Goal: Task Accomplishment & Management: Manage account settings

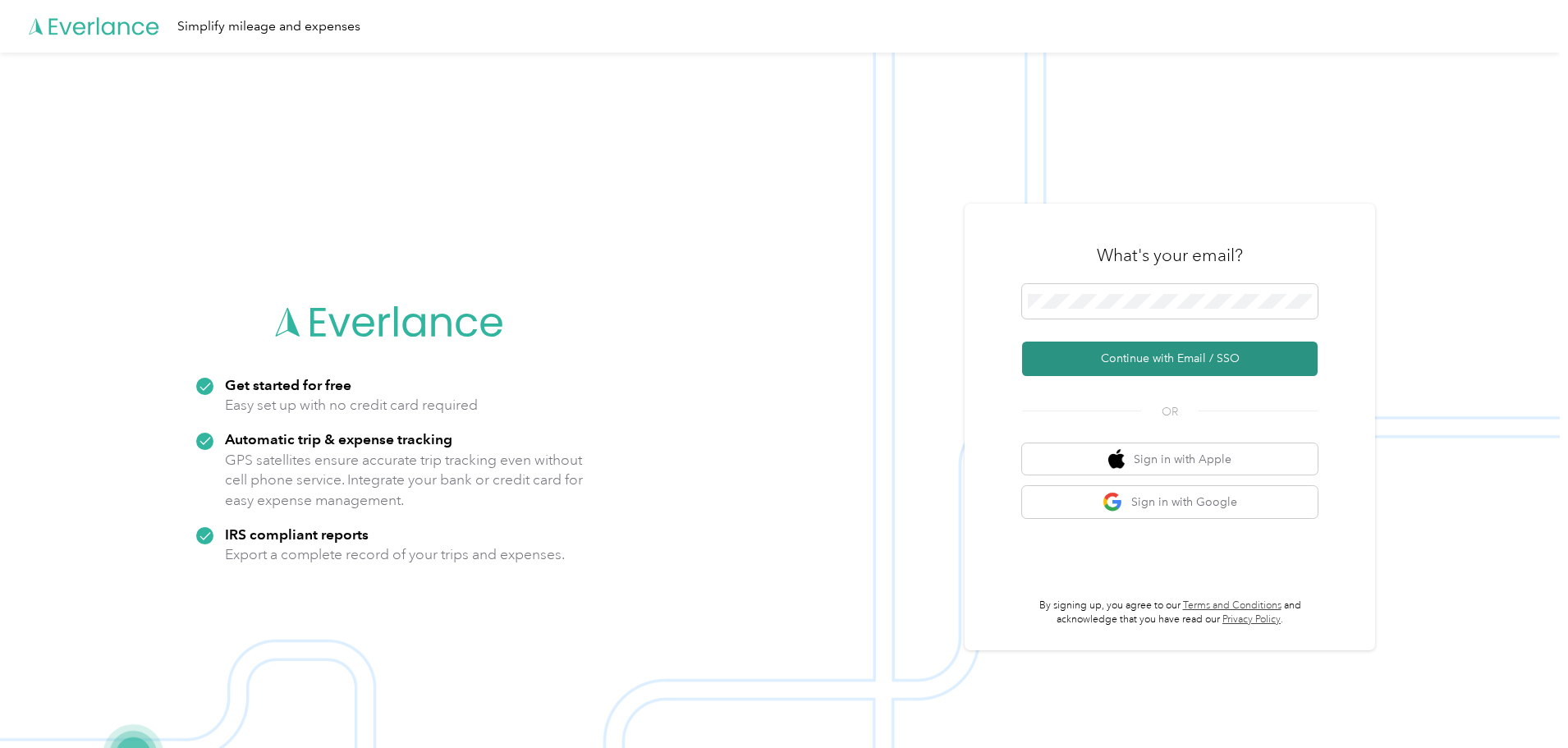
click at [1168, 350] on button "Continue with Email / SSO" at bounding box center [1170, 359] width 296 height 34
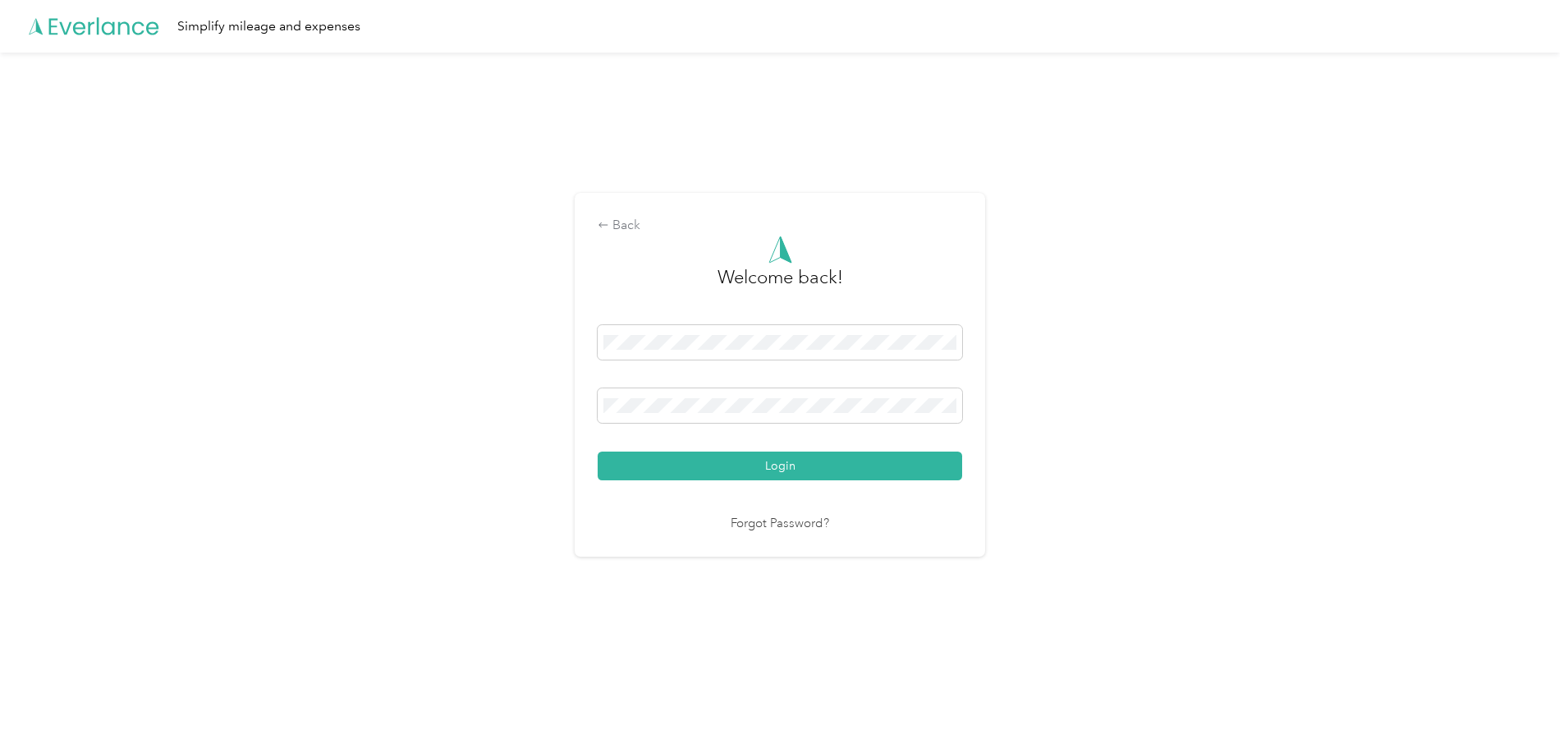
click at [598, 452] on button "Login" at bounding box center [780, 466] width 364 height 29
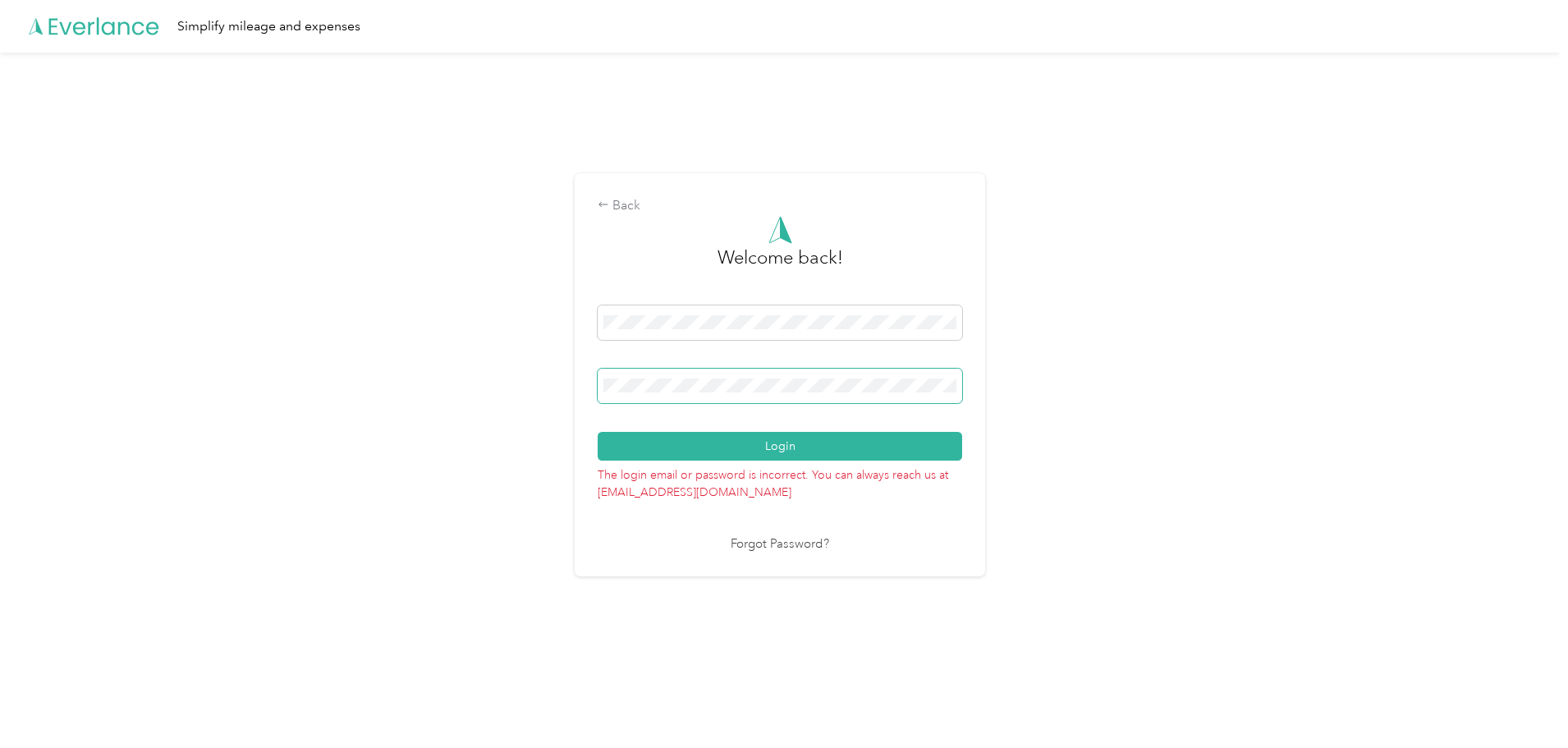
click at [598, 432] on button "Login" at bounding box center [780, 446] width 364 height 29
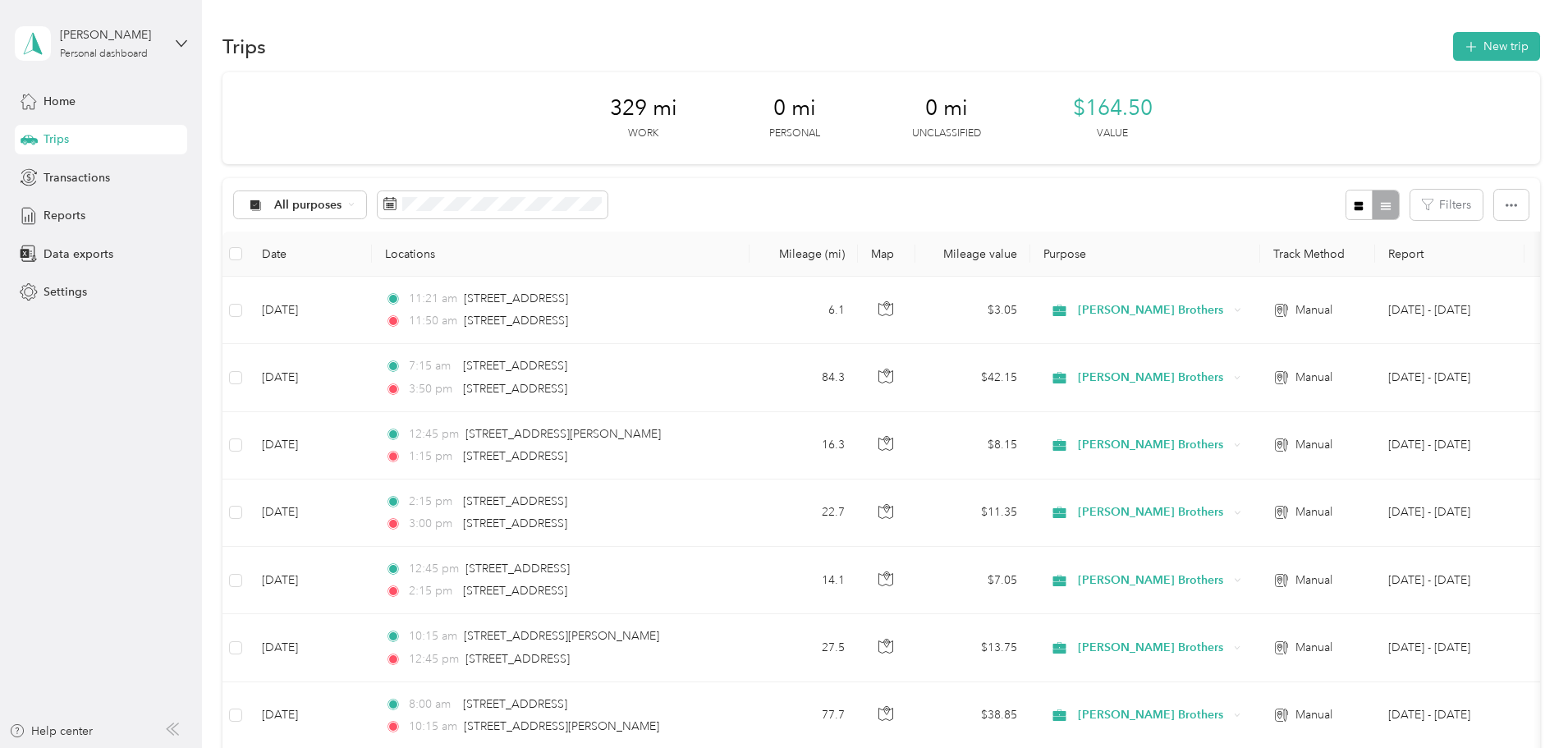
click at [1014, 112] on div "329 mi Work 0 mi Personal 0 mi Unclassified $164.50 Value" at bounding box center [882, 117] width 1318 height 92
click at [1453, 45] on button "New trip" at bounding box center [1497, 46] width 87 height 29
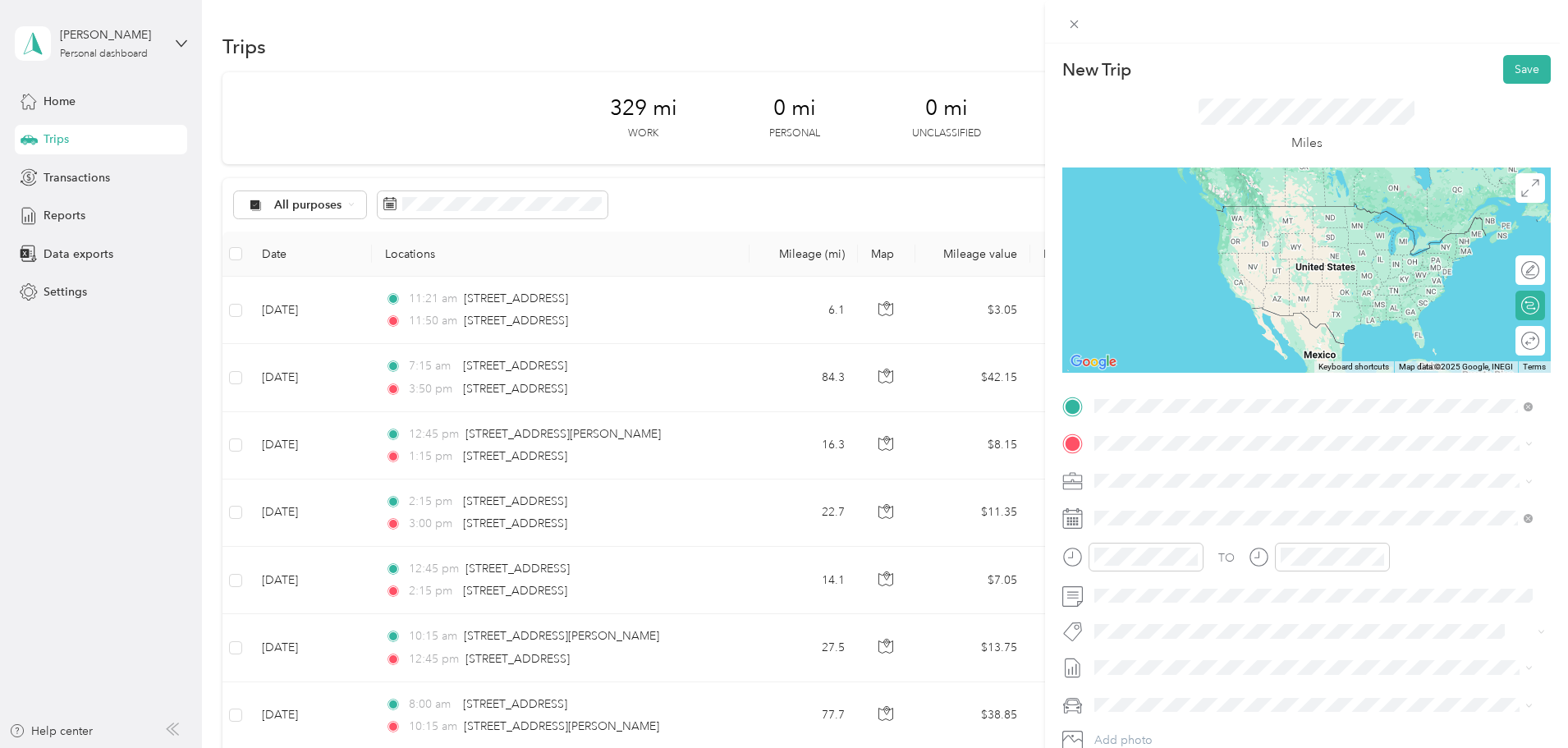
click at [1246, 473] on span "[STREET_ADDRESS][US_STATE]" at bounding box center [1208, 465] width 165 height 15
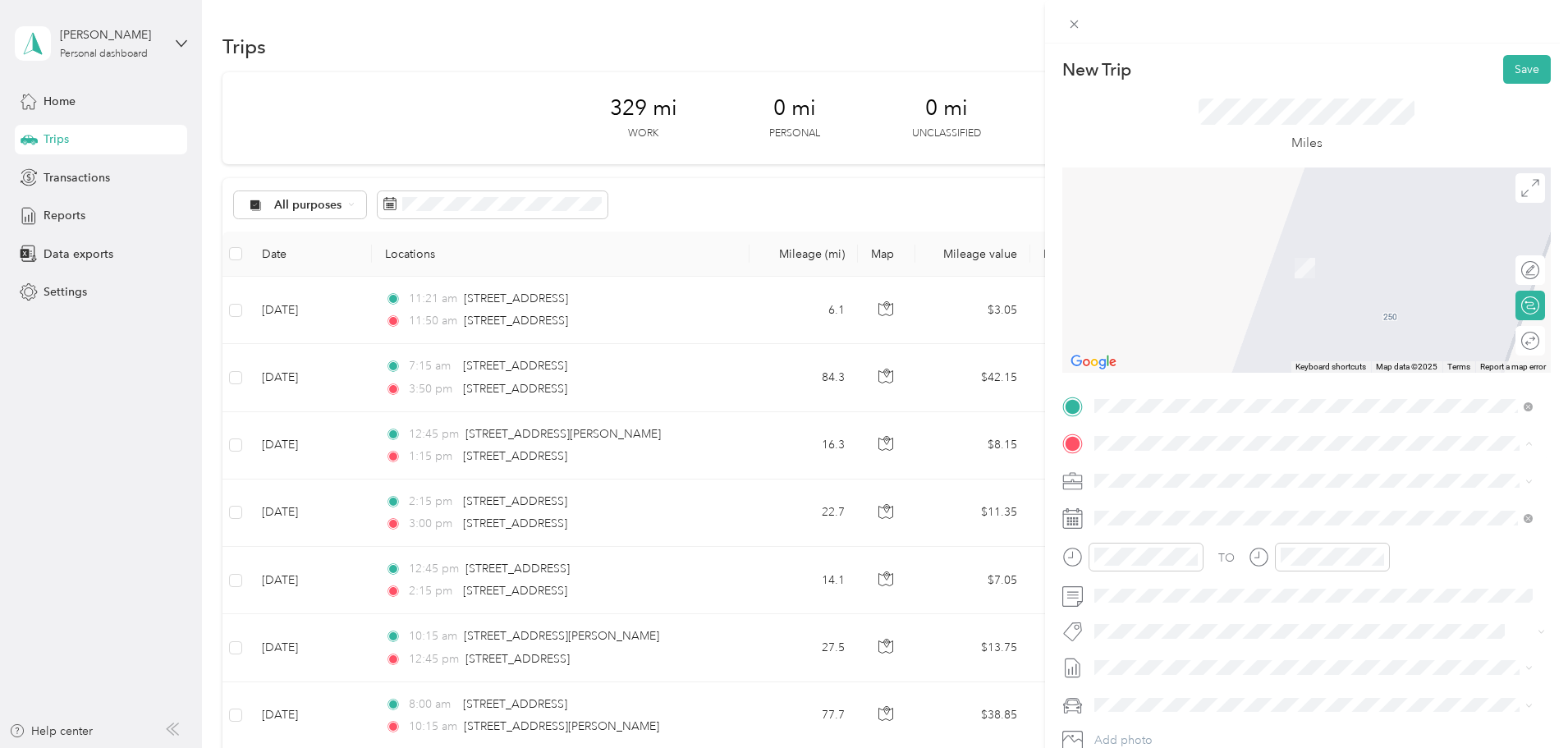
click at [1245, 510] on span "[STREET_ADDRESS][PERSON_NAME][US_STATE]" at bounding box center [1254, 502] width 255 height 15
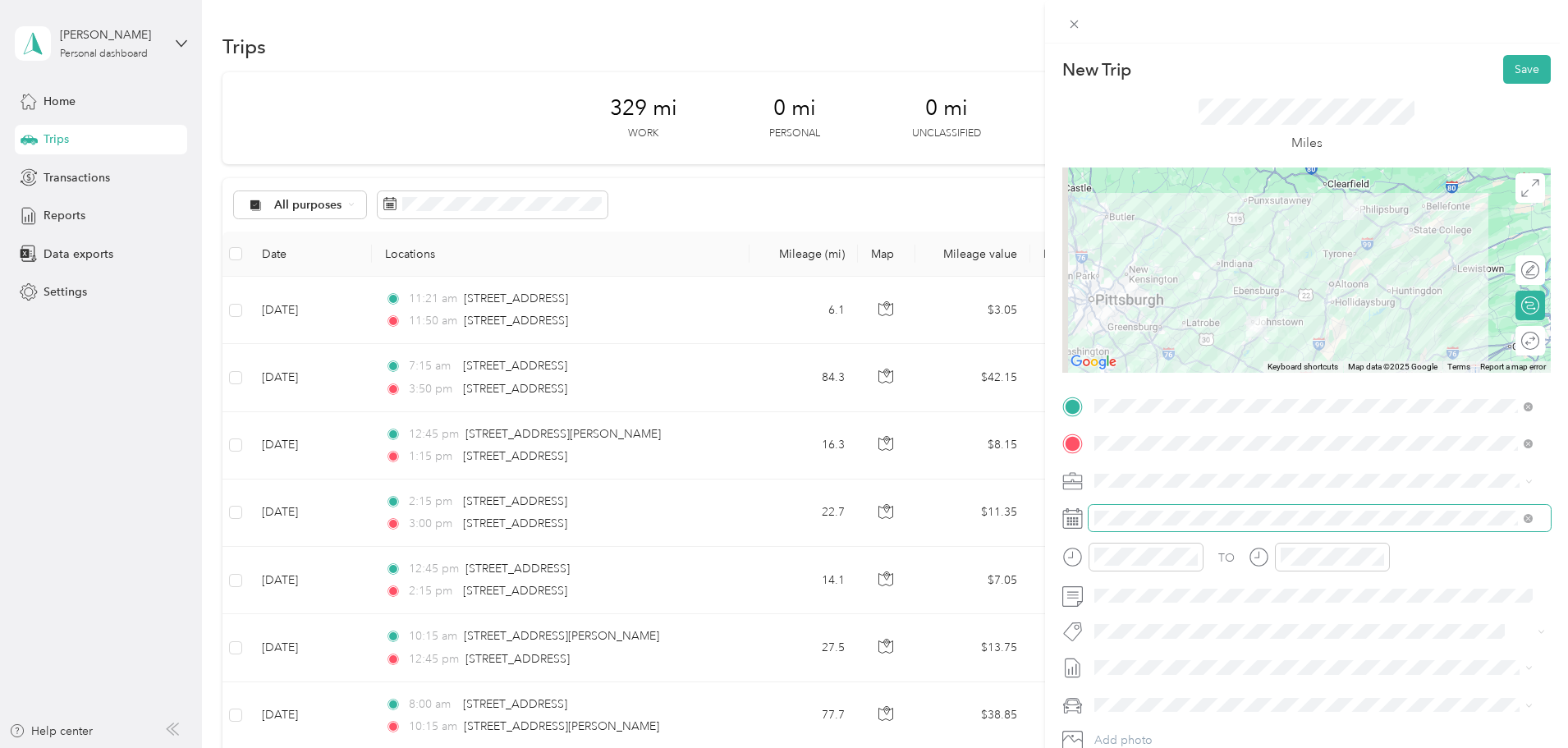
scroll to position [114, 0]
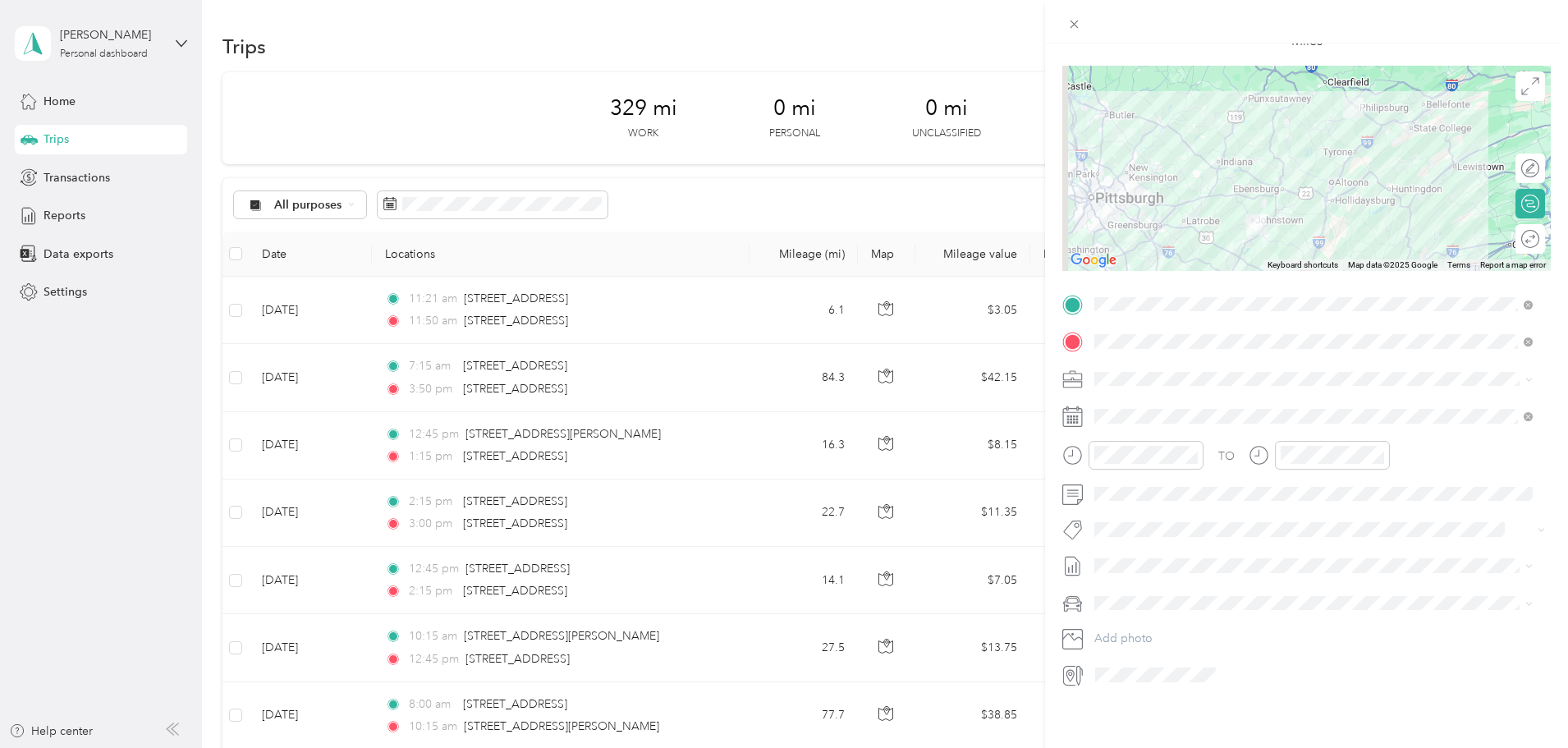
click at [1088, 404] on div at bounding box center [1307, 416] width 488 height 27
click at [1140, 495] on icon at bounding box center [1135, 496] width 16 height 16
click at [1215, 627] on div "21" at bounding box center [1213, 631] width 21 height 21
click at [1110, 565] on div "08" at bounding box center [1111, 564] width 39 height 23
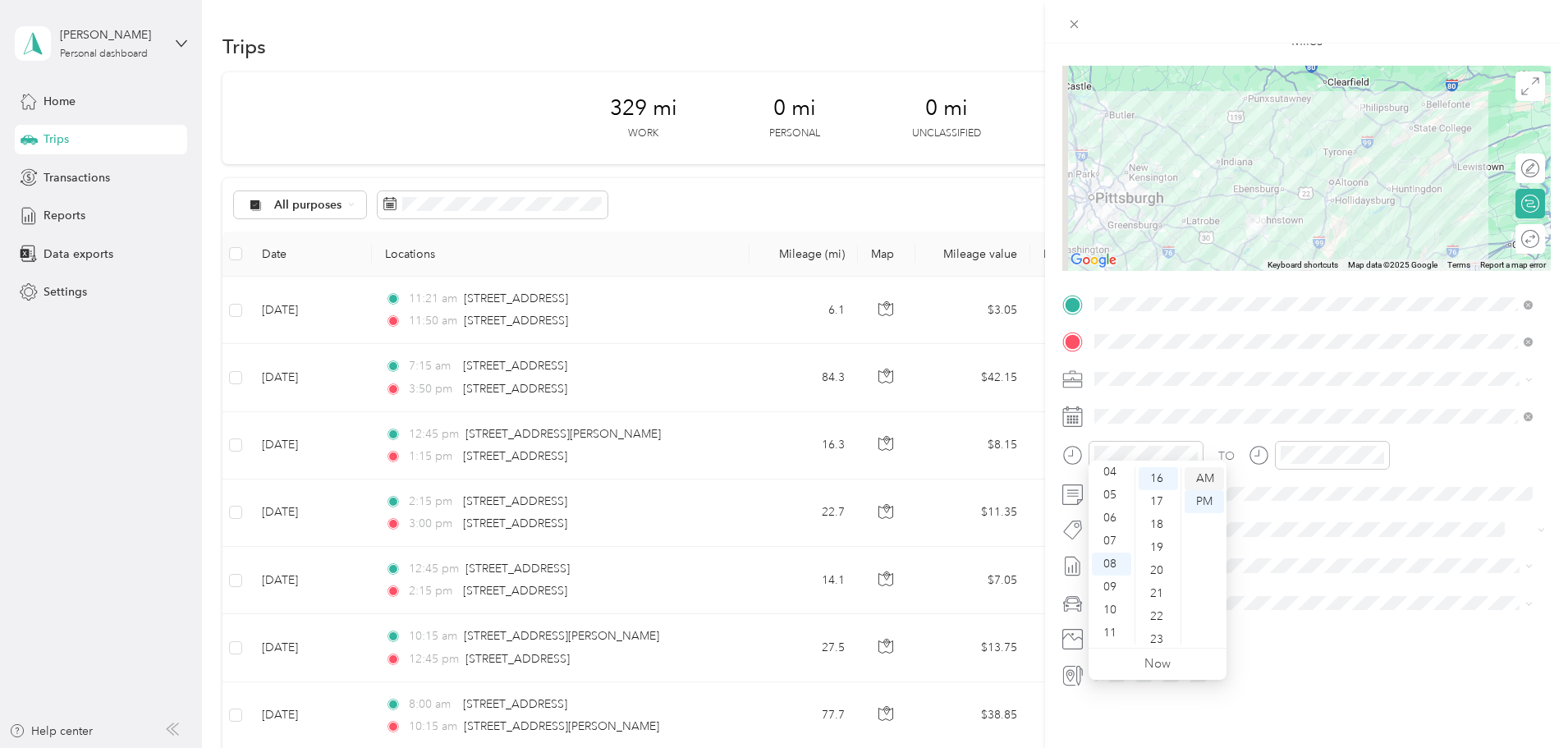
click at [1212, 478] on div "AM" at bounding box center [1205, 478] width 39 height 23
click at [1161, 481] on div "00" at bounding box center [1158, 478] width 39 height 23
click at [1254, 348] on div "TO Add photo" at bounding box center [1307, 489] width 488 height 397
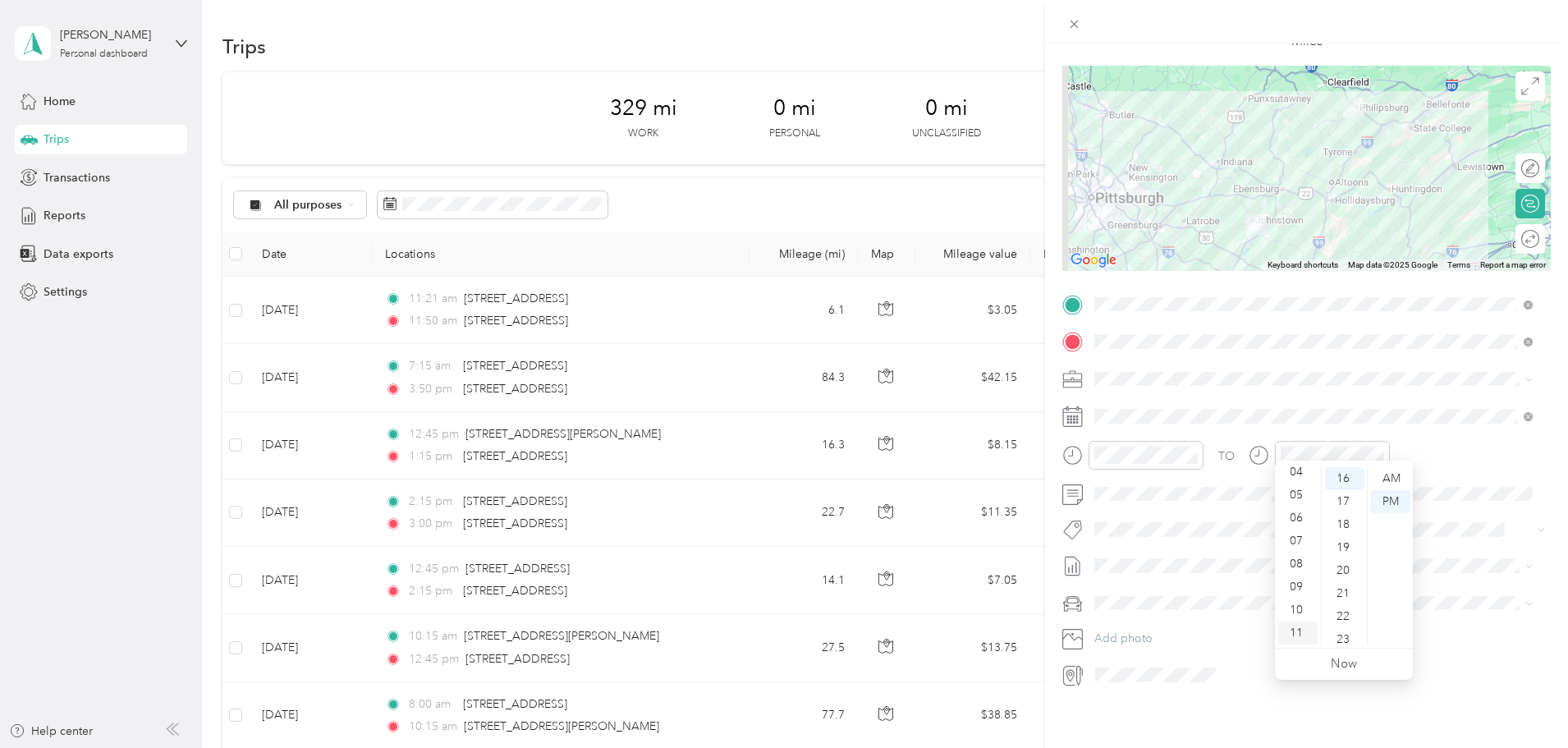
click at [1294, 634] on div "11" at bounding box center [1298, 632] width 39 height 23
click at [1349, 593] on div "33" at bounding box center [1344, 595] width 39 height 23
click at [1402, 472] on div "AM" at bounding box center [1391, 478] width 39 height 23
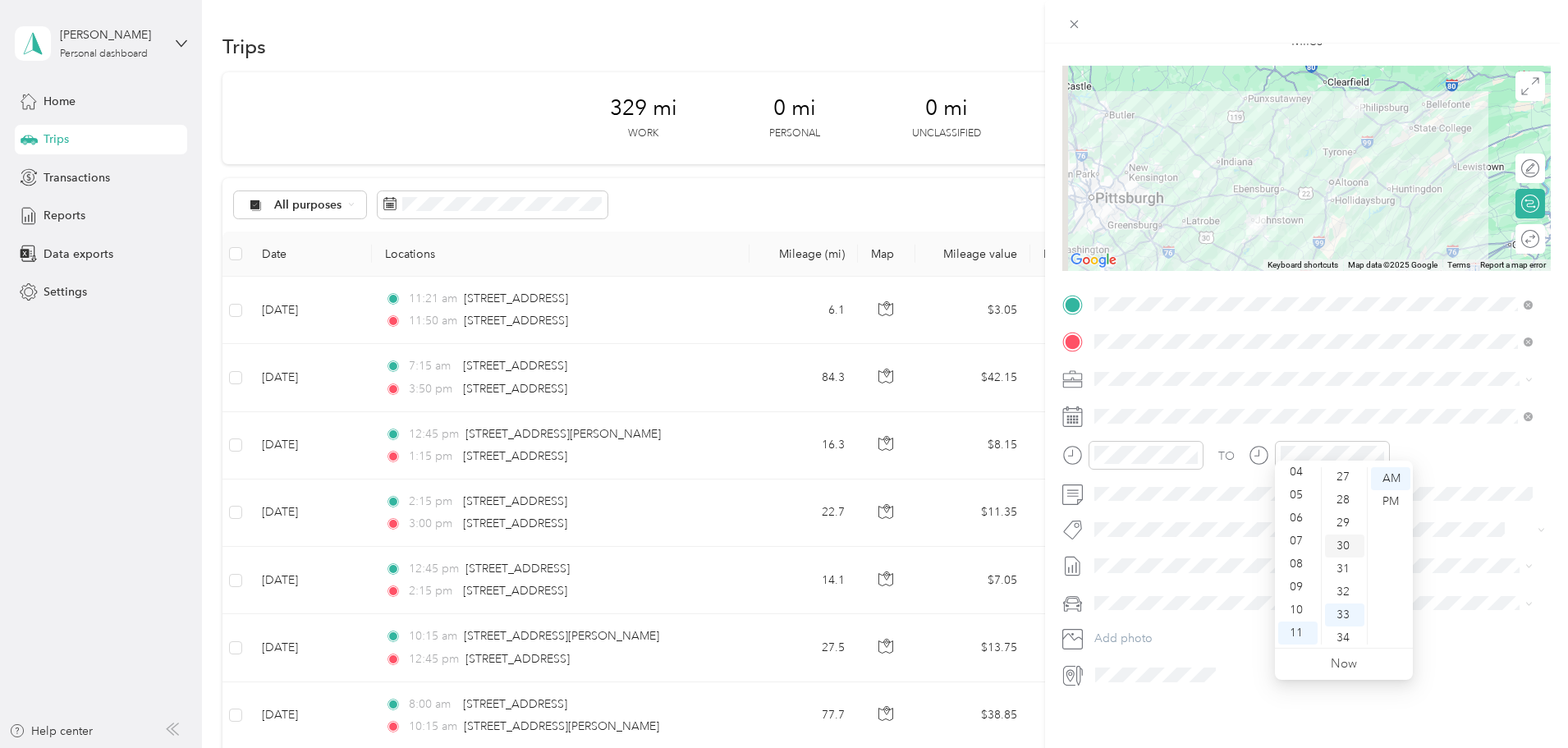
click at [1345, 539] on div "30" at bounding box center [1344, 546] width 39 height 23
click at [1335, 366] on span at bounding box center [1320, 379] width 462 height 27
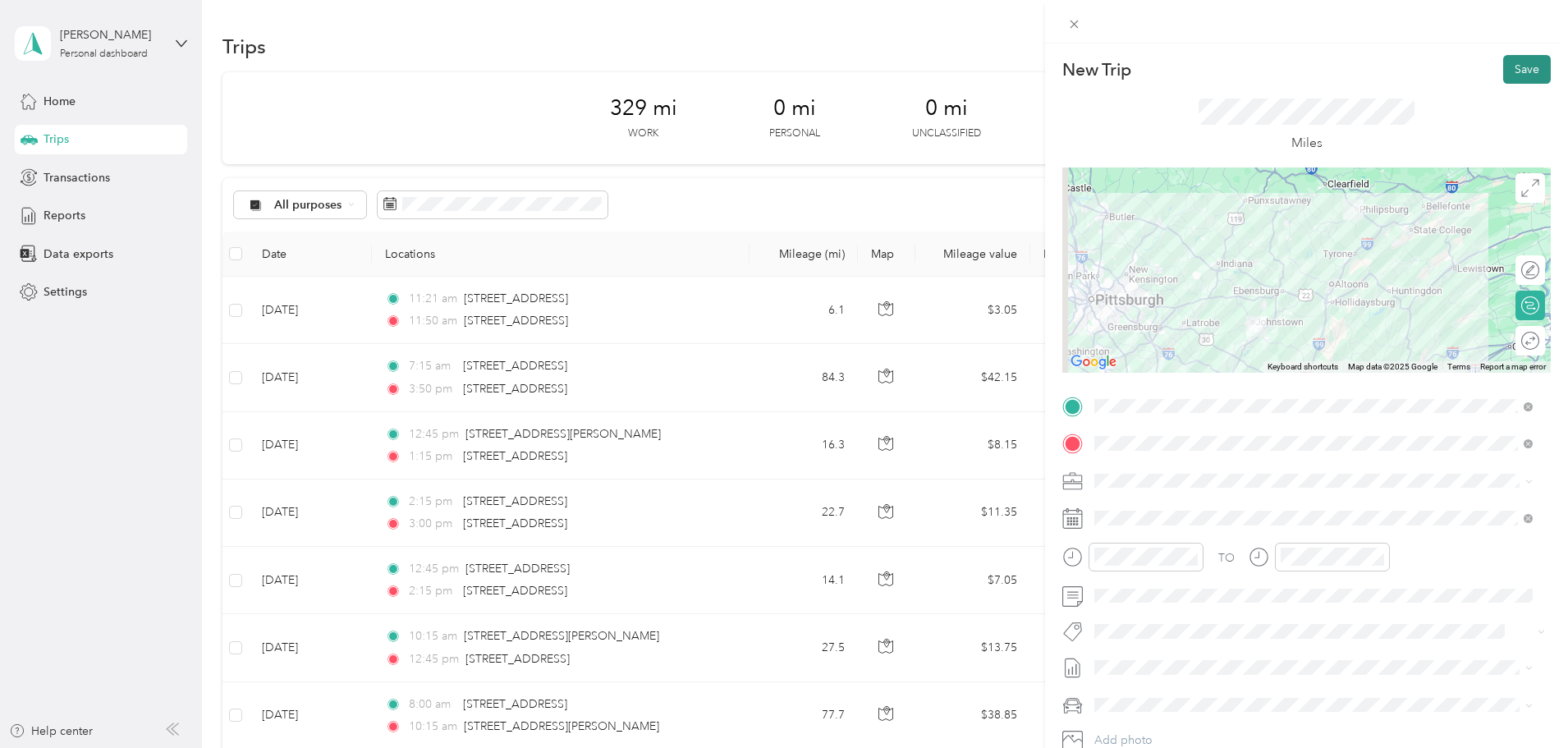
click at [1524, 65] on button "Save" at bounding box center [1527, 69] width 48 height 29
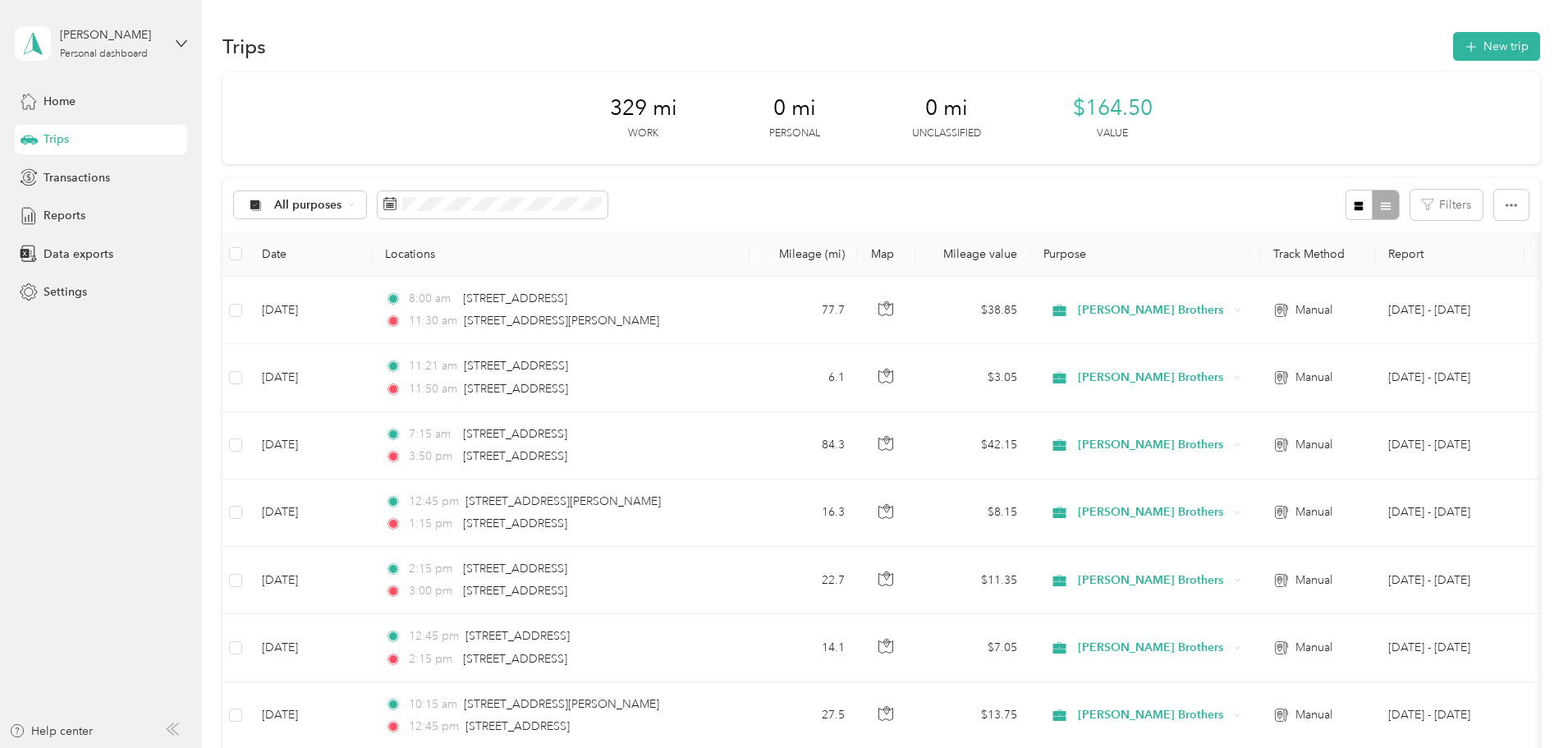
click at [1377, 29] on div "Trips New trip" at bounding box center [882, 46] width 1318 height 34
click at [1453, 36] on button "New trip" at bounding box center [1497, 46] width 87 height 29
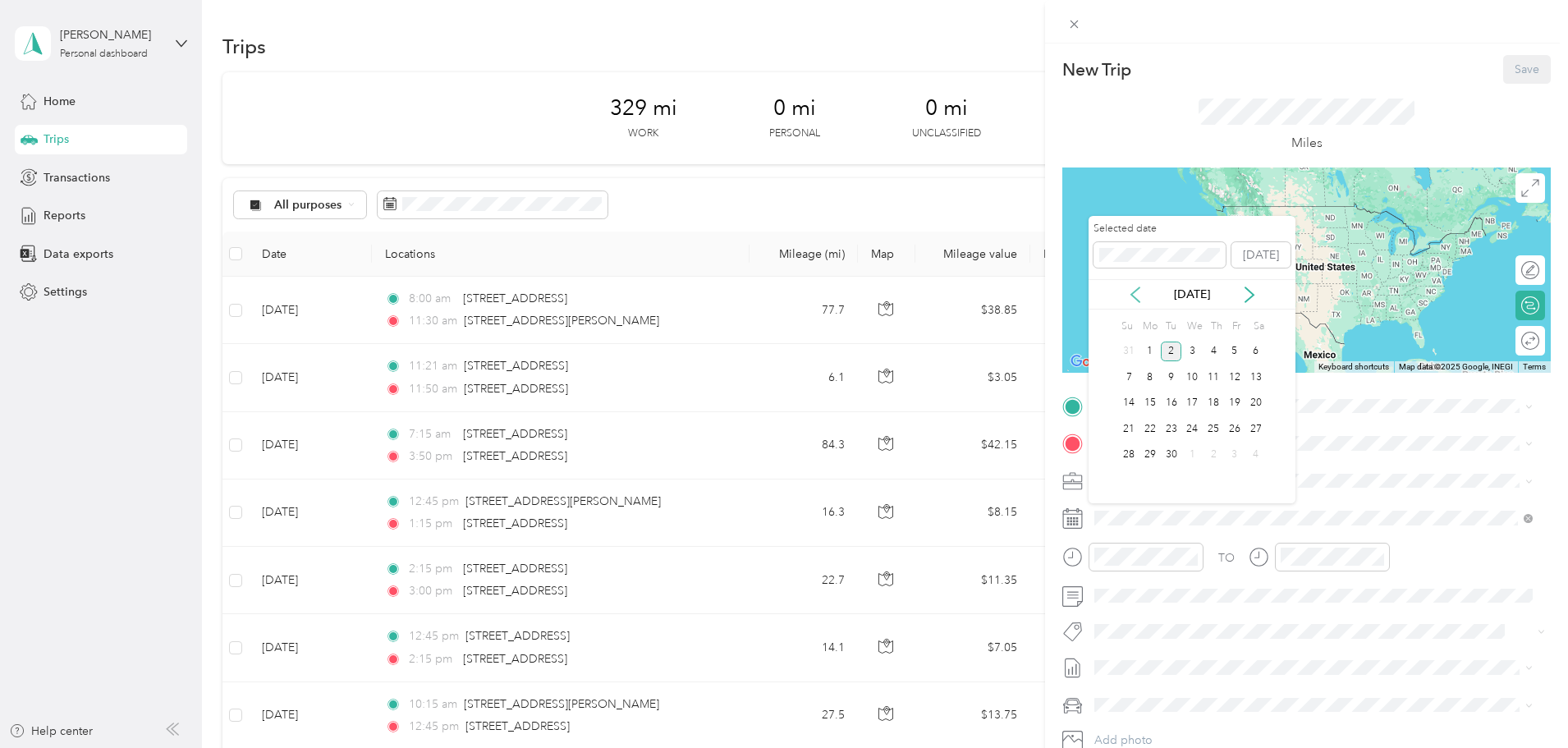
click at [1133, 299] on icon at bounding box center [1135, 294] width 16 height 16
click at [1215, 429] on div "21" at bounding box center [1213, 429] width 21 height 21
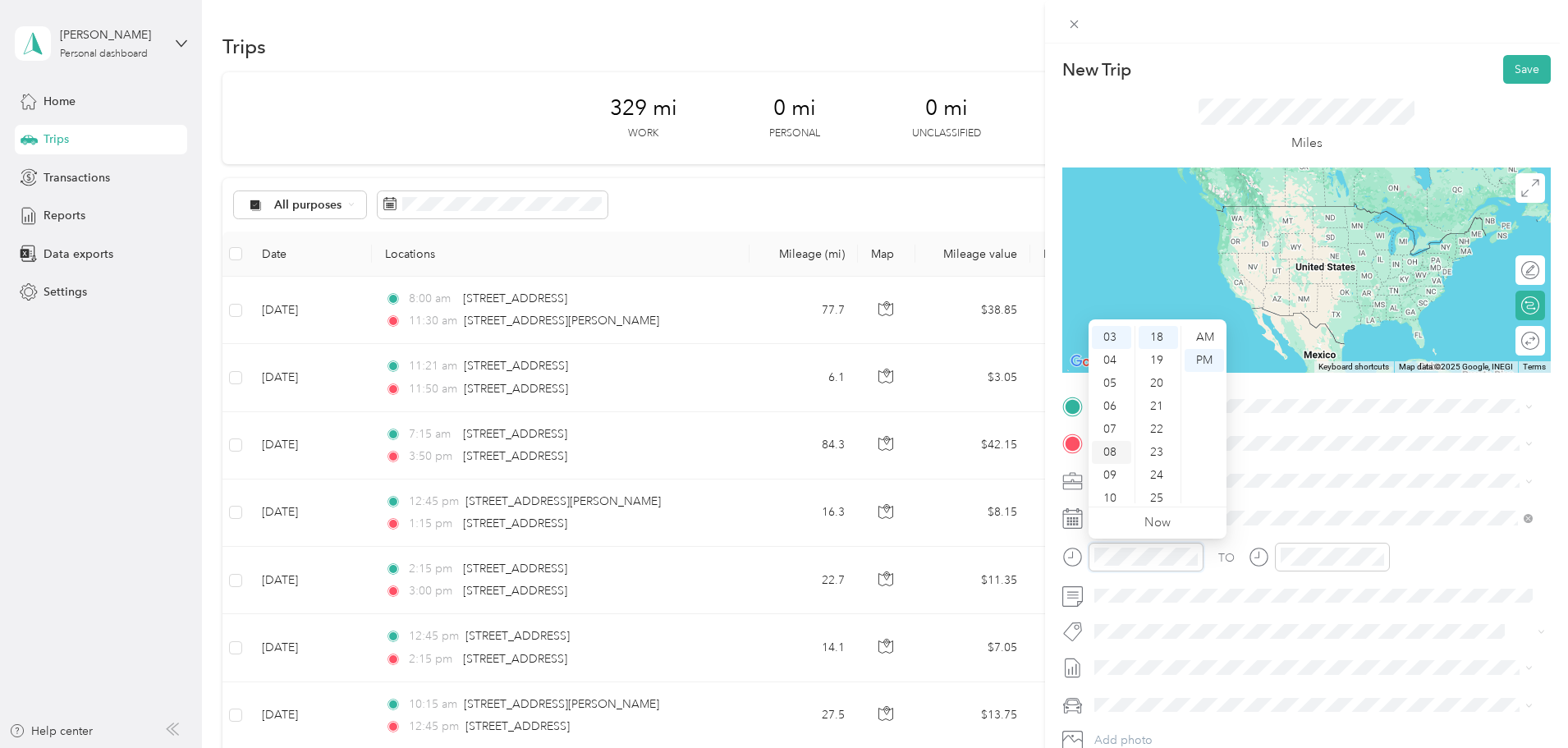
scroll to position [99, 0]
click at [1115, 492] on div "11" at bounding box center [1111, 492] width 39 height 23
click at [1151, 476] on div "30" at bounding box center [1158, 476] width 39 height 23
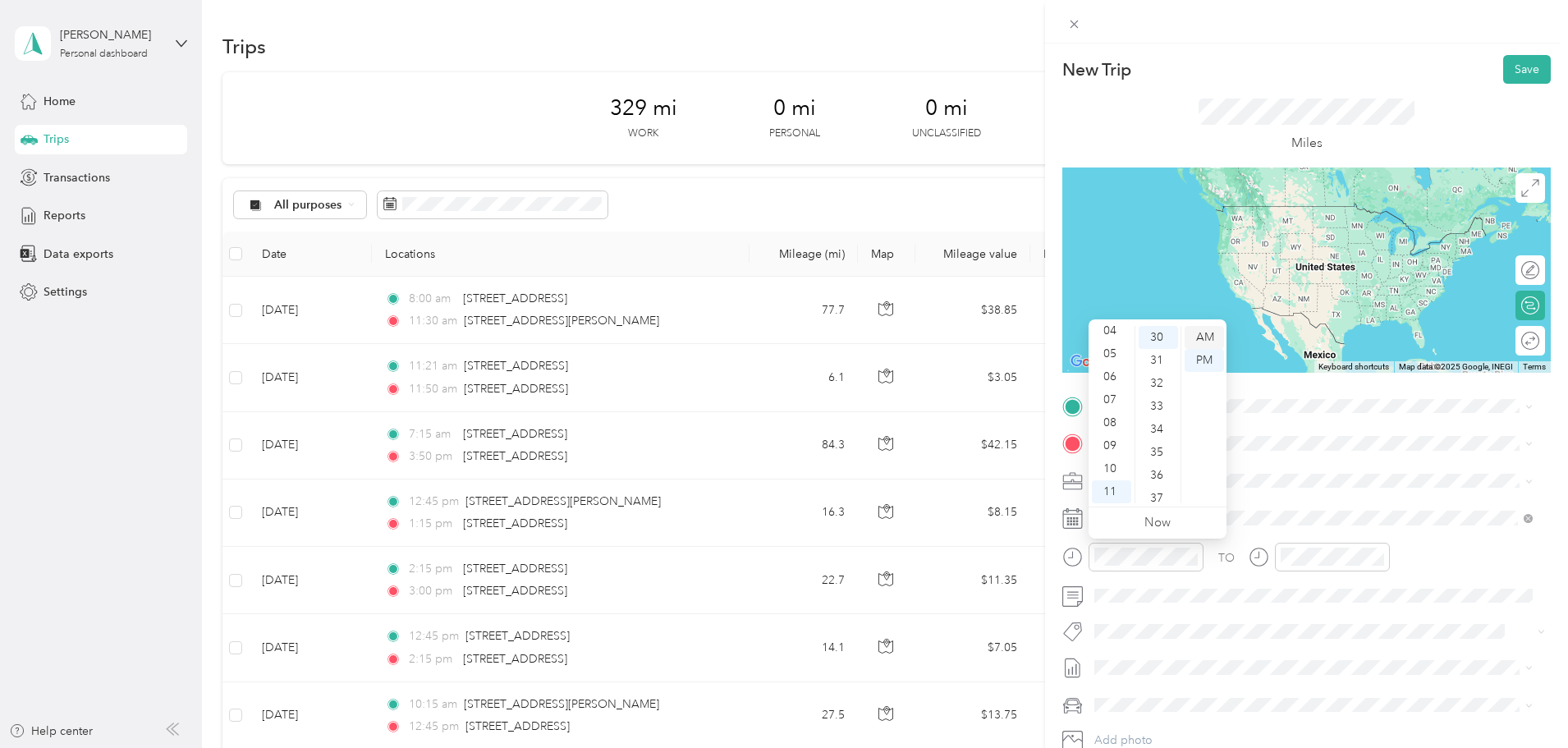
click at [1209, 337] on div "AM" at bounding box center [1205, 337] width 39 height 23
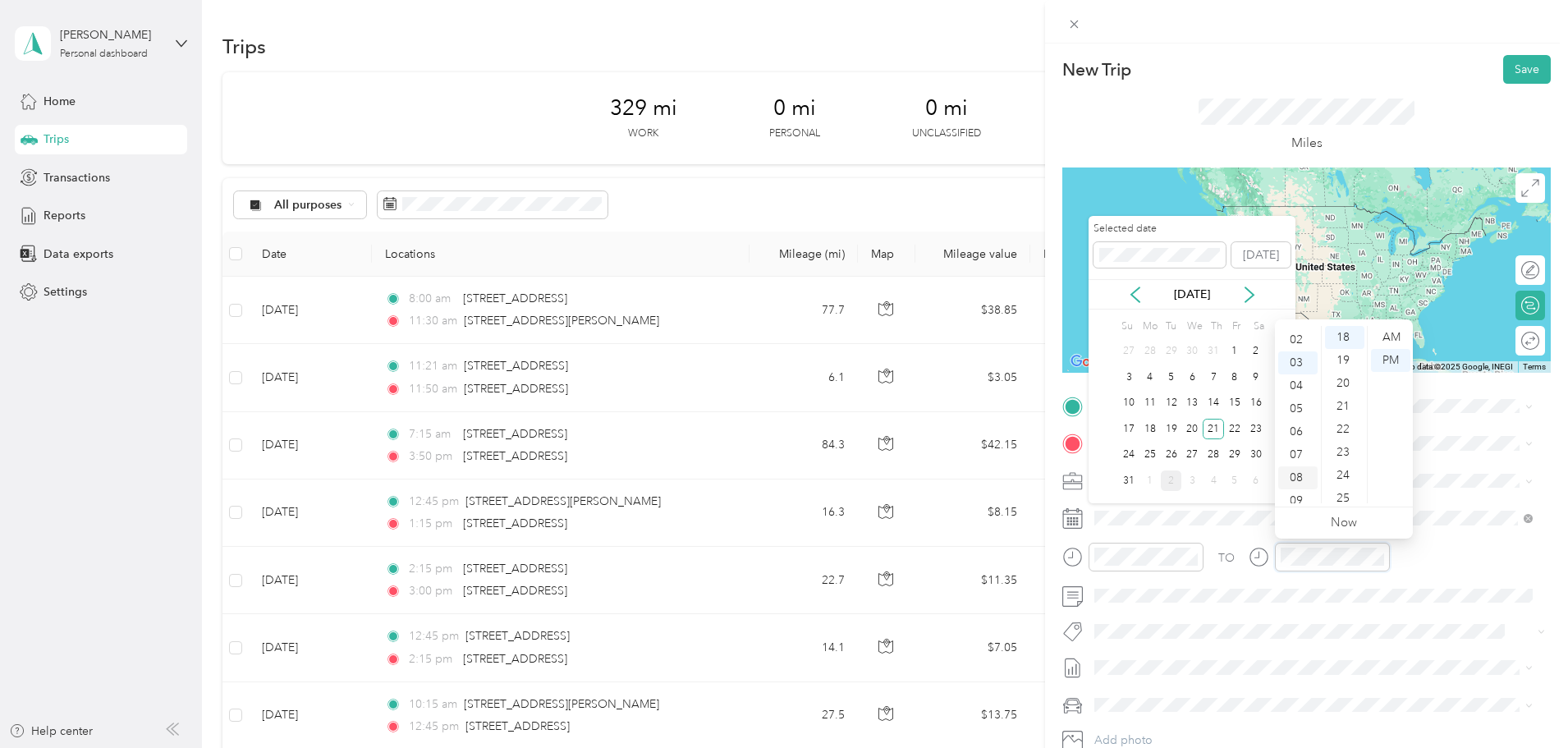
scroll to position [0, 0]
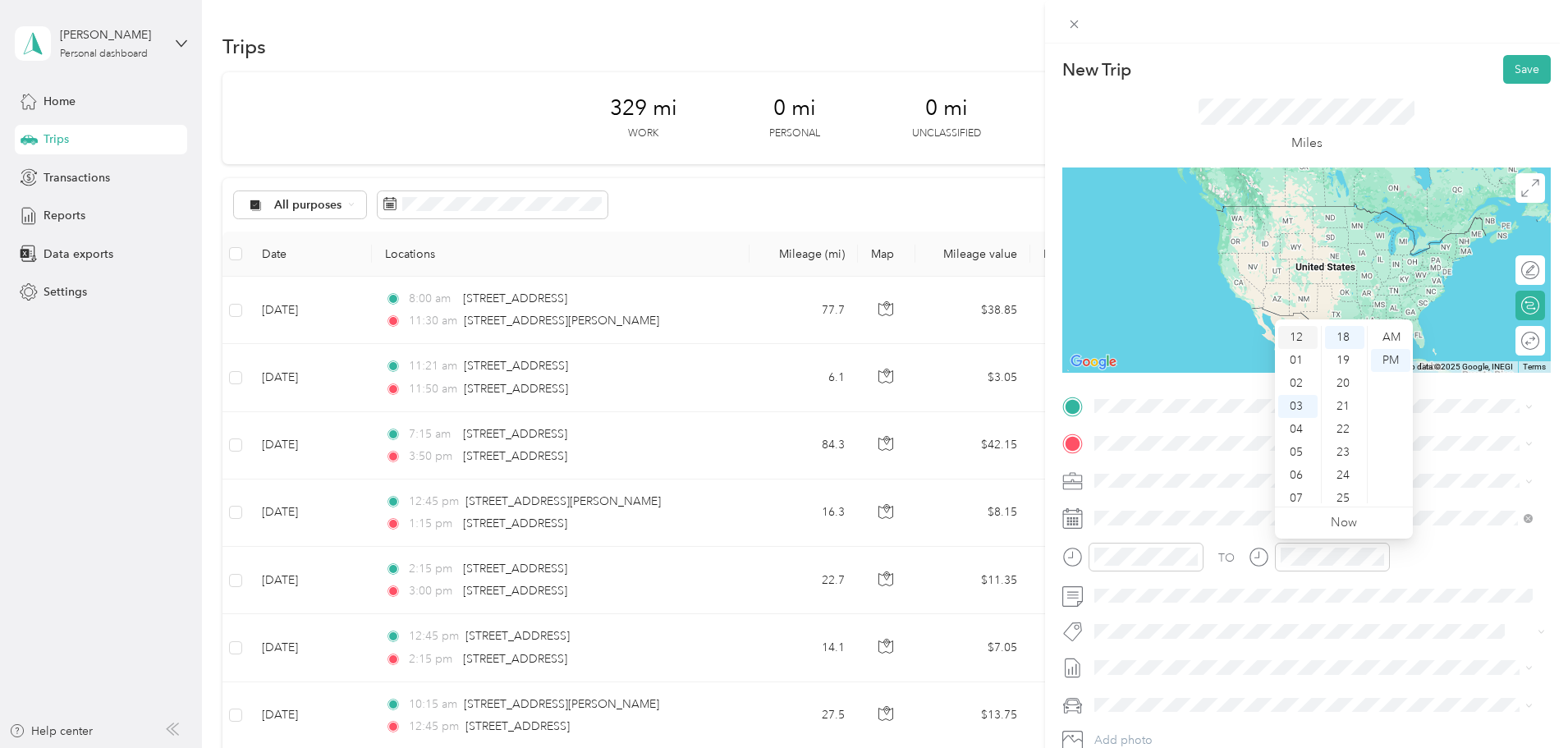
click at [1295, 337] on div "12" at bounding box center [1298, 337] width 39 height 23
click at [1344, 410] on div "45" at bounding box center [1344, 410] width 39 height 23
click at [1453, 458] on div "TO Add photo" at bounding box center [1307, 591] width 488 height 397
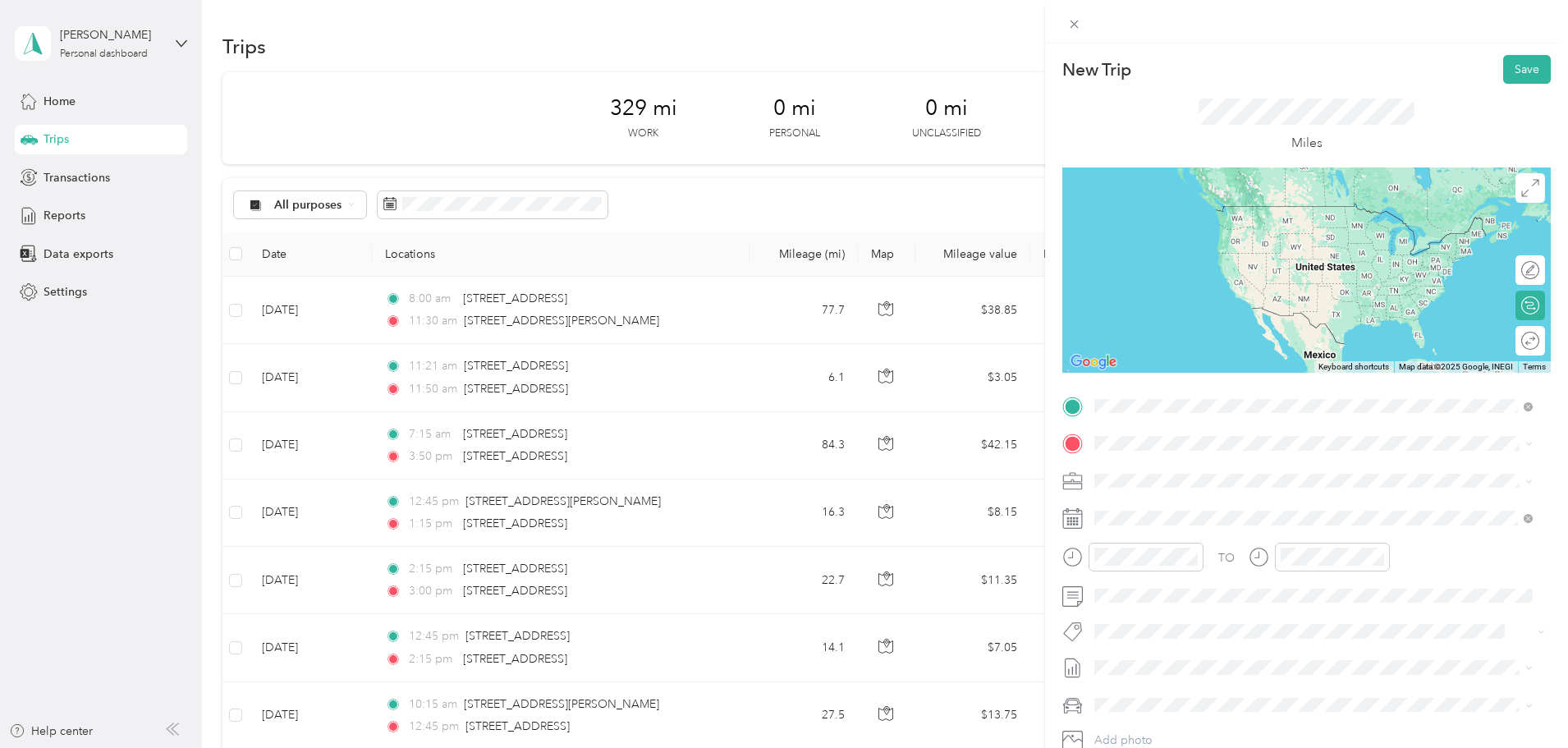
click at [1272, 473] on span "[STREET_ADDRESS][PERSON_NAME][US_STATE]" at bounding box center [1254, 465] width 255 height 15
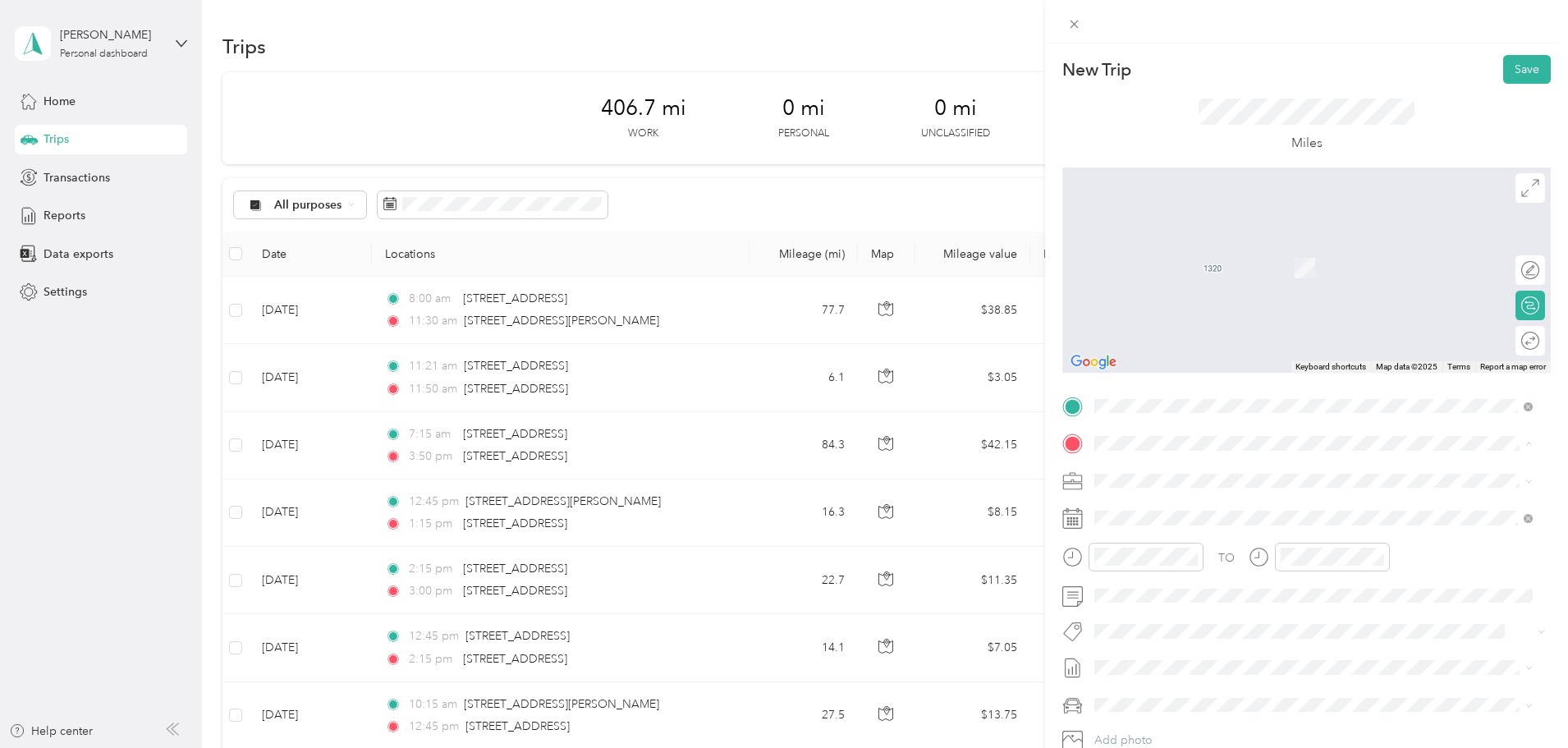
click at [1168, 510] on span "[STREET_ADDRESS][US_STATE]" at bounding box center [1208, 502] width 165 height 15
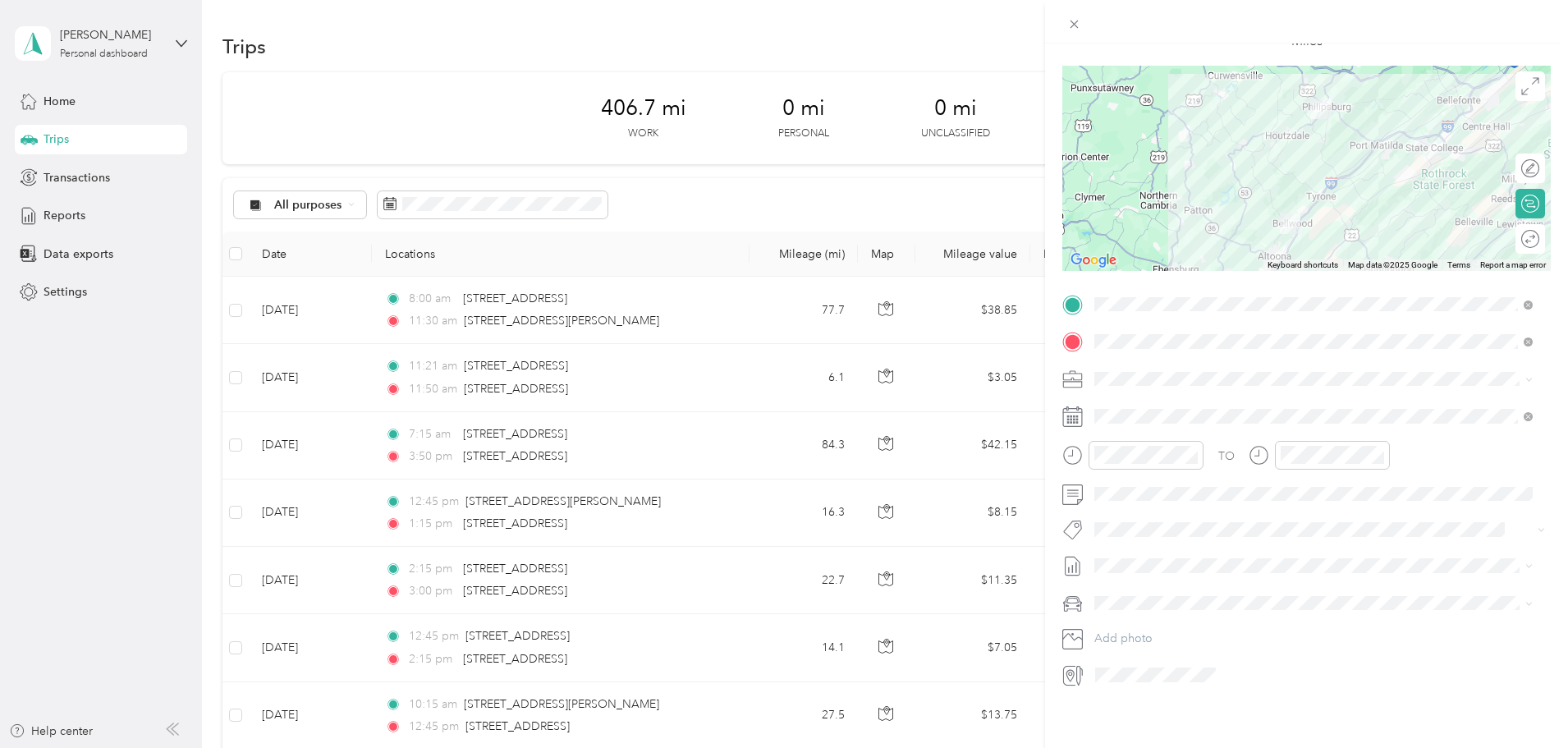
scroll to position [0, 0]
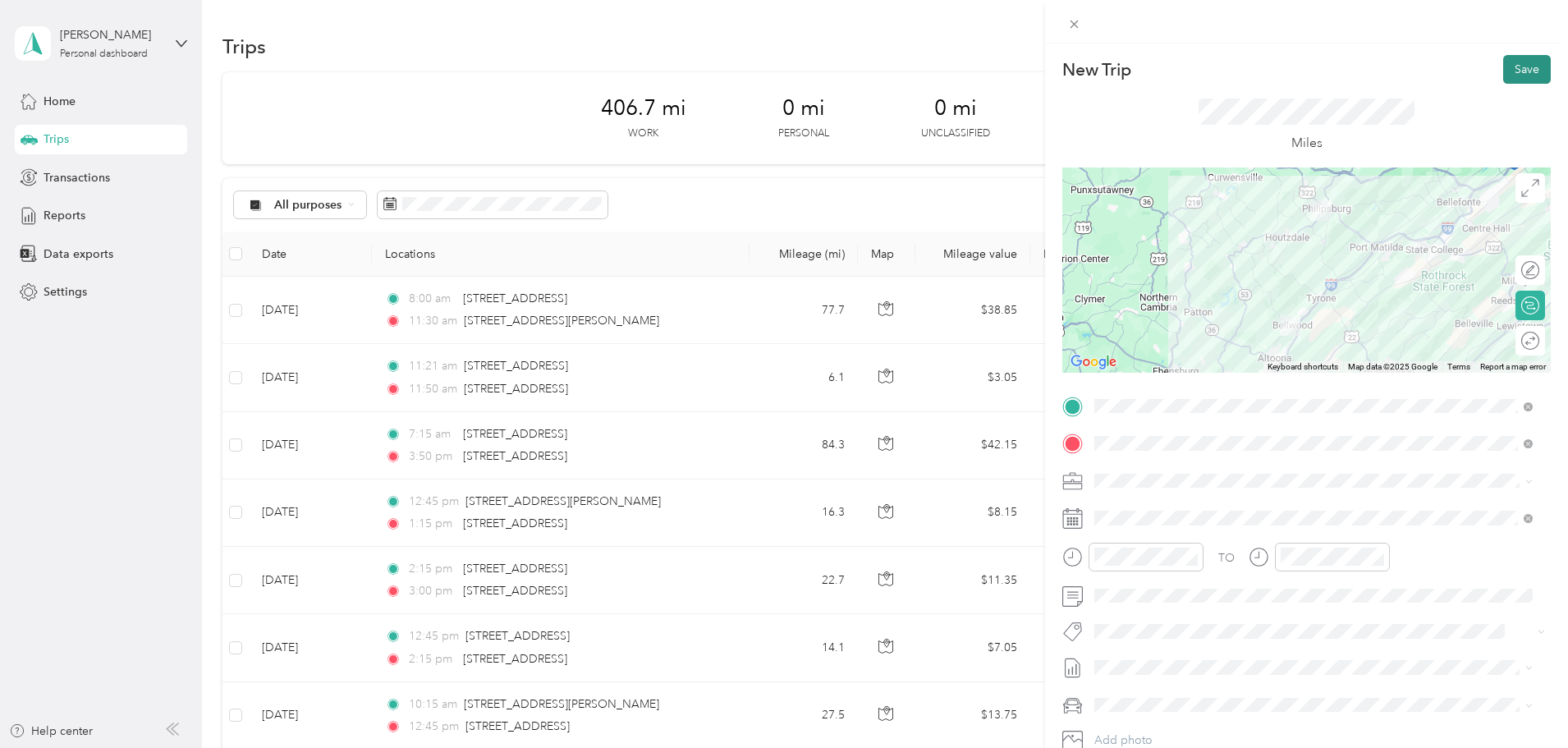
click at [1508, 76] on button "Save" at bounding box center [1527, 69] width 48 height 29
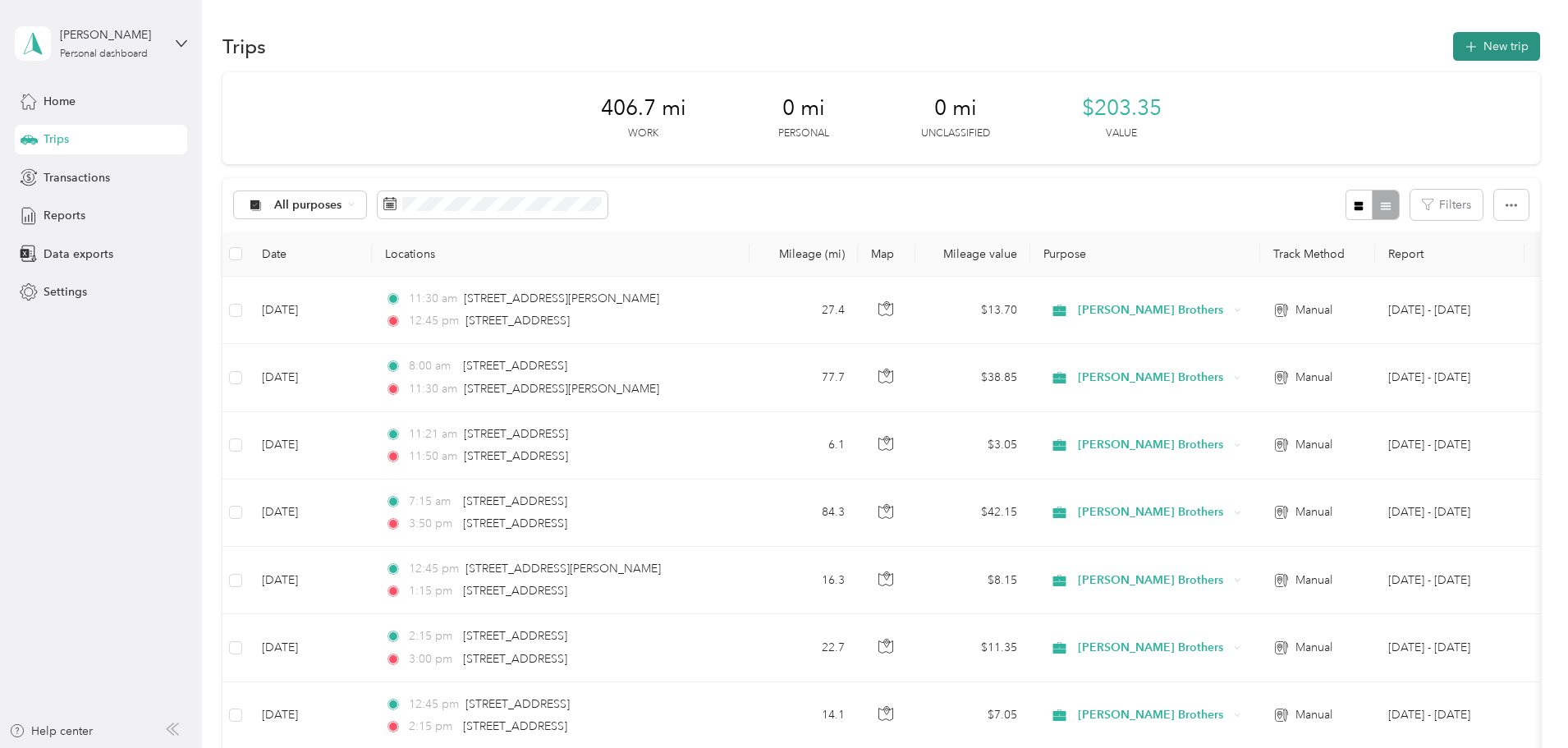
click at [1453, 43] on button "New trip" at bounding box center [1497, 46] width 87 height 29
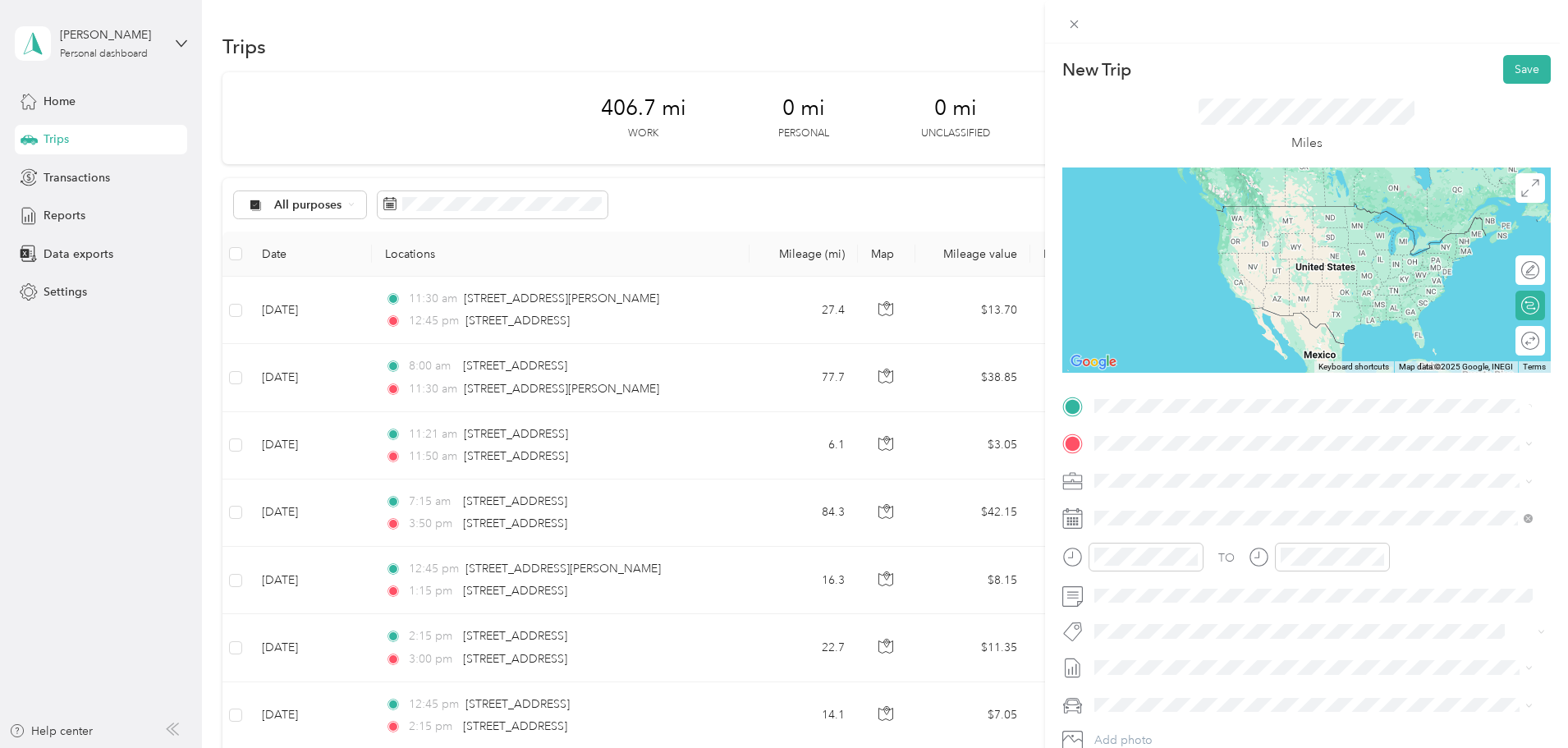
click at [1234, 467] on span "[STREET_ADDRESS][US_STATE]" at bounding box center [1208, 464] width 165 height 15
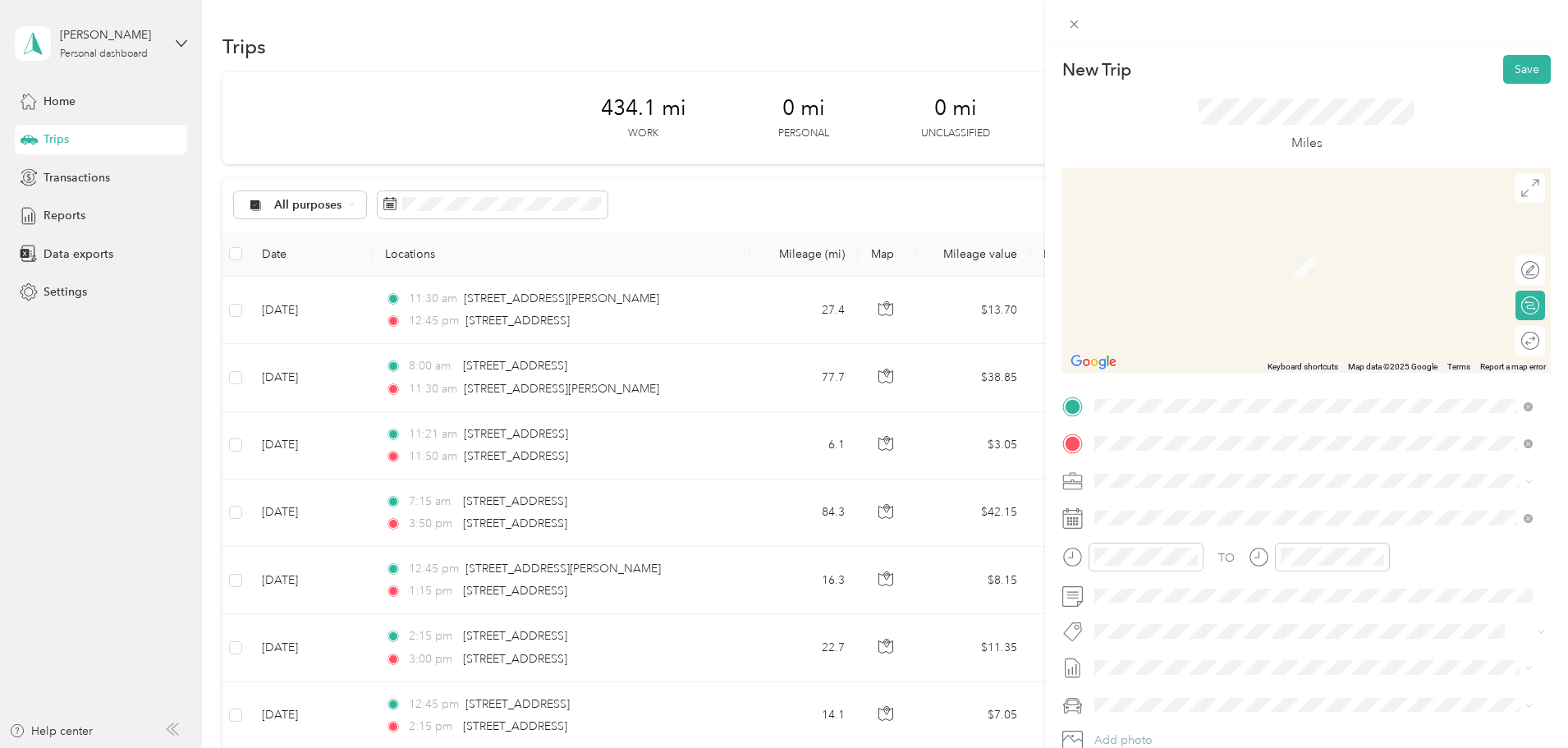
click at [1154, 375] on div "New Trip Save This trip cannot be edited because it is either under review, app…" at bounding box center [1307, 422] width 488 height 735
click at [1147, 510] on span "[STREET_ADDRESS][US_STATE]" at bounding box center [1208, 502] width 165 height 15
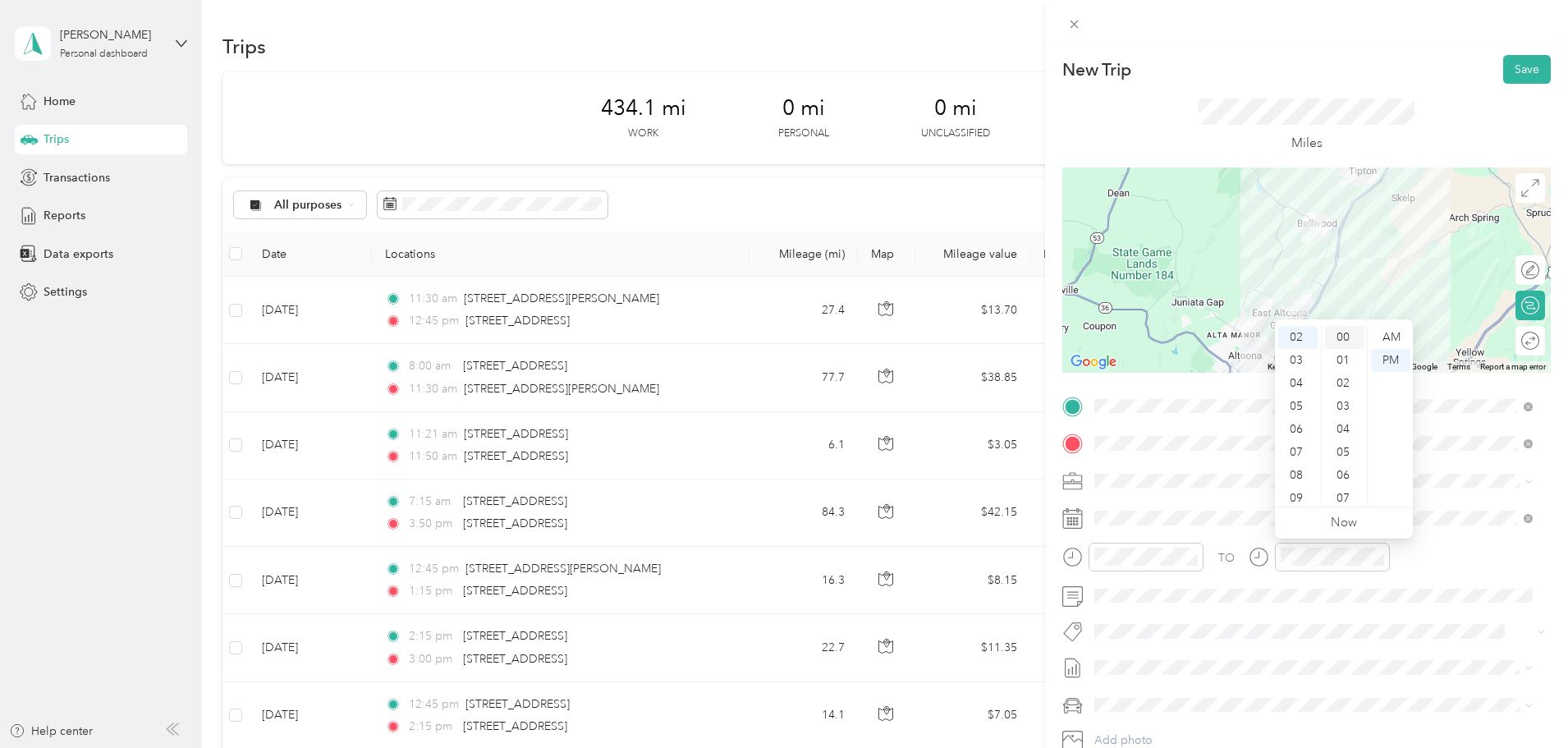
click at [1348, 338] on div "00" at bounding box center [1344, 337] width 39 height 23
click at [1447, 547] on div "TO" at bounding box center [1307, 562] width 488 height 40
click at [1525, 69] on button "Save" at bounding box center [1527, 69] width 48 height 29
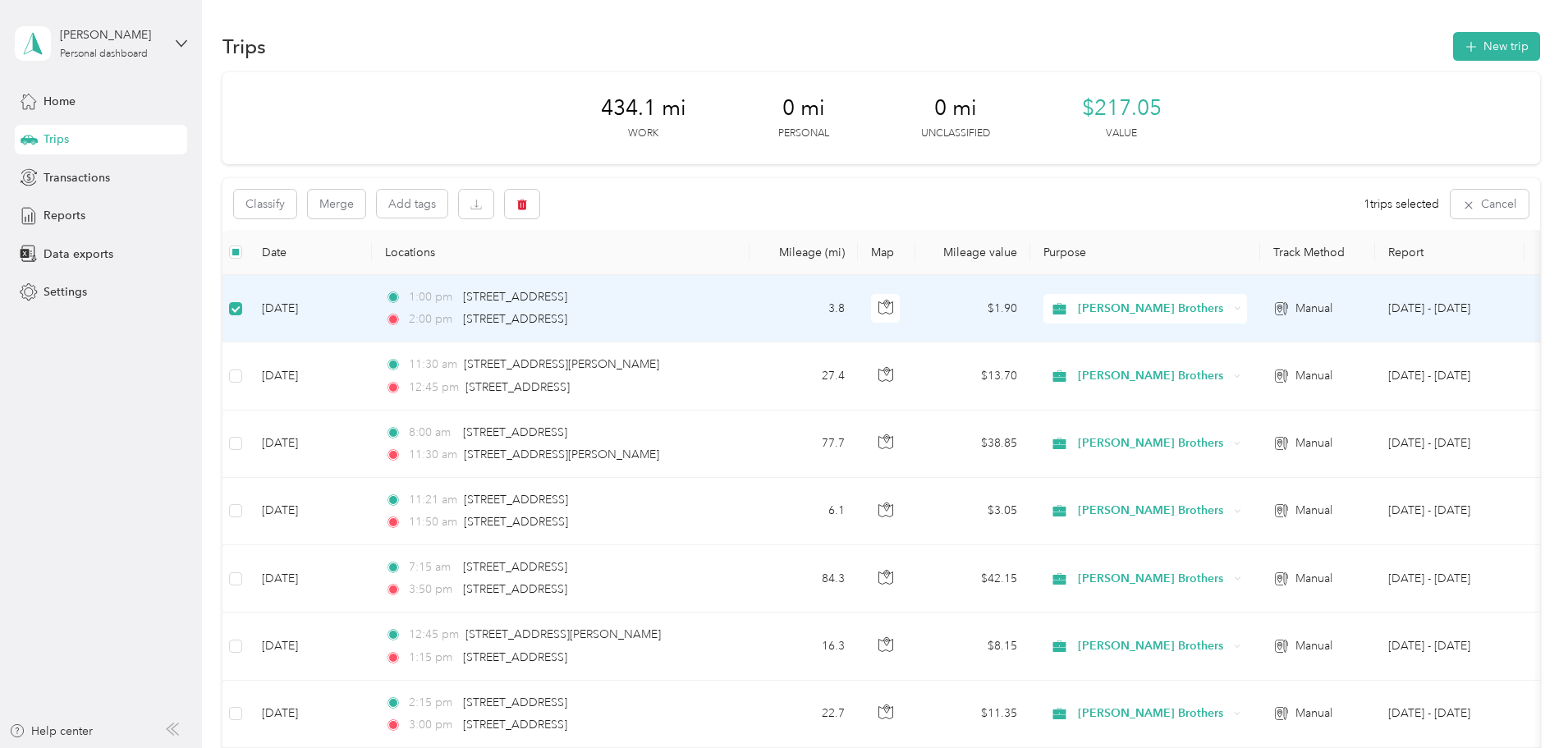
click at [730, 293] on div "1:00 pm [STREET_ADDRESS]" at bounding box center [557, 296] width 344 height 18
click at [567, 297] on span "[STREET_ADDRESS]" at bounding box center [515, 296] width 105 height 14
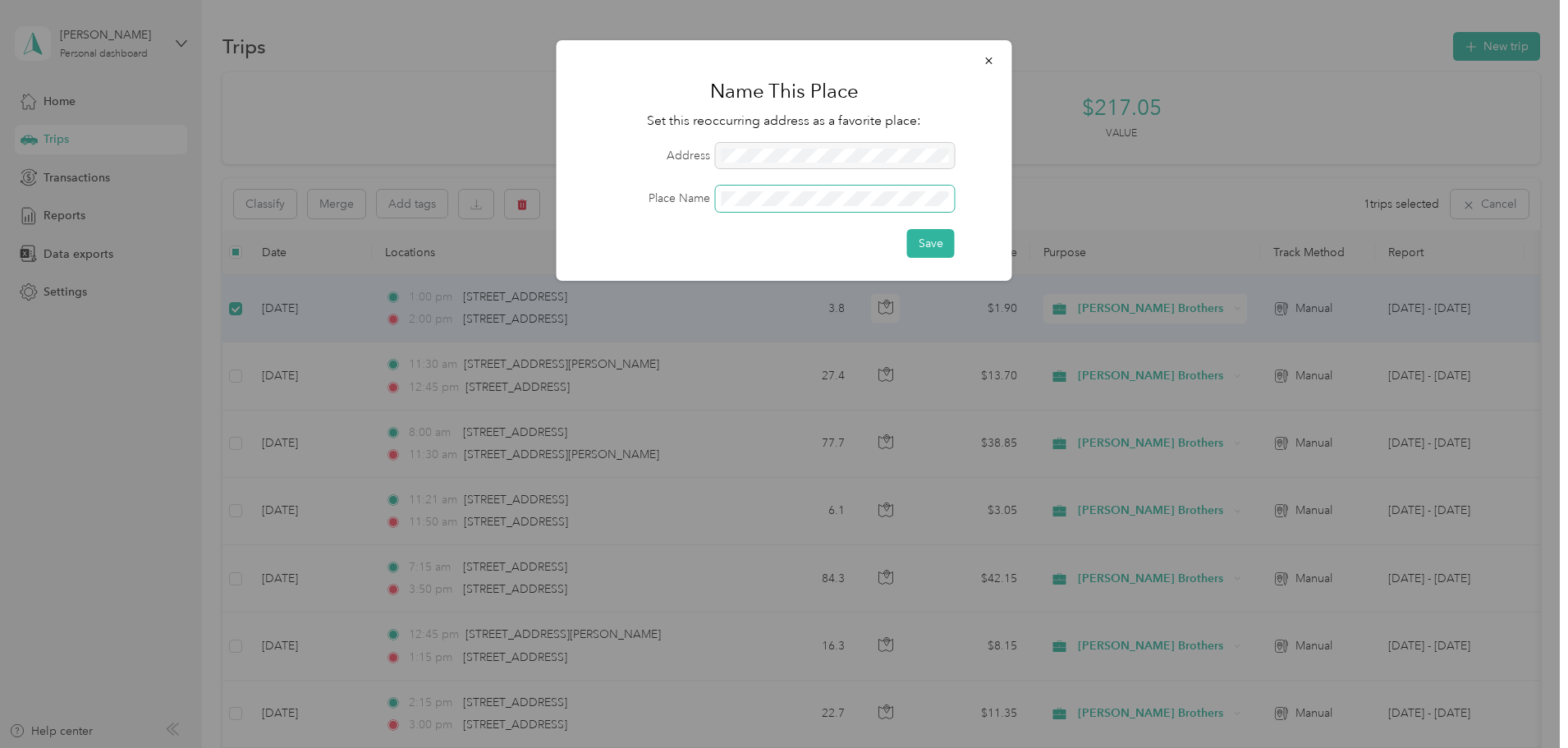
click at [763, 189] on span at bounding box center [835, 199] width 239 height 27
click at [922, 245] on button "Save" at bounding box center [931, 243] width 48 height 29
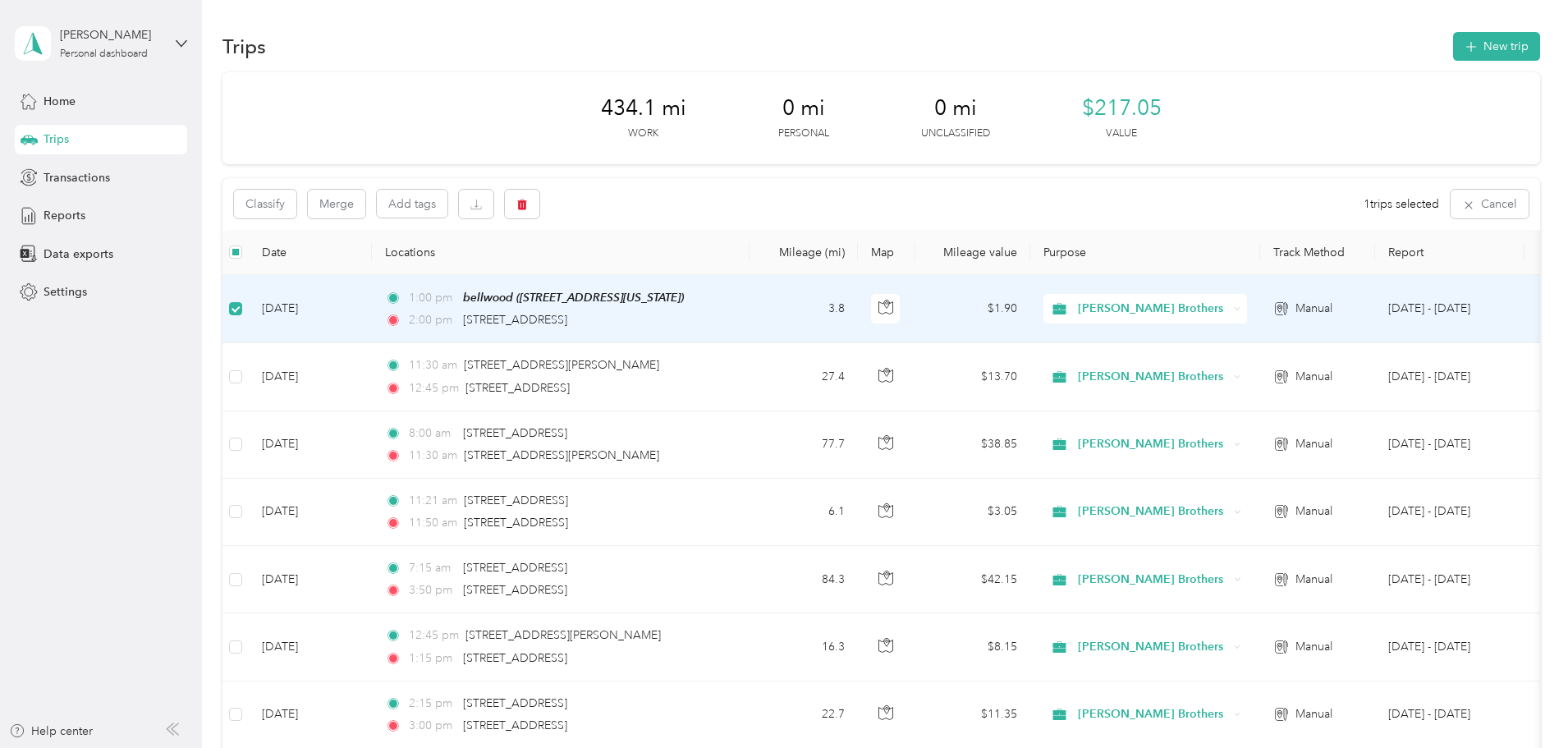
click at [858, 316] on td "3.8" at bounding box center [804, 309] width 108 height 69
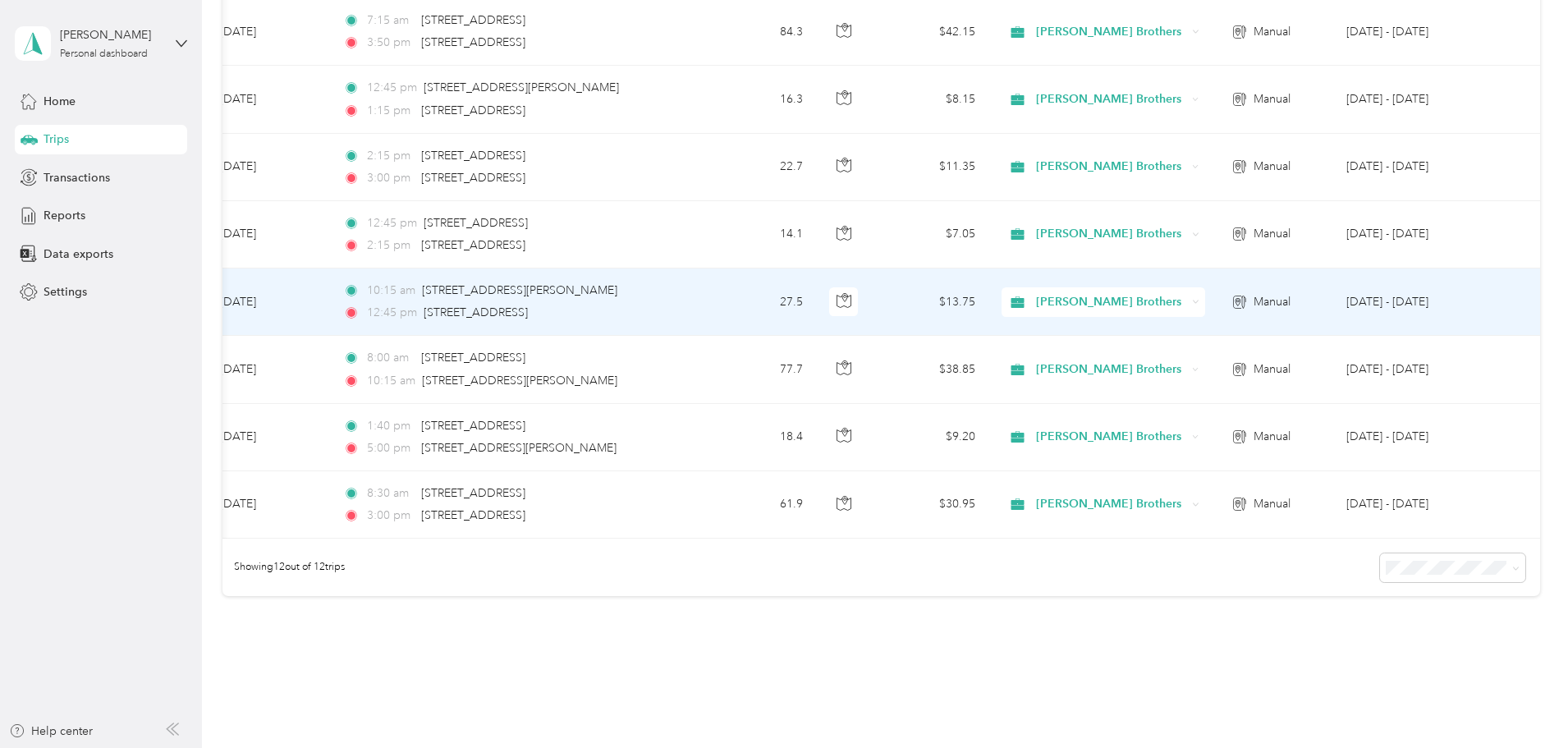
scroll to position [137, 0]
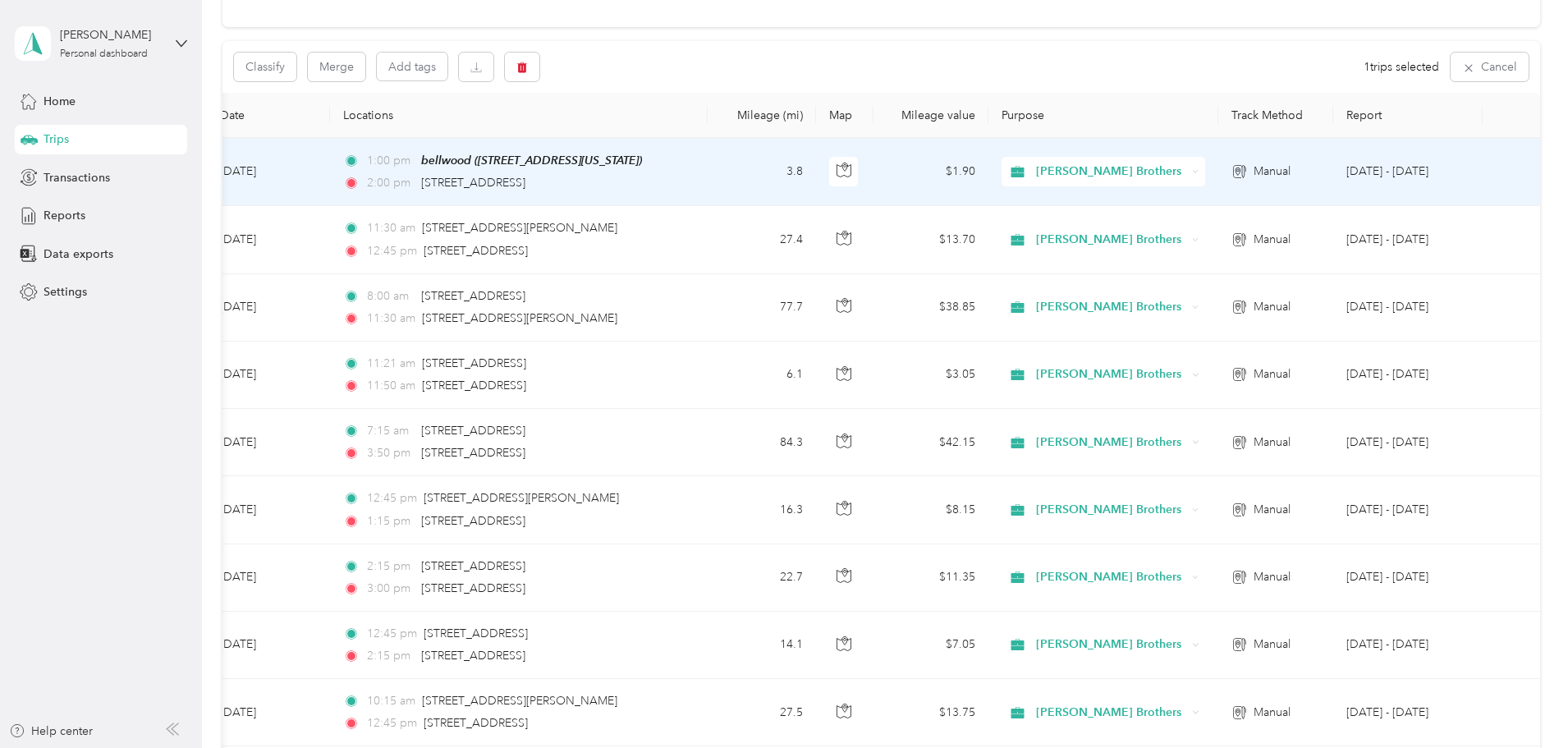
click at [1363, 181] on td "[DATE] - [DATE]" at bounding box center [1408, 172] width 149 height 69
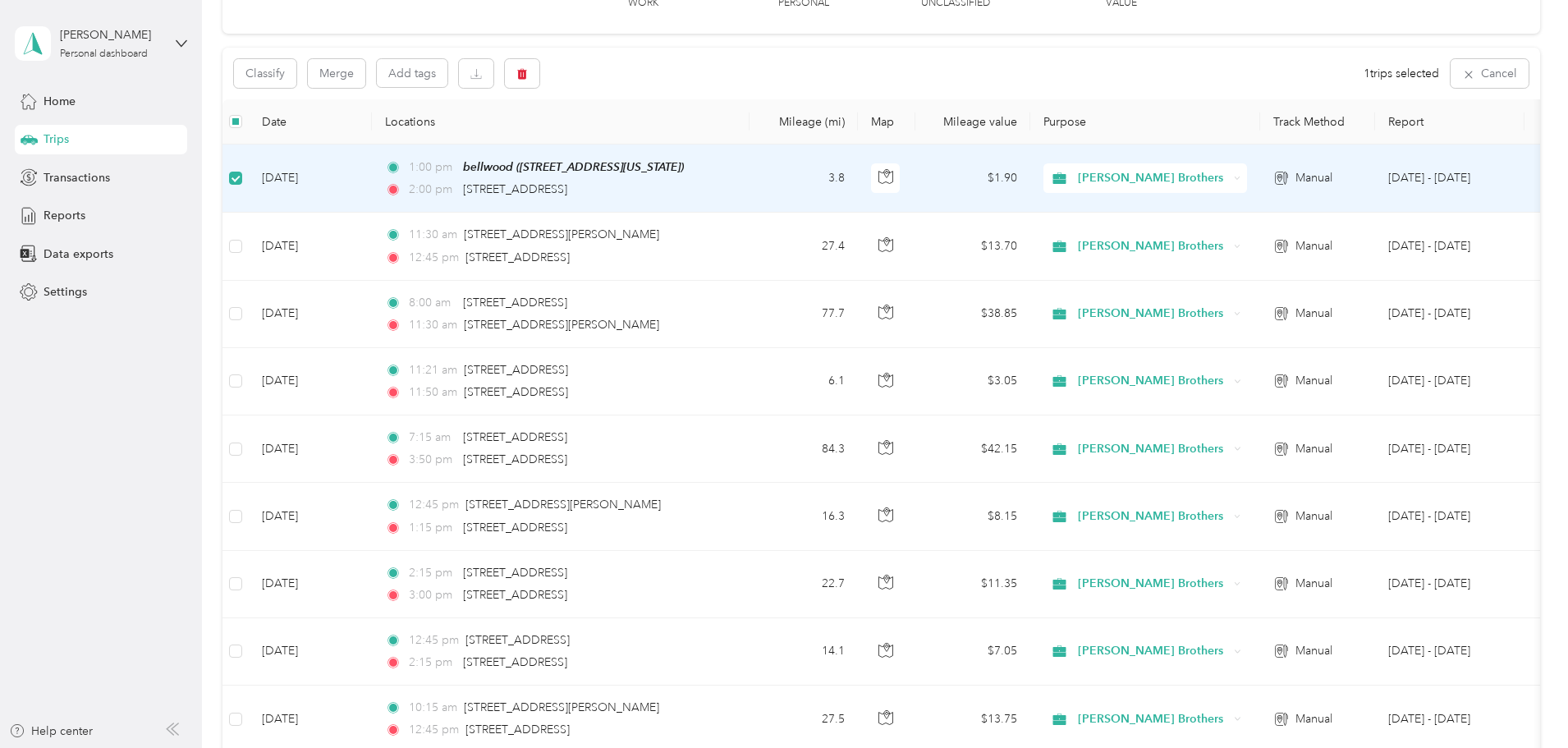
scroll to position [0, 0]
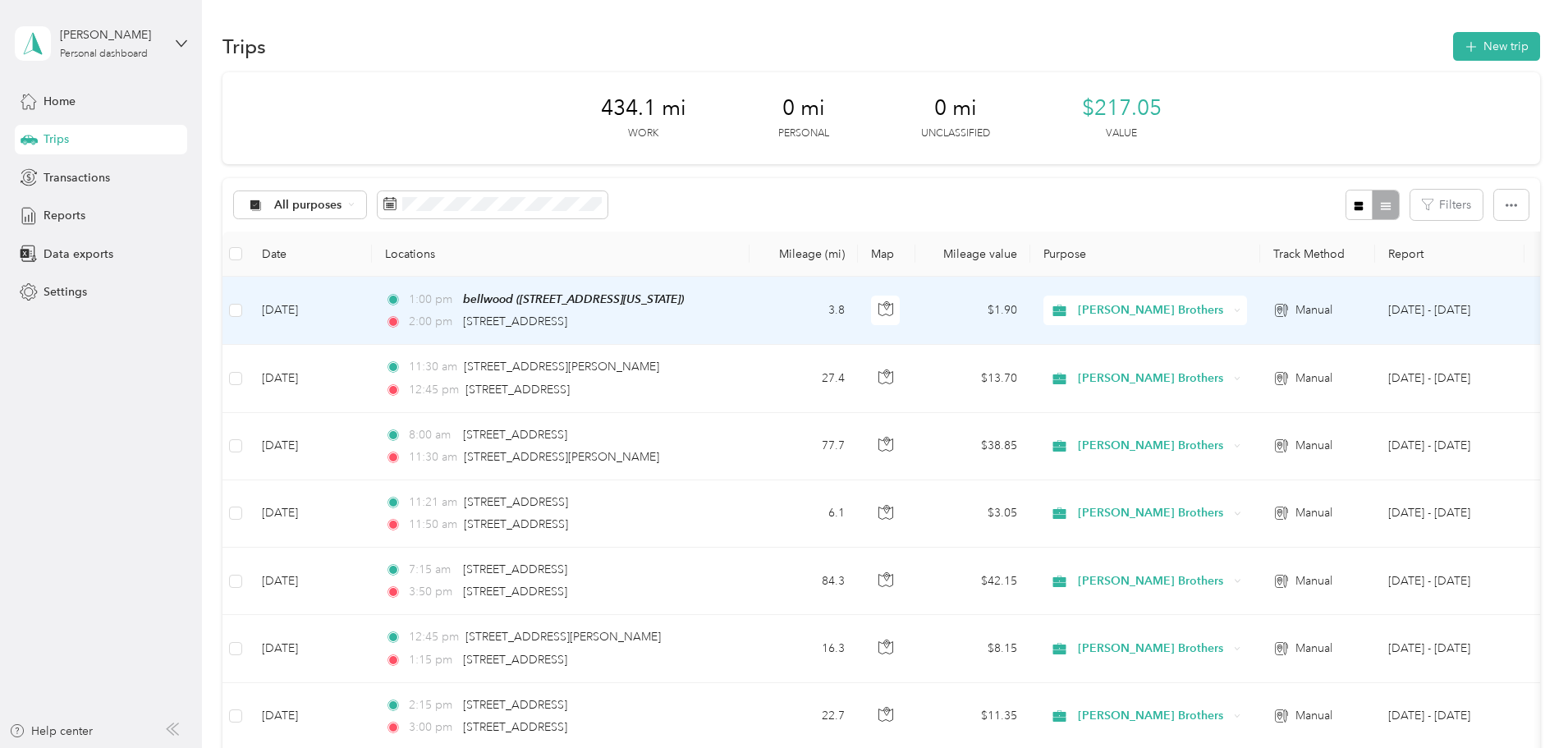
click at [858, 318] on td "3.8" at bounding box center [804, 311] width 108 height 69
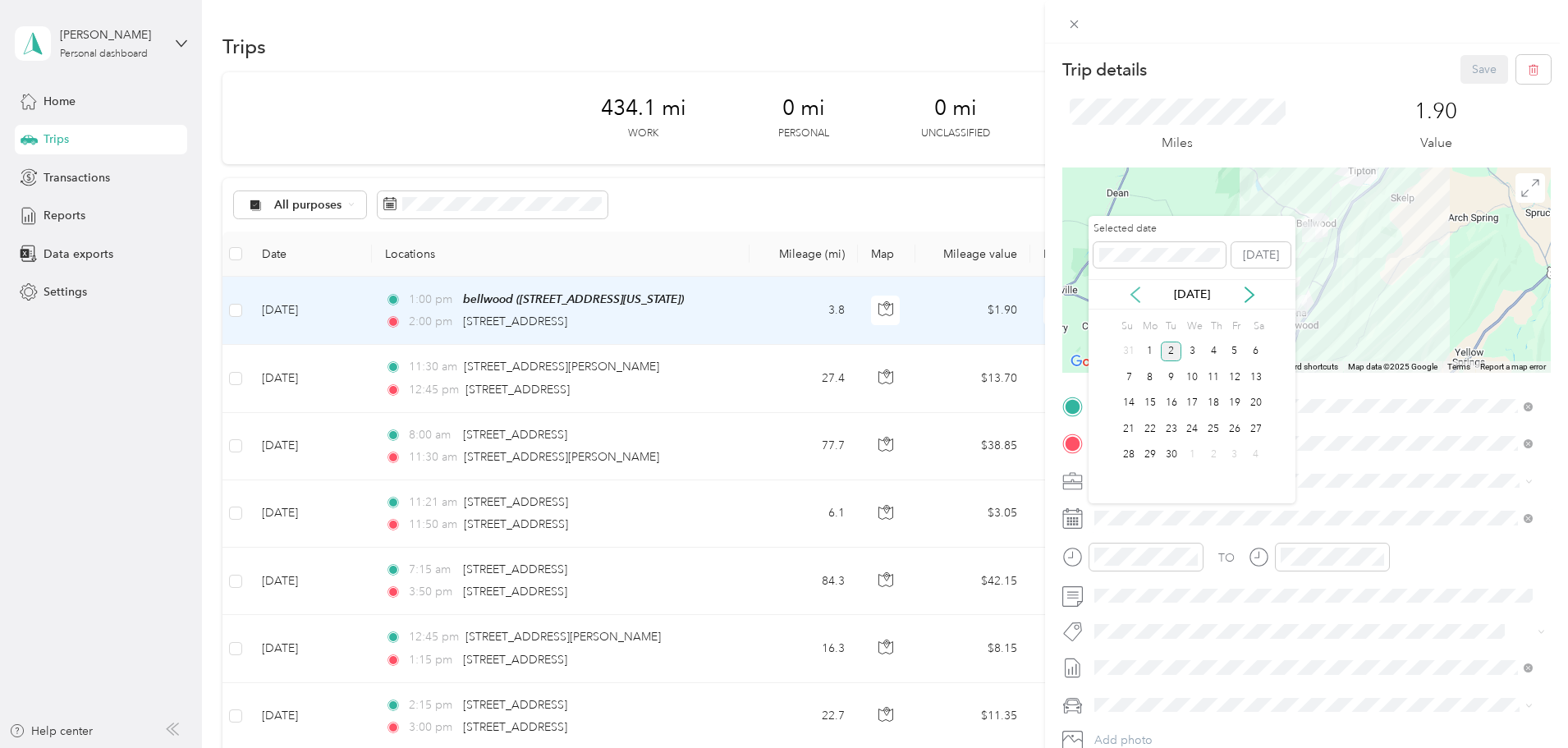
click at [1134, 295] on icon at bounding box center [1135, 294] width 16 height 16
click at [1209, 435] on div "21" at bounding box center [1213, 429] width 21 height 21
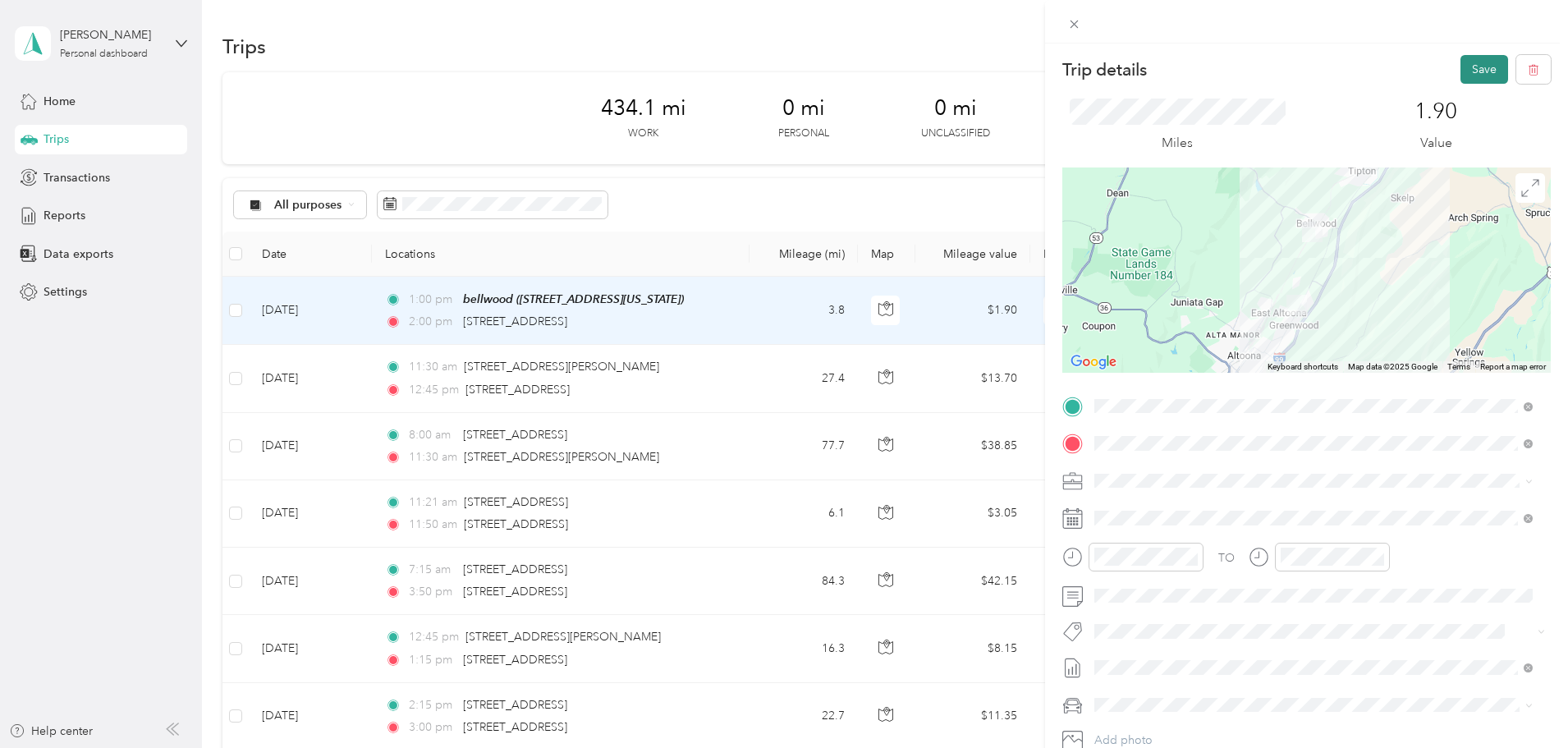
click at [1469, 64] on button "Save" at bounding box center [1485, 69] width 48 height 29
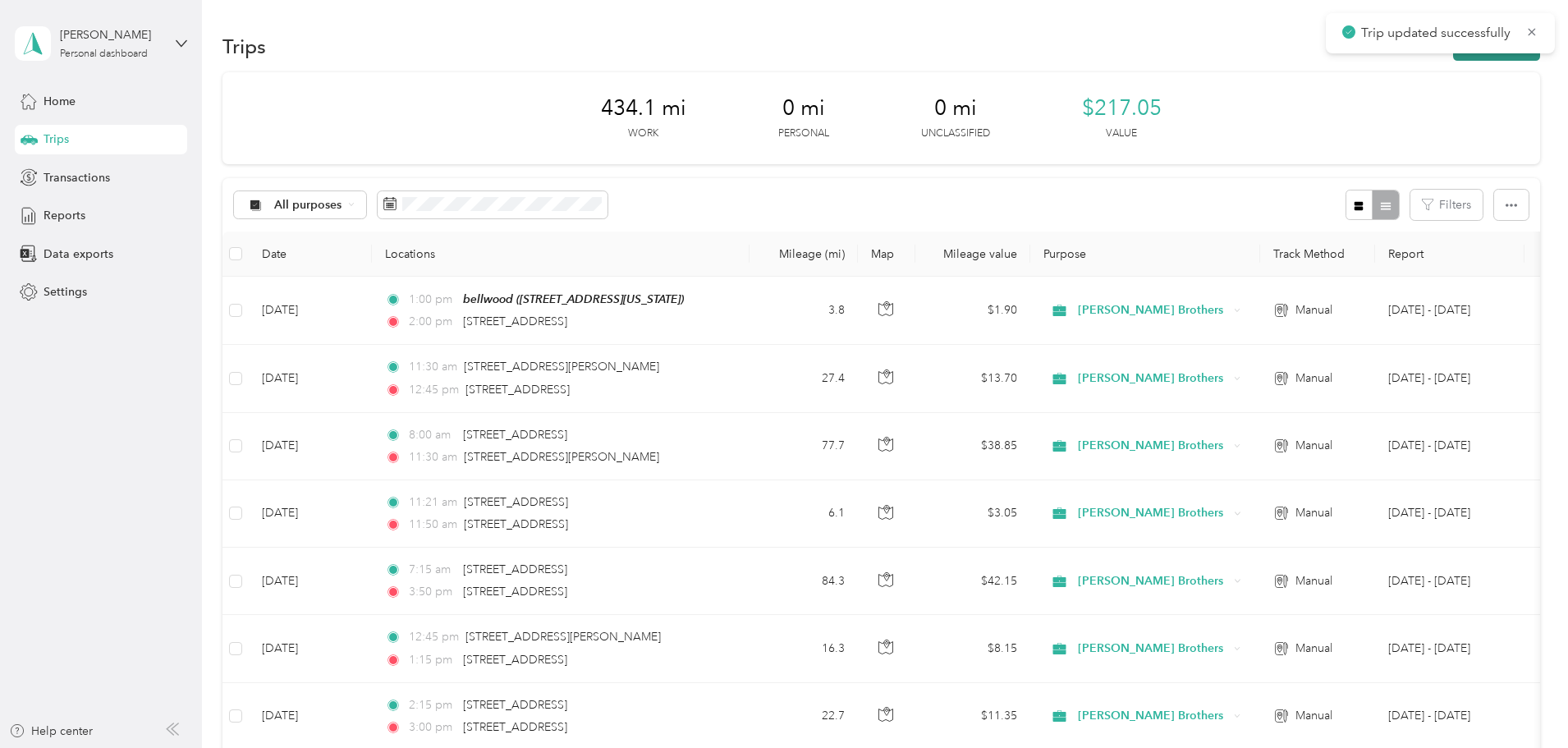
click at [1453, 57] on button "New trip" at bounding box center [1497, 46] width 87 height 29
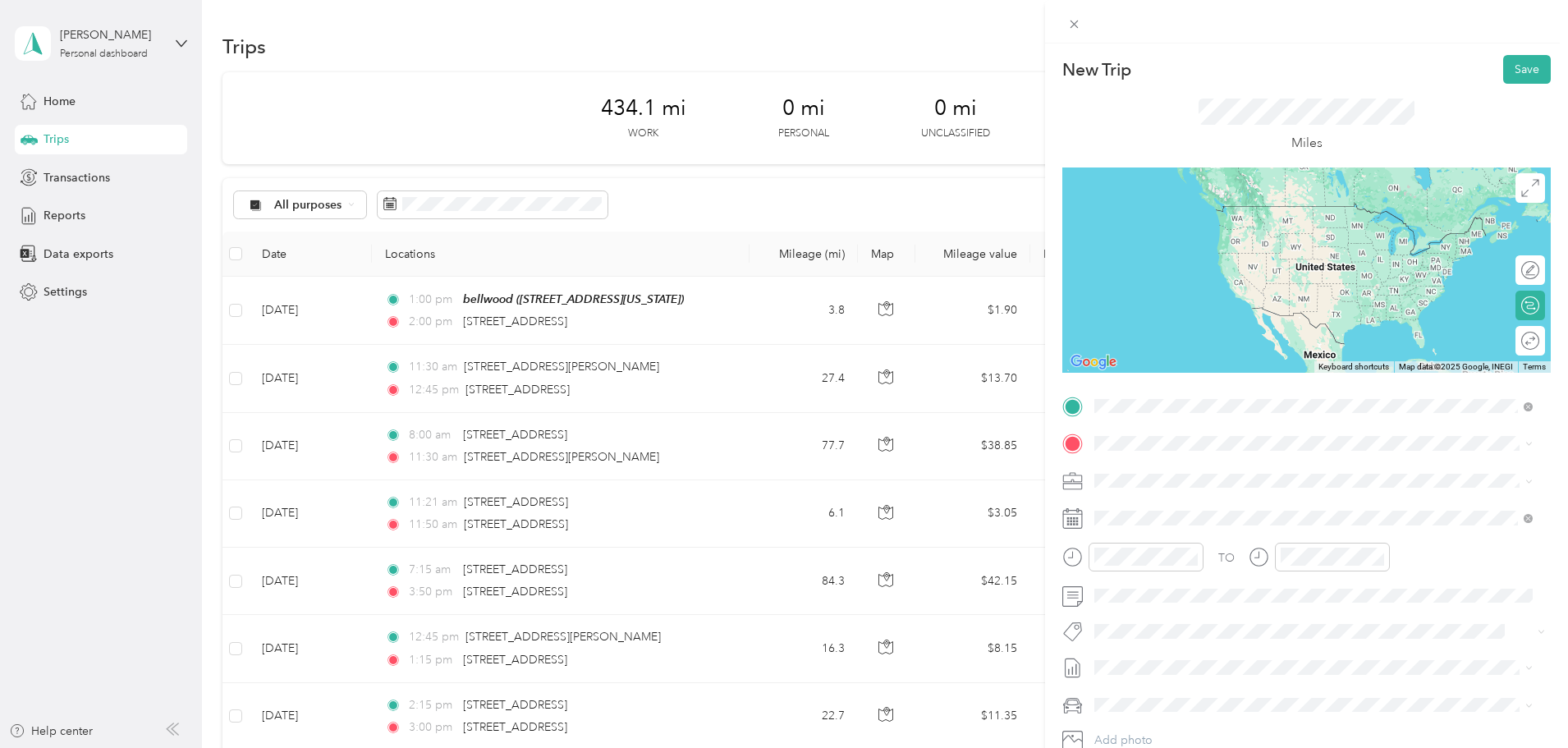
click at [1207, 461] on span "[STREET_ADDRESS][US_STATE]" at bounding box center [1208, 465] width 165 height 15
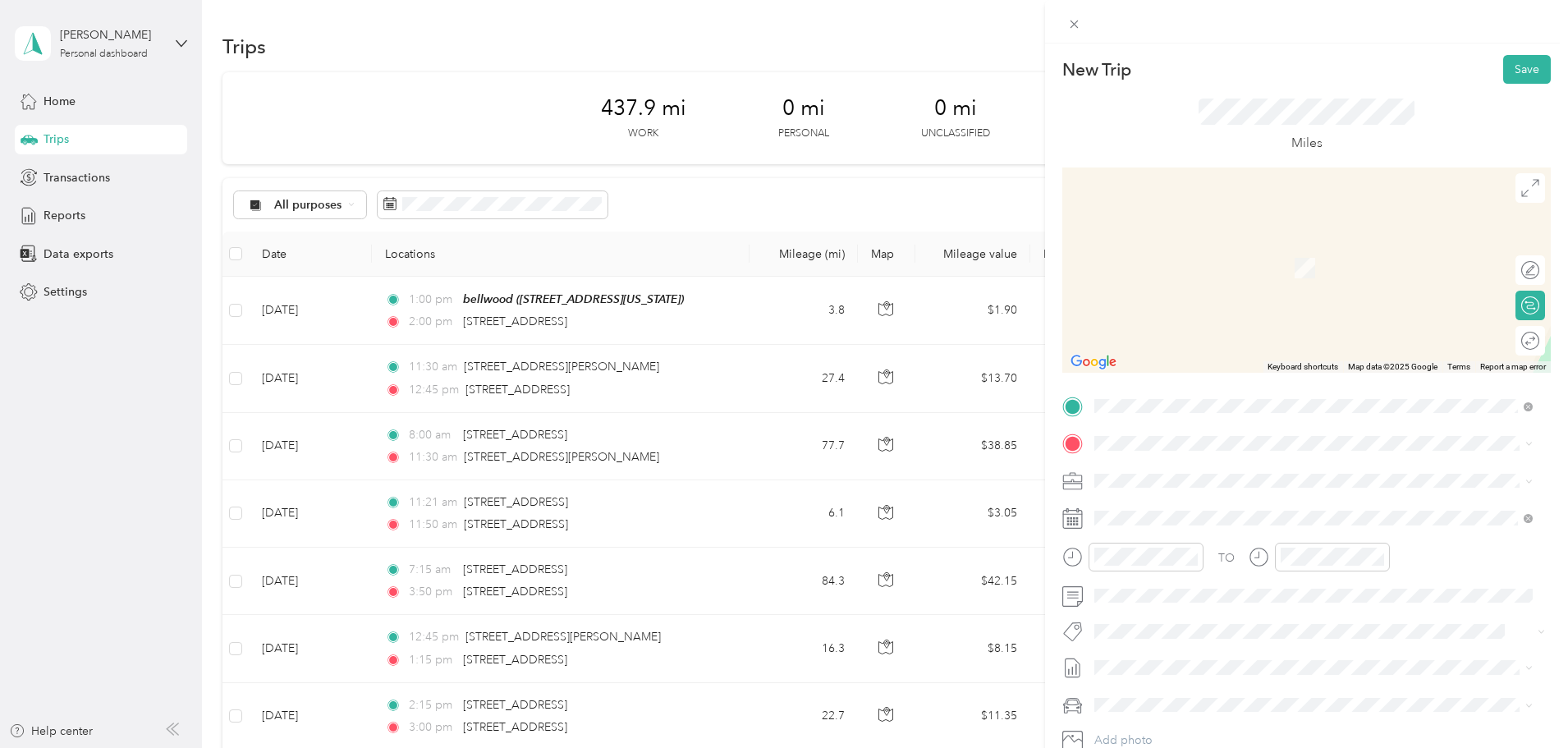
click at [1148, 419] on div "TO Add photo" at bounding box center [1307, 591] width 488 height 397
click at [1176, 510] on span "[STREET_ADDRESS][US_STATE]" at bounding box center [1208, 502] width 165 height 15
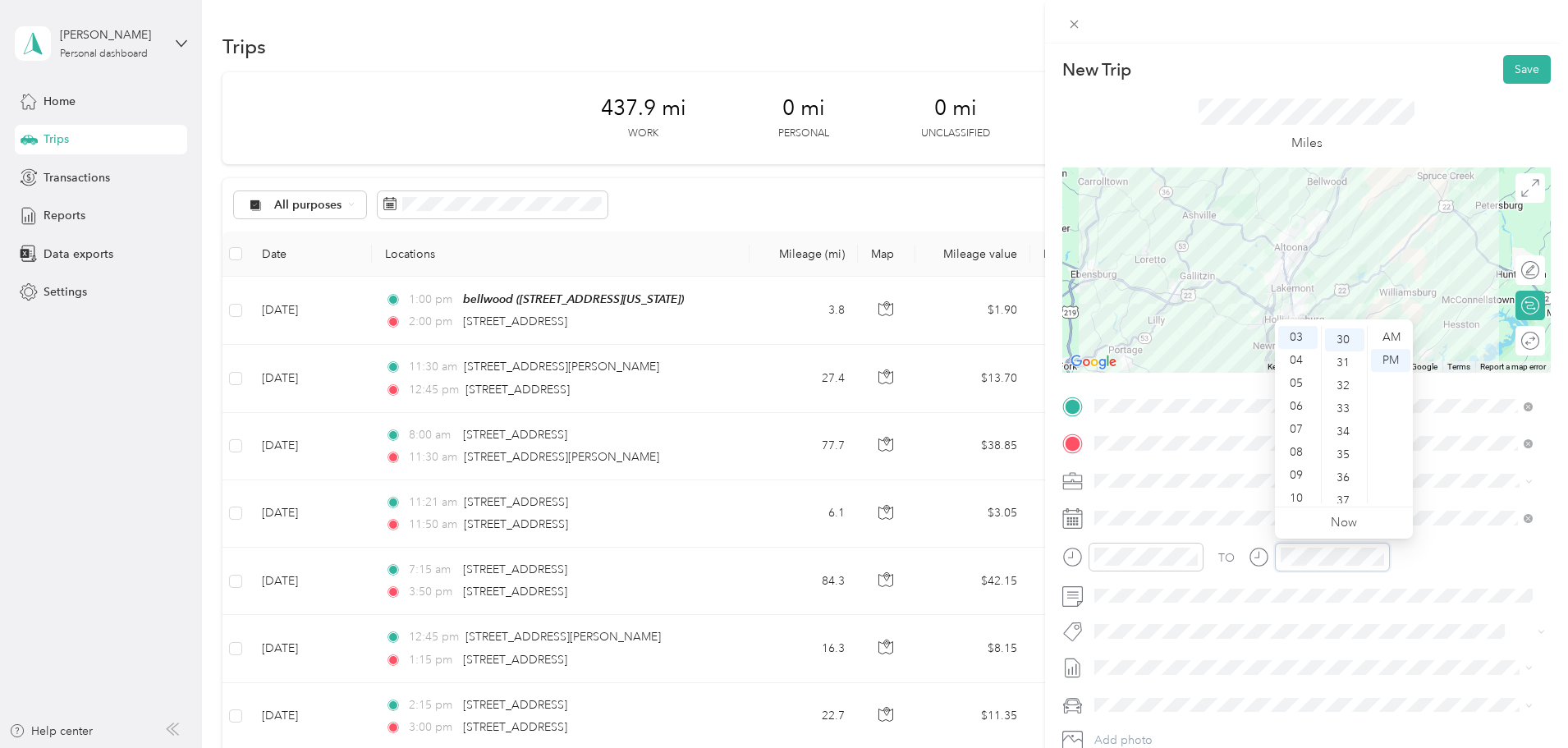
scroll to position [690, 0]
click at [1484, 548] on div "TO" at bounding box center [1307, 562] width 488 height 40
click at [1518, 77] on button "Save" at bounding box center [1527, 69] width 48 height 29
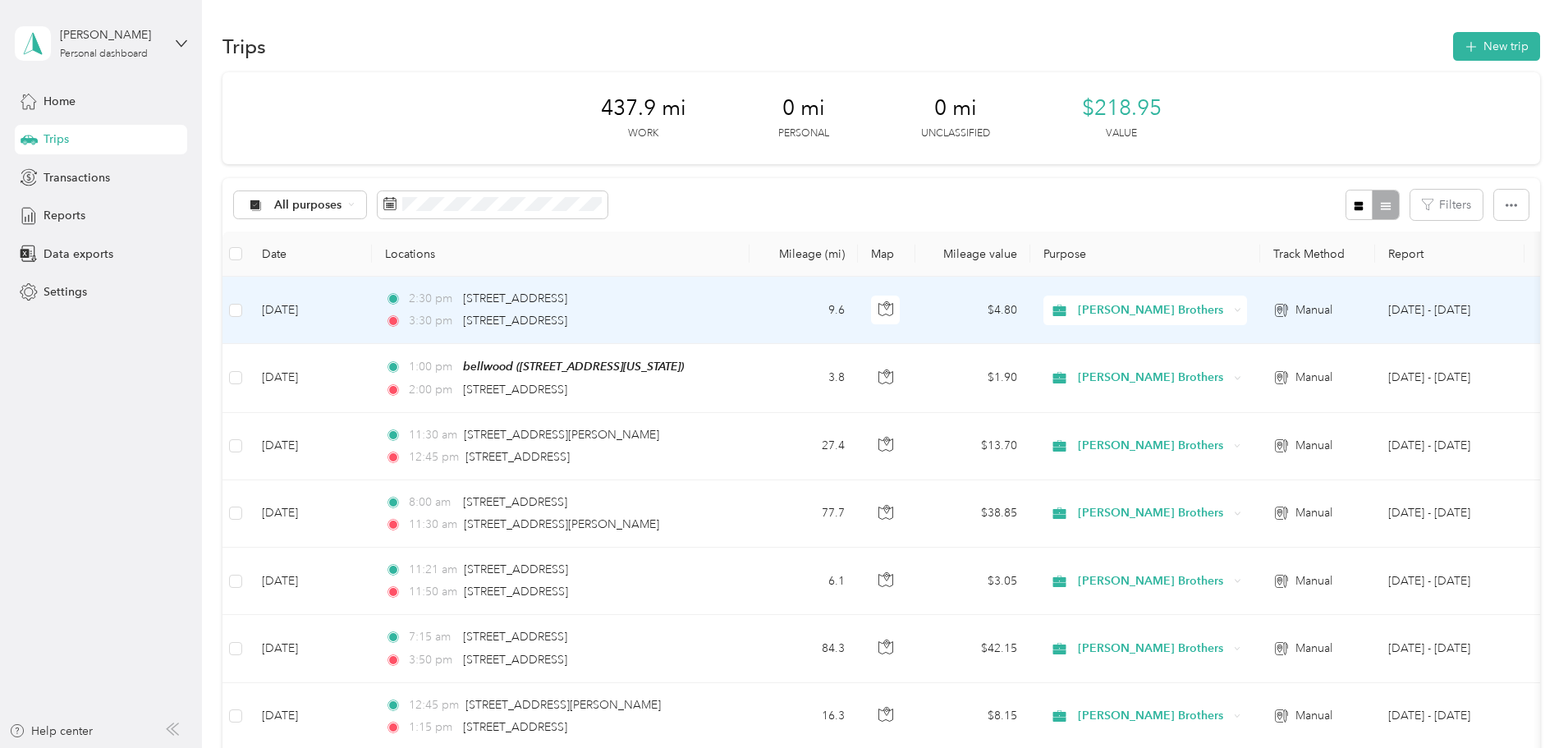
click at [730, 304] on div "2:30 pm [STREET_ADDRESS]" at bounding box center [557, 298] width 344 height 18
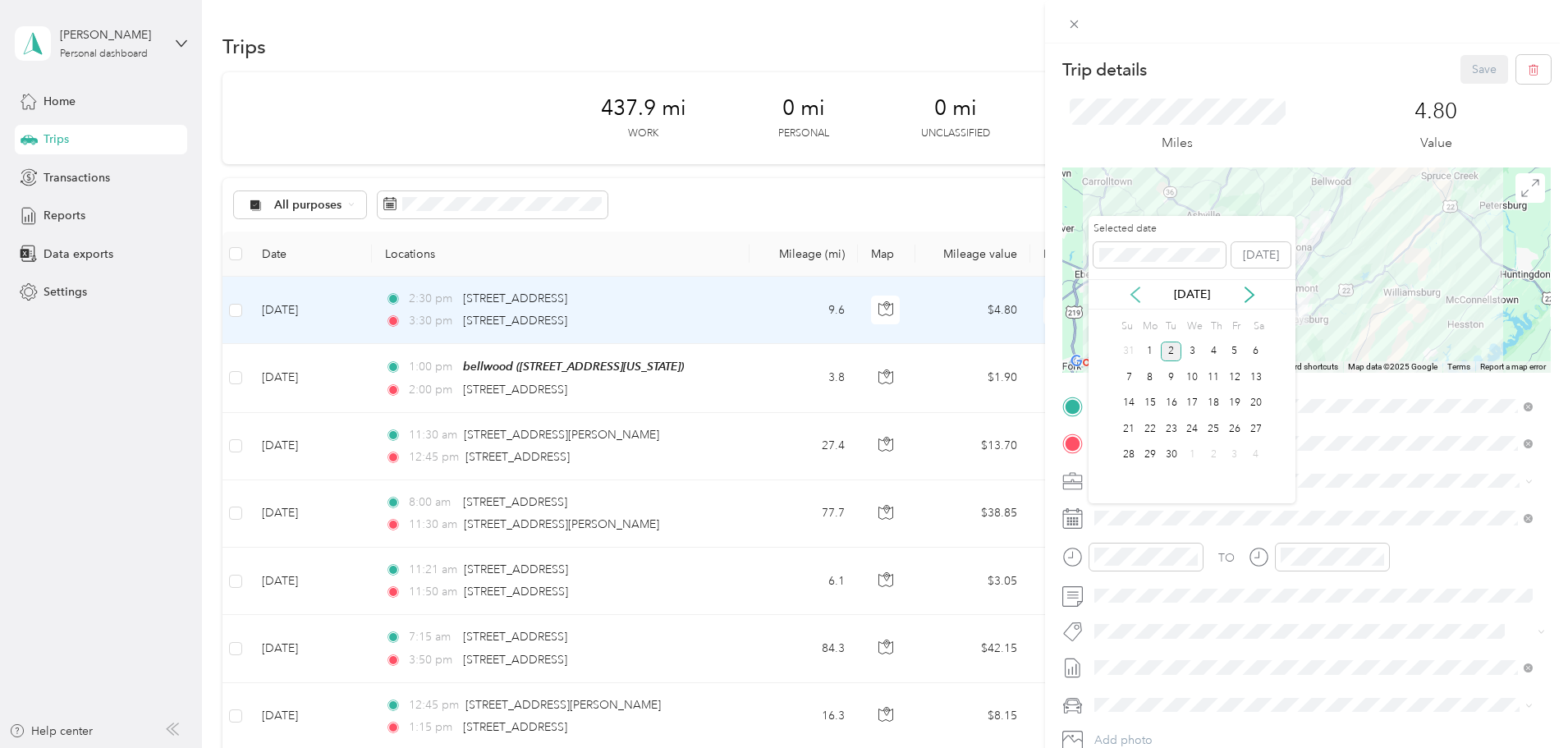
click at [1137, 298] on icon at bounding box center [1135, 294] width 16 height 16
click at [1212, 429] on div "21" at bounding box center [1213, 429] width 21 height 21
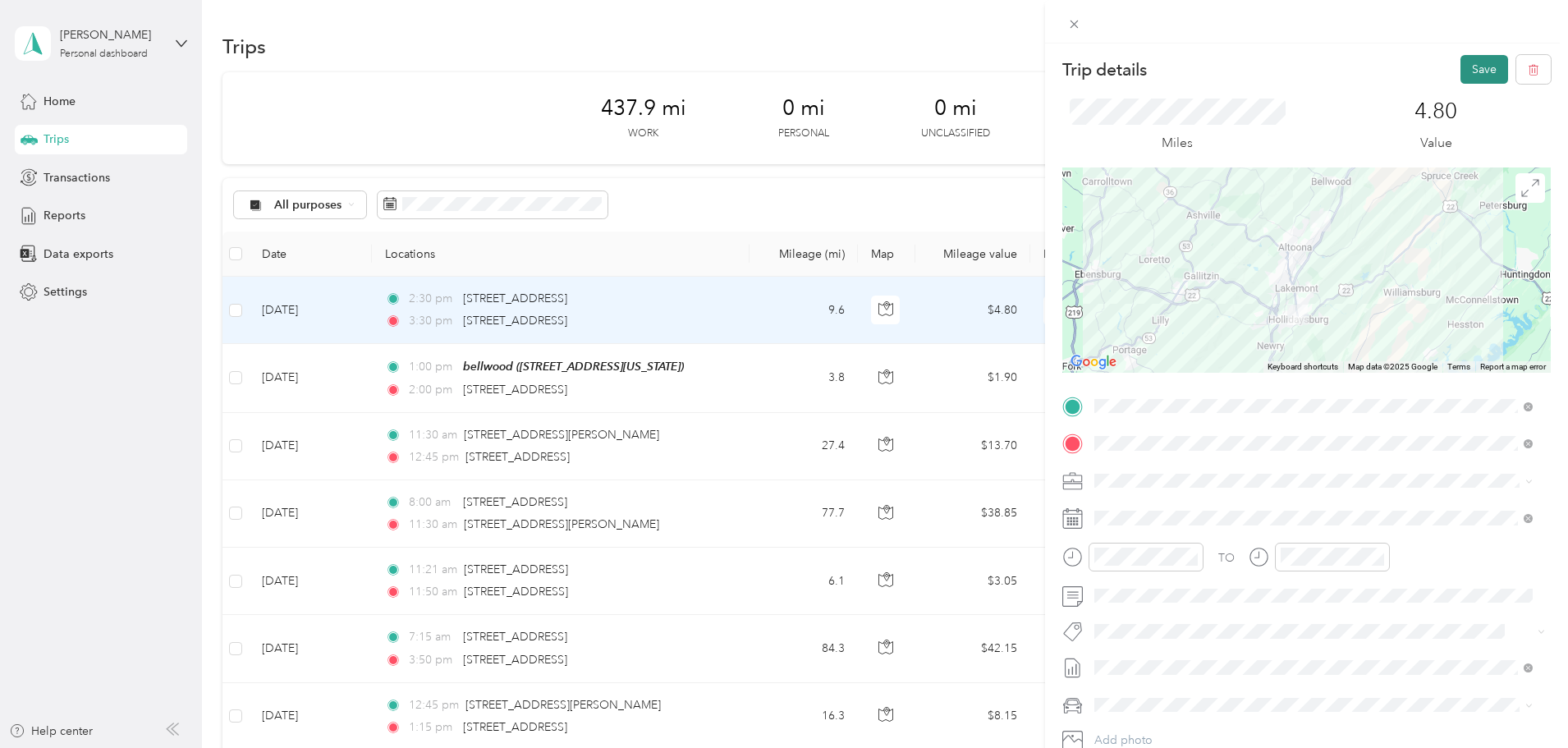
click at [1461, 71] on button "Save" at bounding box center [1485, 69] width 48 height 29
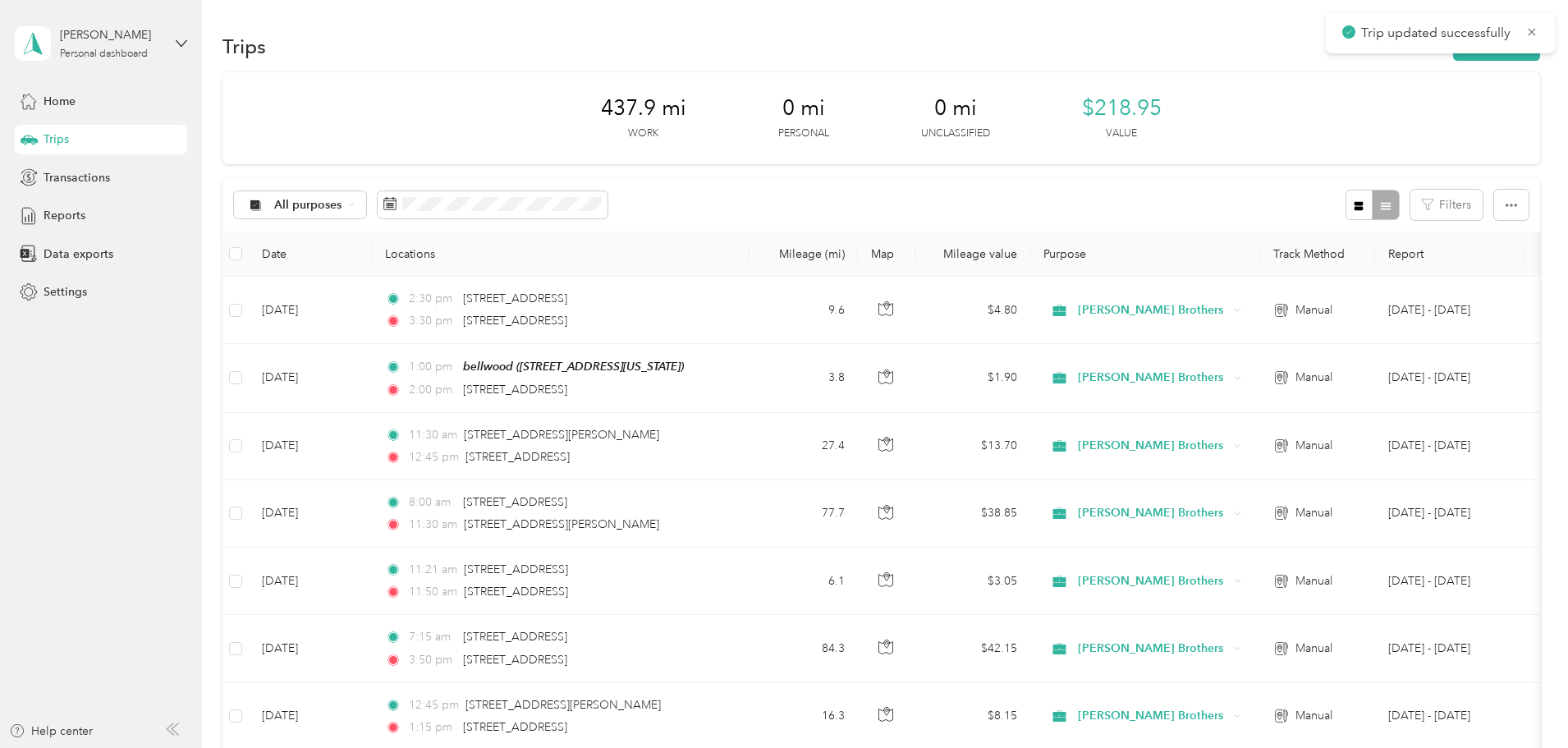
click at [1403, 62] on div "Trips New trip" at bounding box center [882, 46] width 1318 height 34
click at [1403, 49] on div "Trip updated successfully" at bounding box center [1439, 33] width 229 height 40
click at [1403, 51] on div "Trip updated successfully" at bounding box center [1439, 33] width 229 height 40
click at [1453, 58] on button "New trip" at bounding box center [1497, 46] width 87 height 29
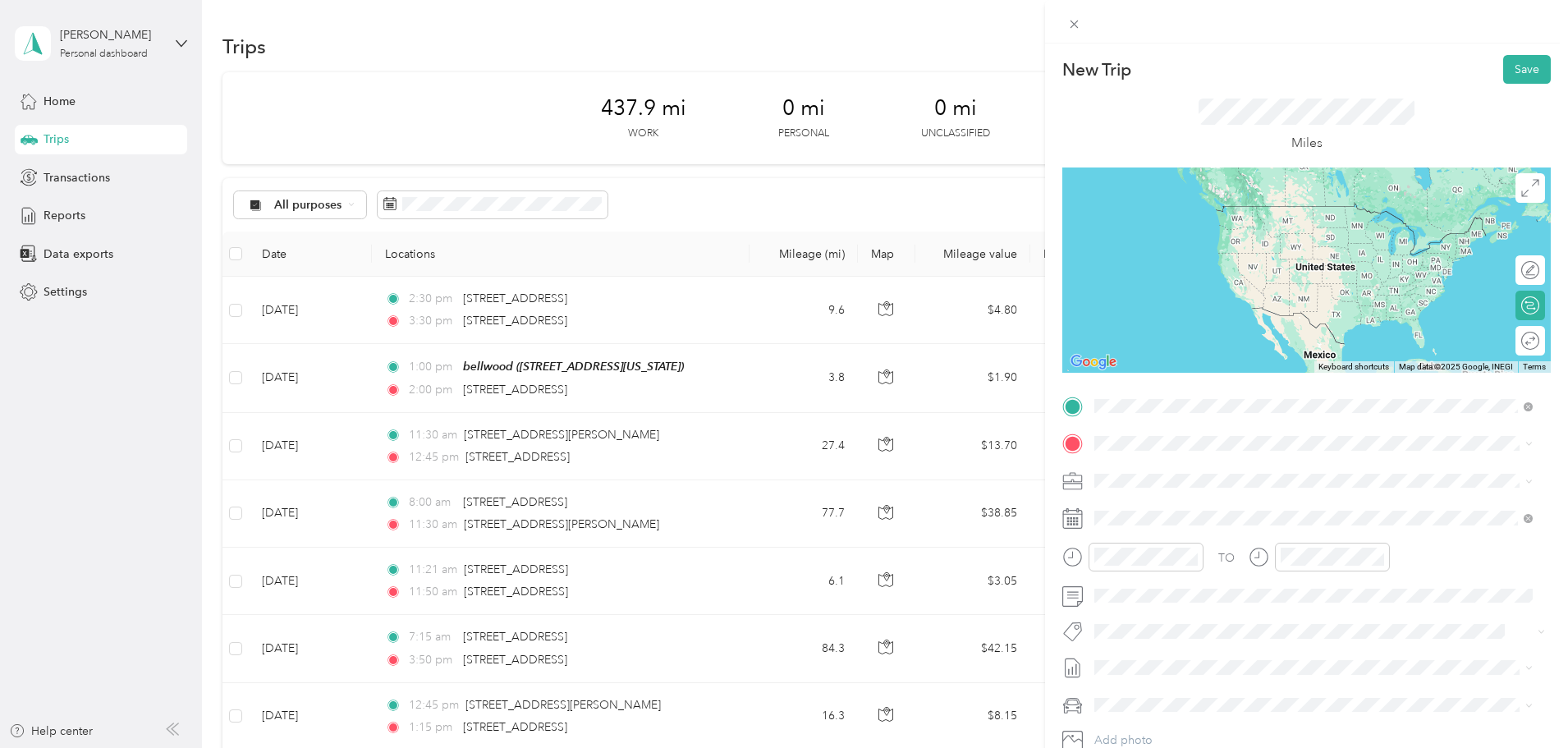
click at [1198, 574] on span "[STREET_ADDRESS][US_STATE]" at bounding box center [1208, 566] width 165 height 15
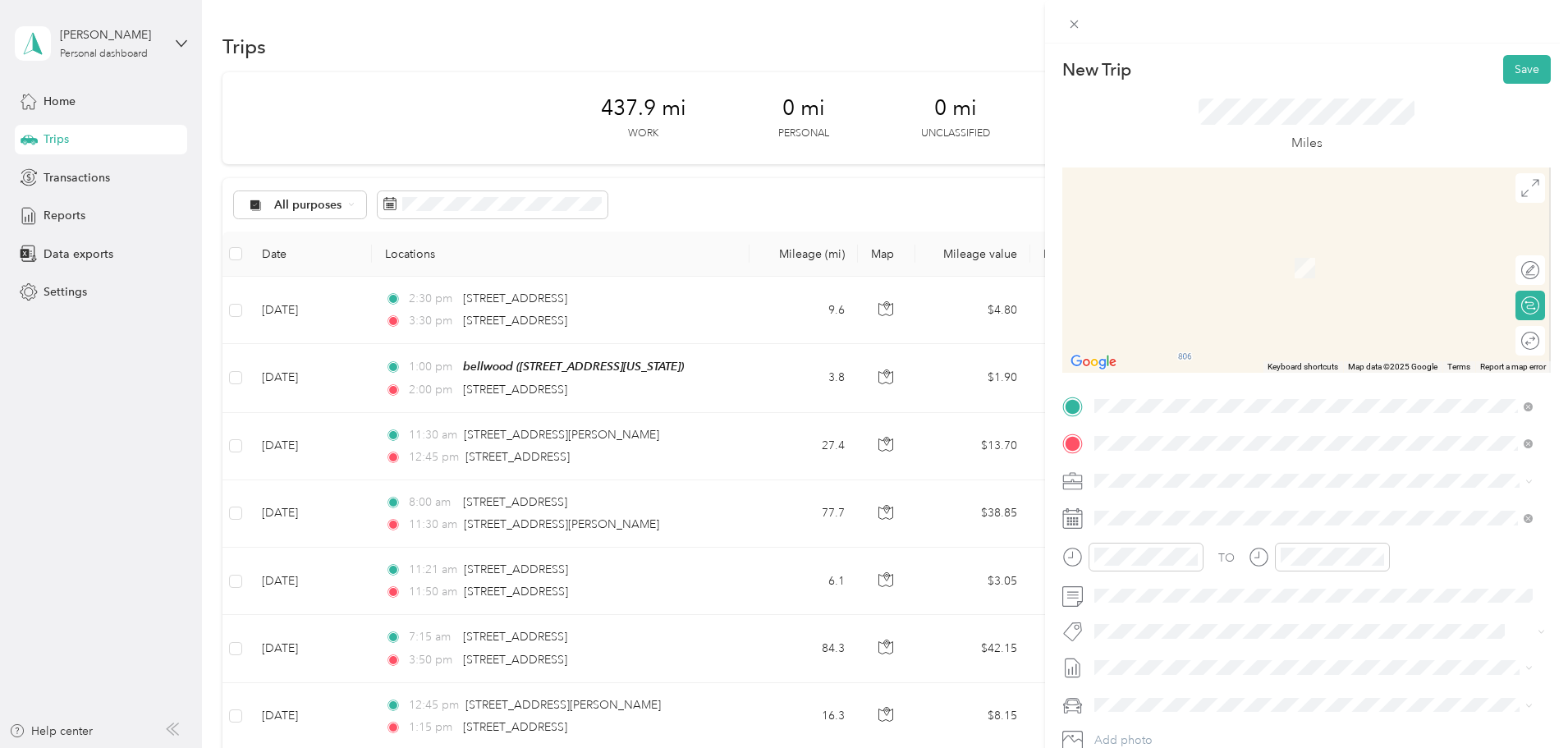
click at [1251, 500] on span "[STREET_ADDRESS][US_STATE]" at bounding box center [1208, 502] width 165 height 15
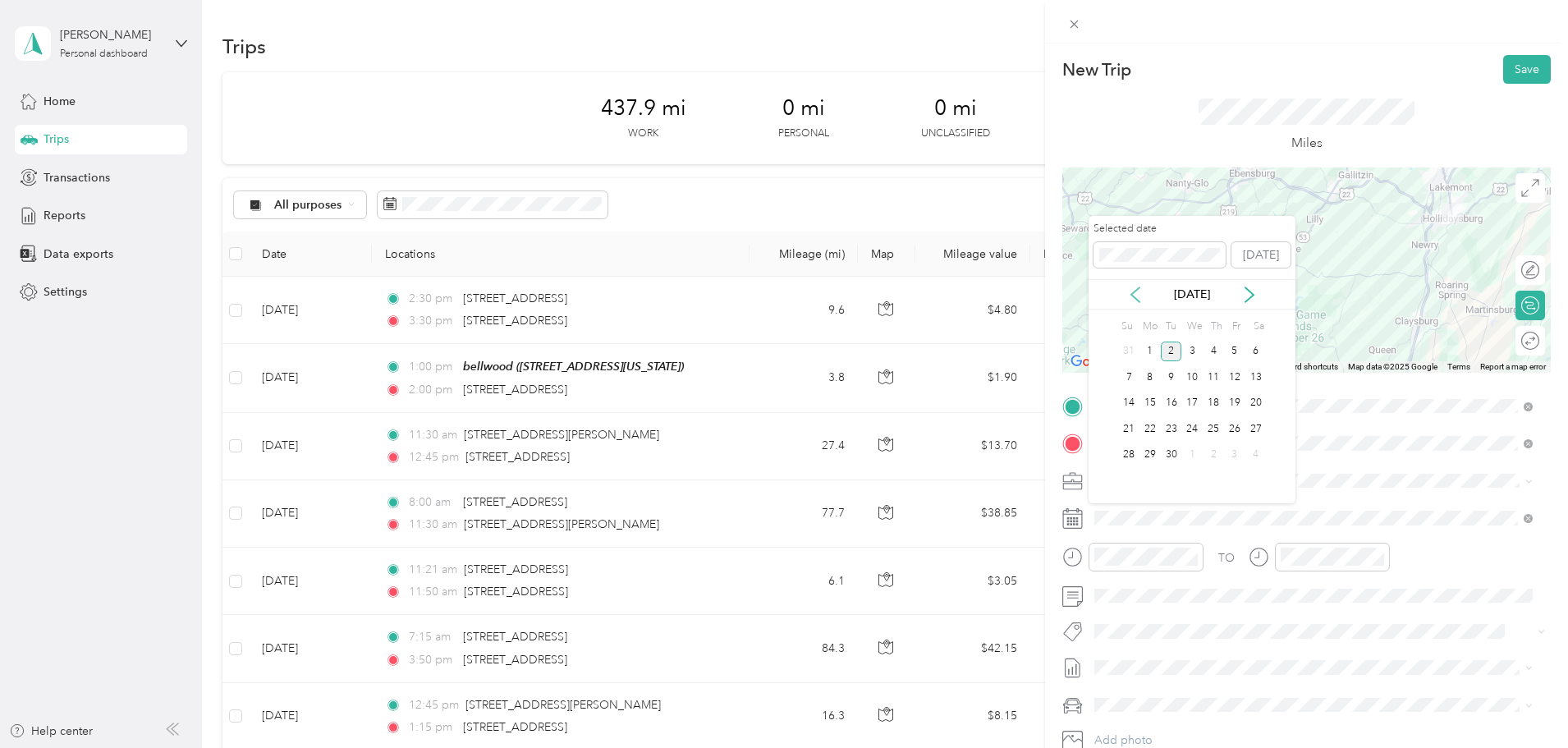
click at [1135, 299] on icon at bounding box center [1135, 294] width 9 height 15
click at [1210, 427] on div "21" at bounding box center [1213, 429] width 21 height 21
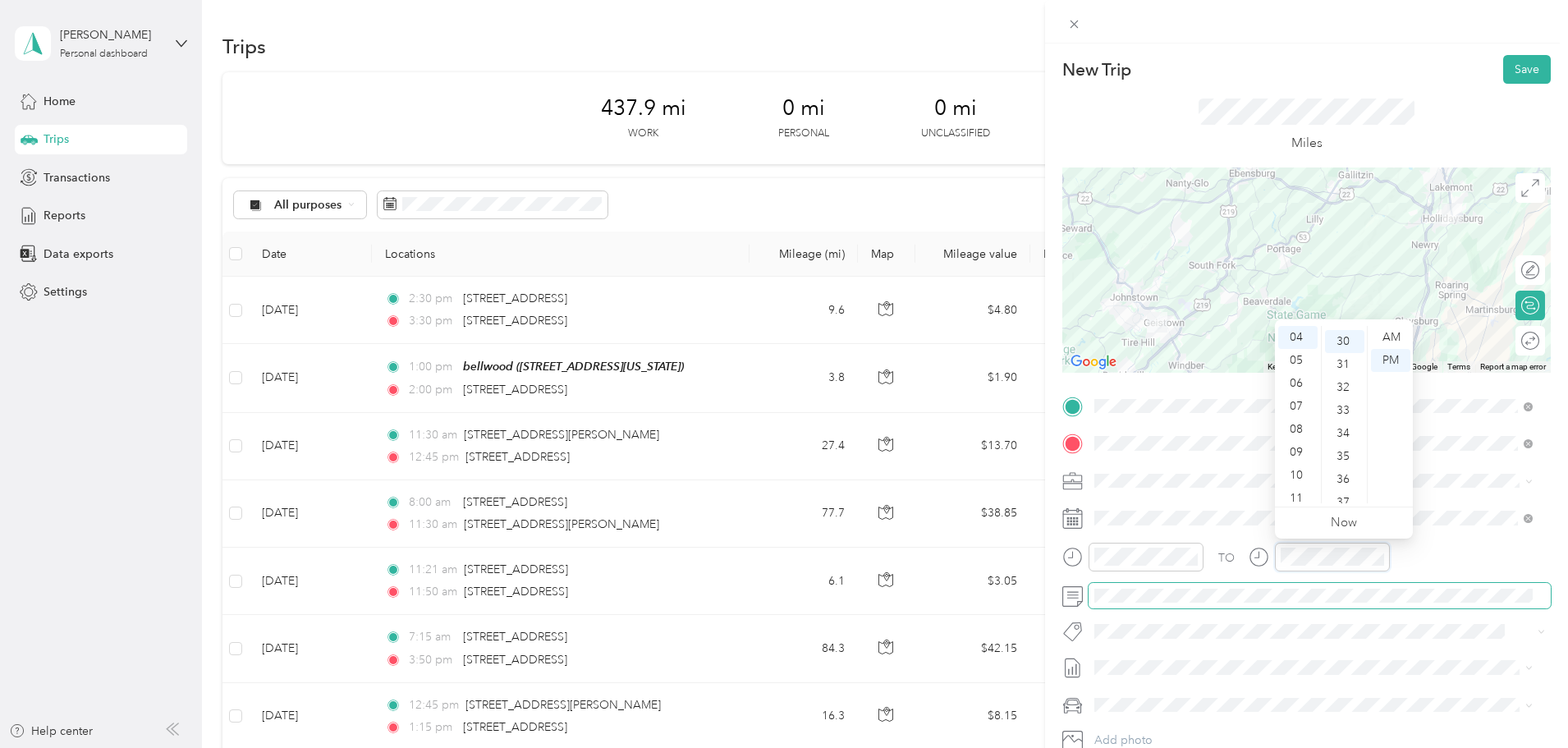
scroll to position [690, 0]
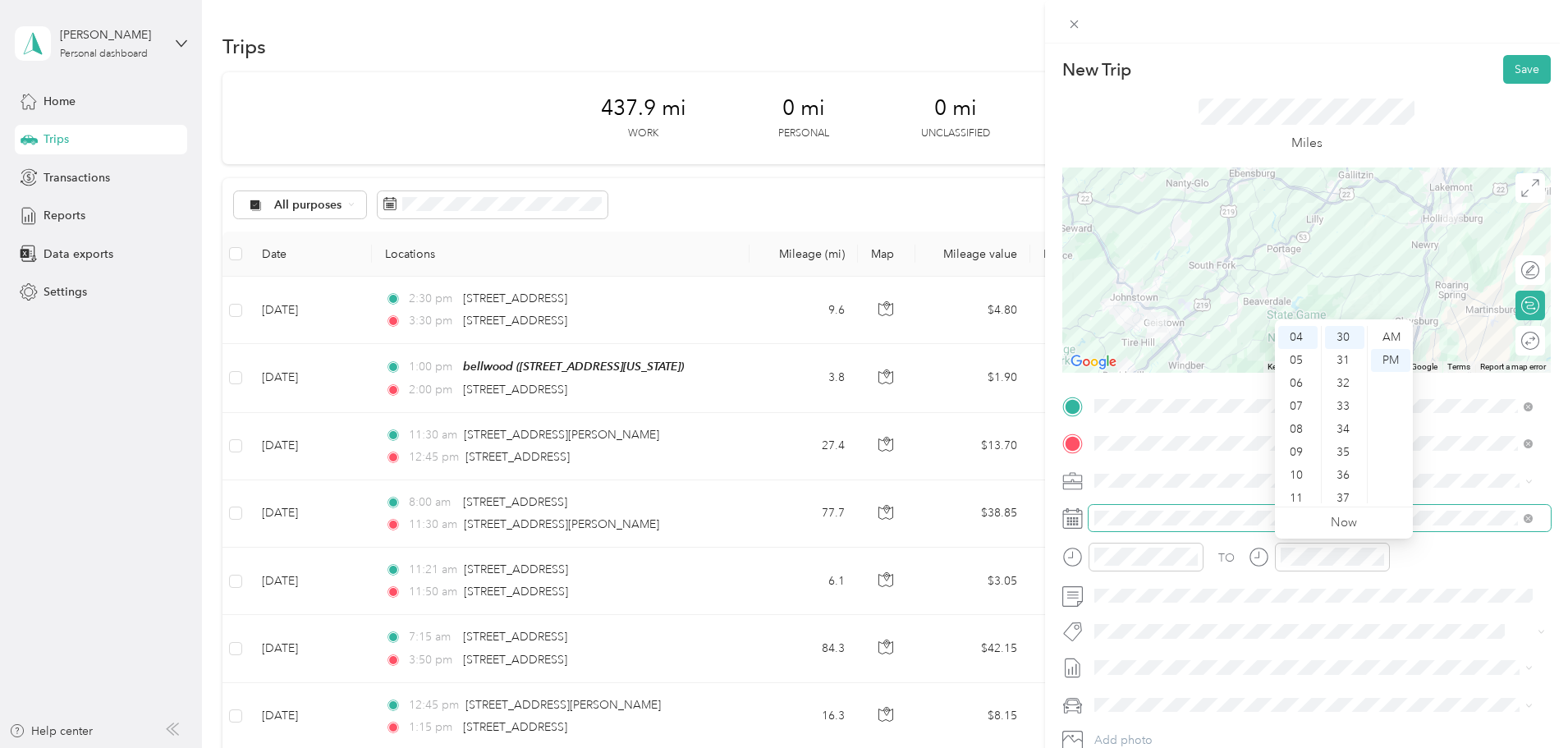
click at [1481, 530] on span at bounding box center [1320, 518] width 462 height 27
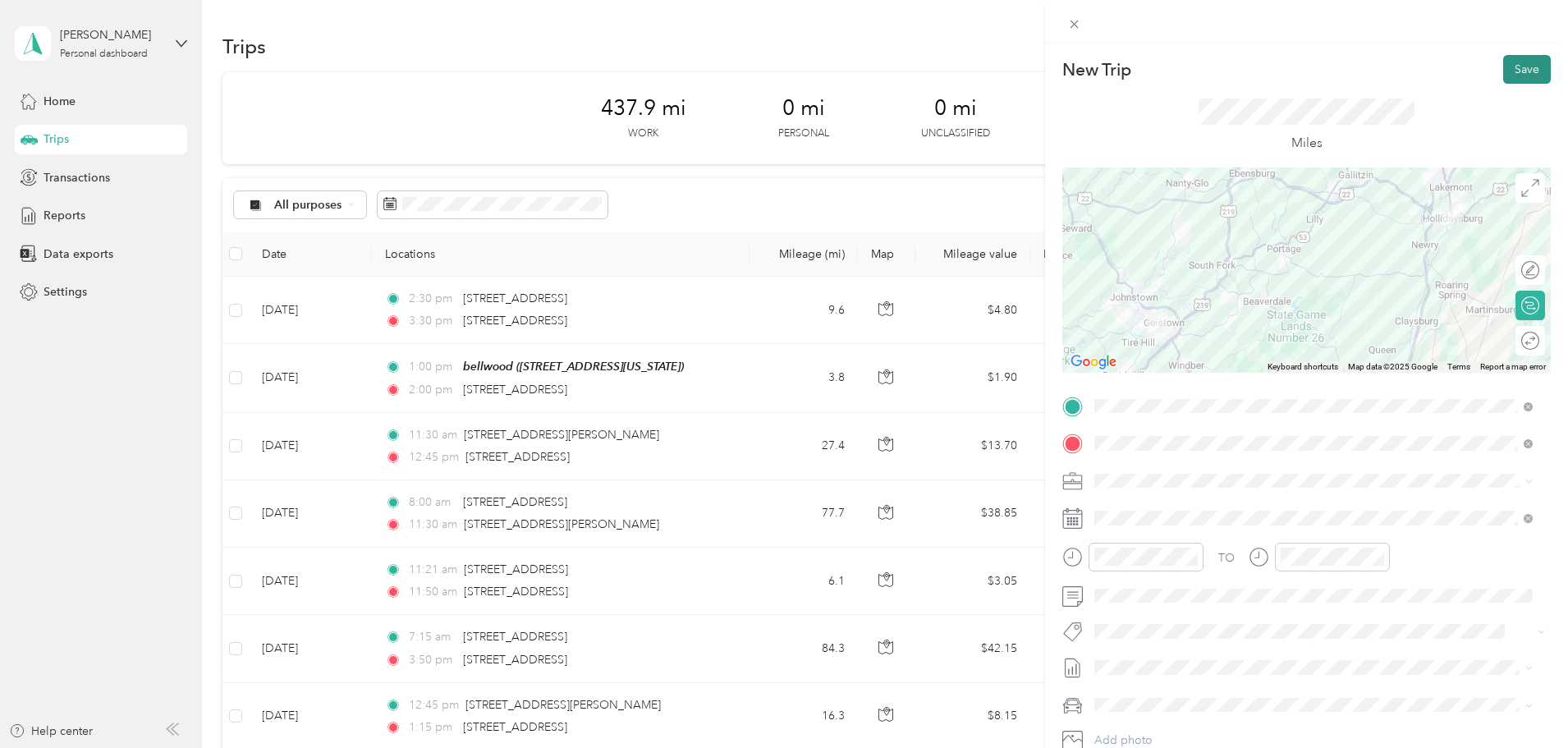
click at [1514, 69] on button "Save" at bounding box center [1527, 69] width 48 height 29
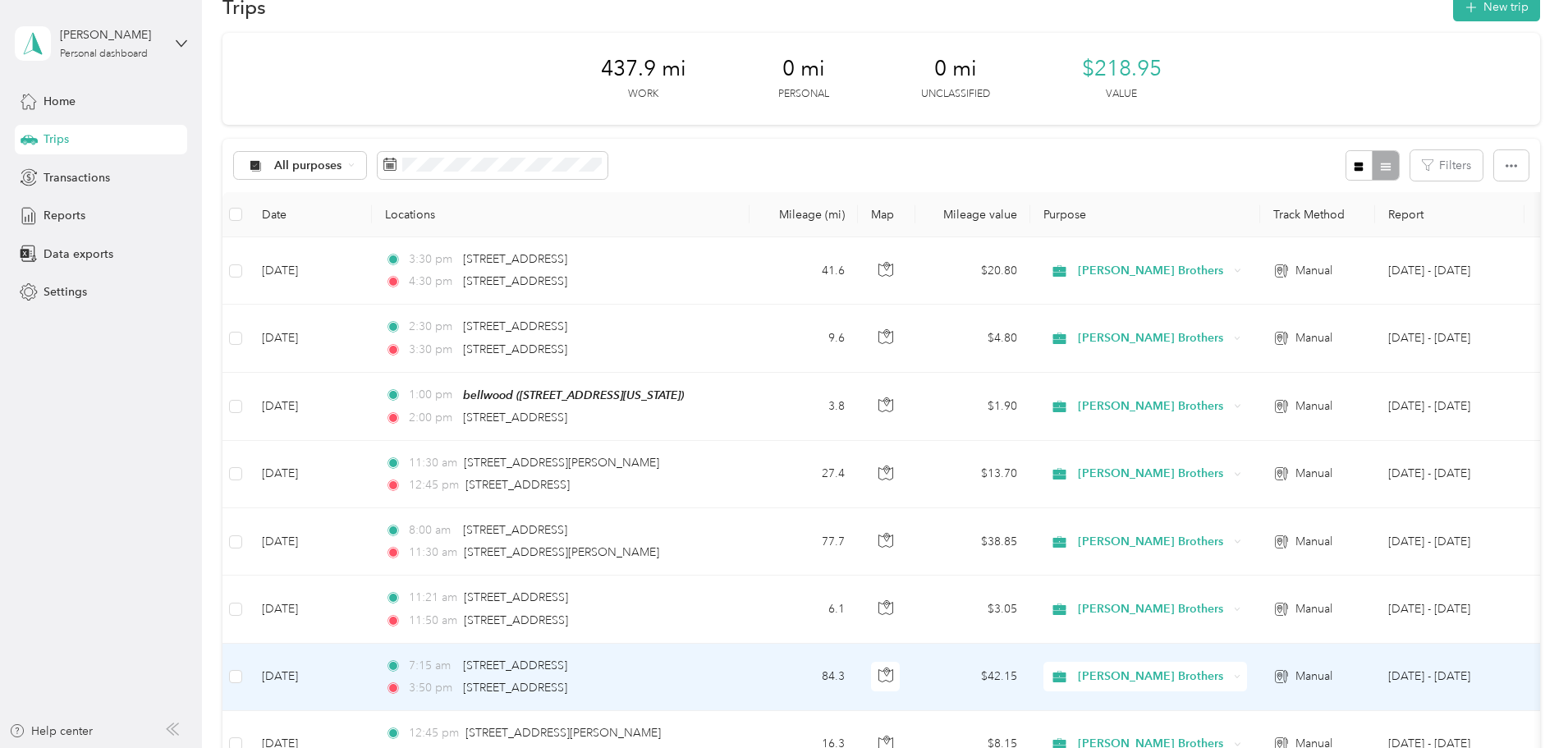
scroll to position [0, 0]
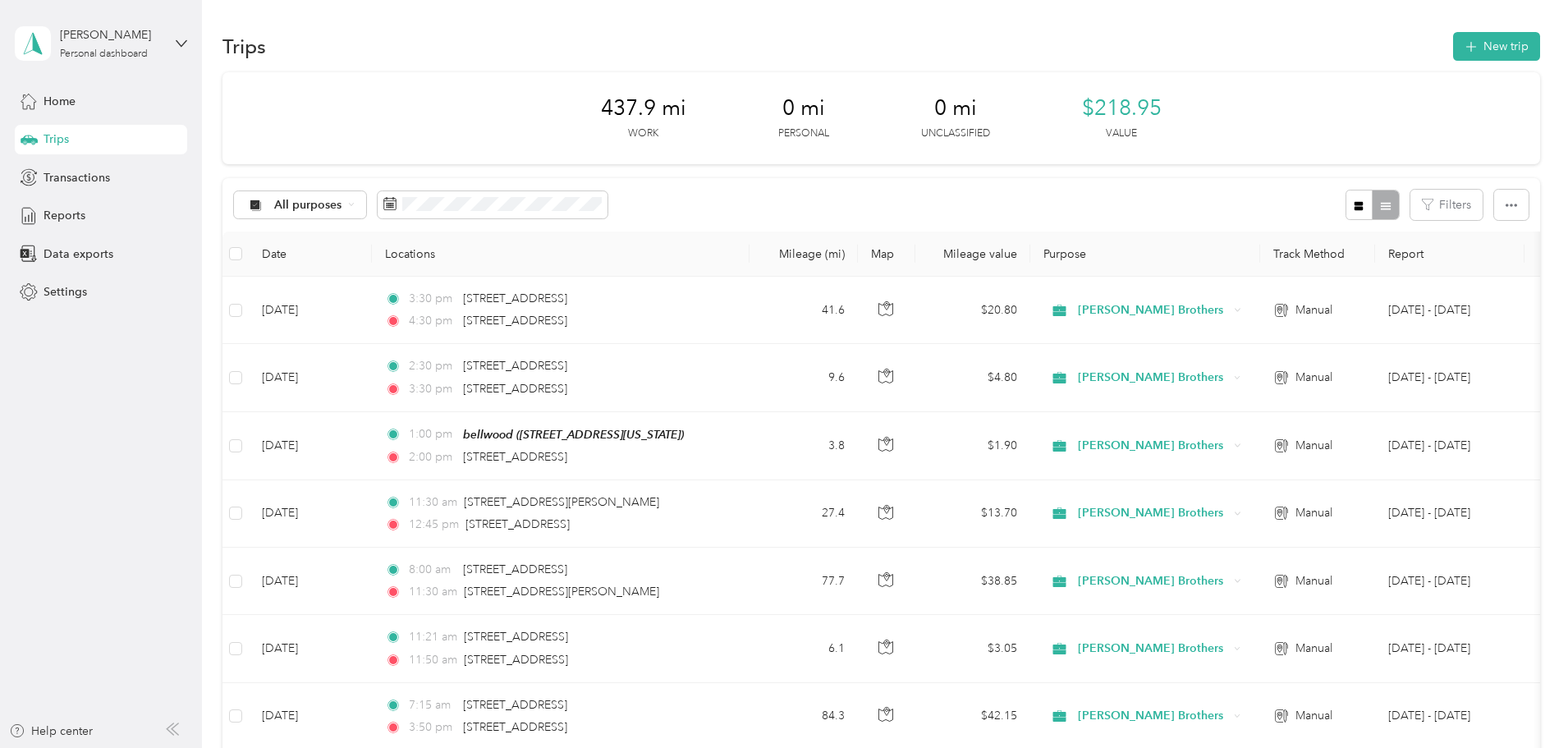
click at [903, 213] on div "All purposes Filters" at bounding box center [882, 205] width 1318 height 53
click at [77, 183] on span "Transactions" at bounding box center [77, 177] width 67 height 17
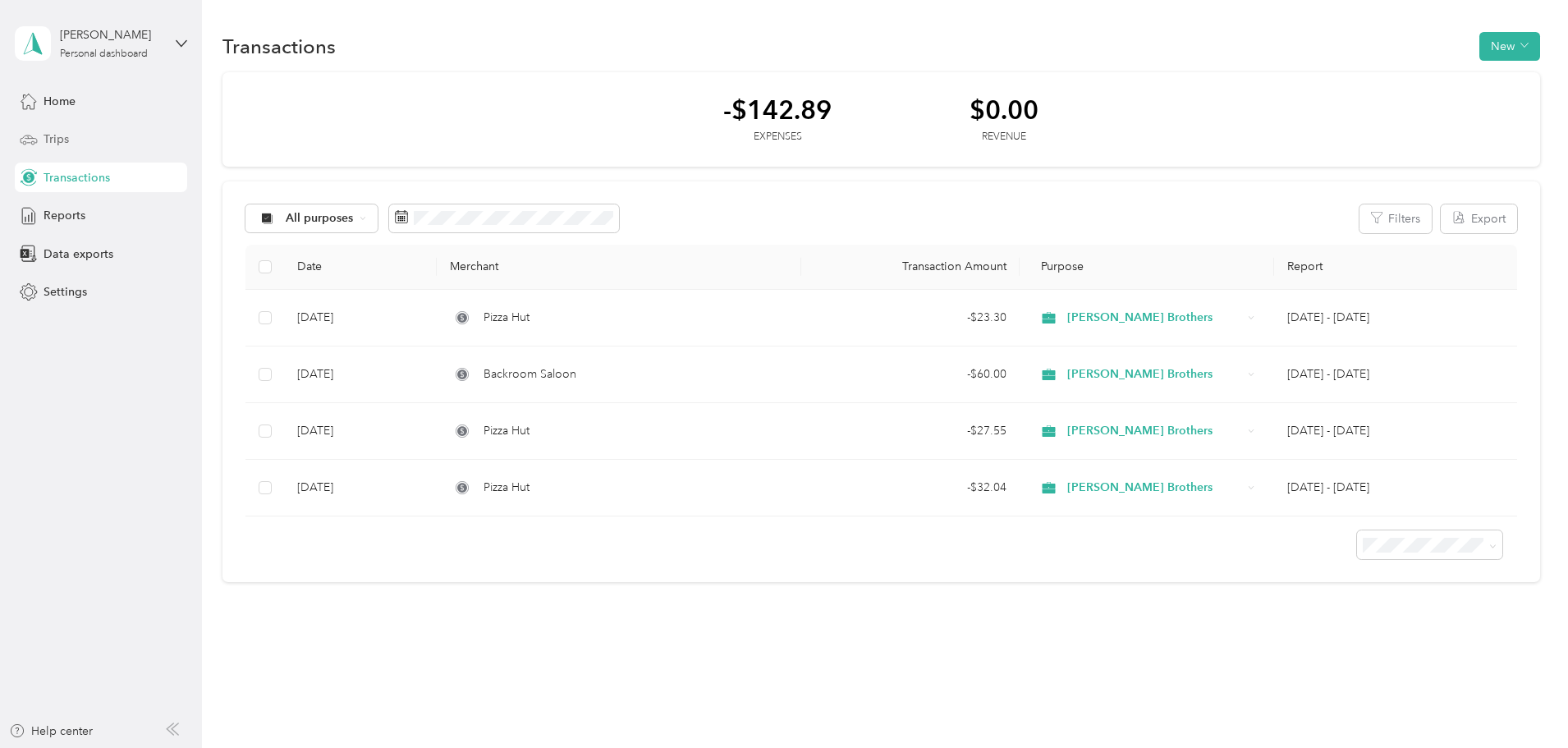
click at [100, 136] on div "Trips" at bounding box center [100, 140] width 172 height 29
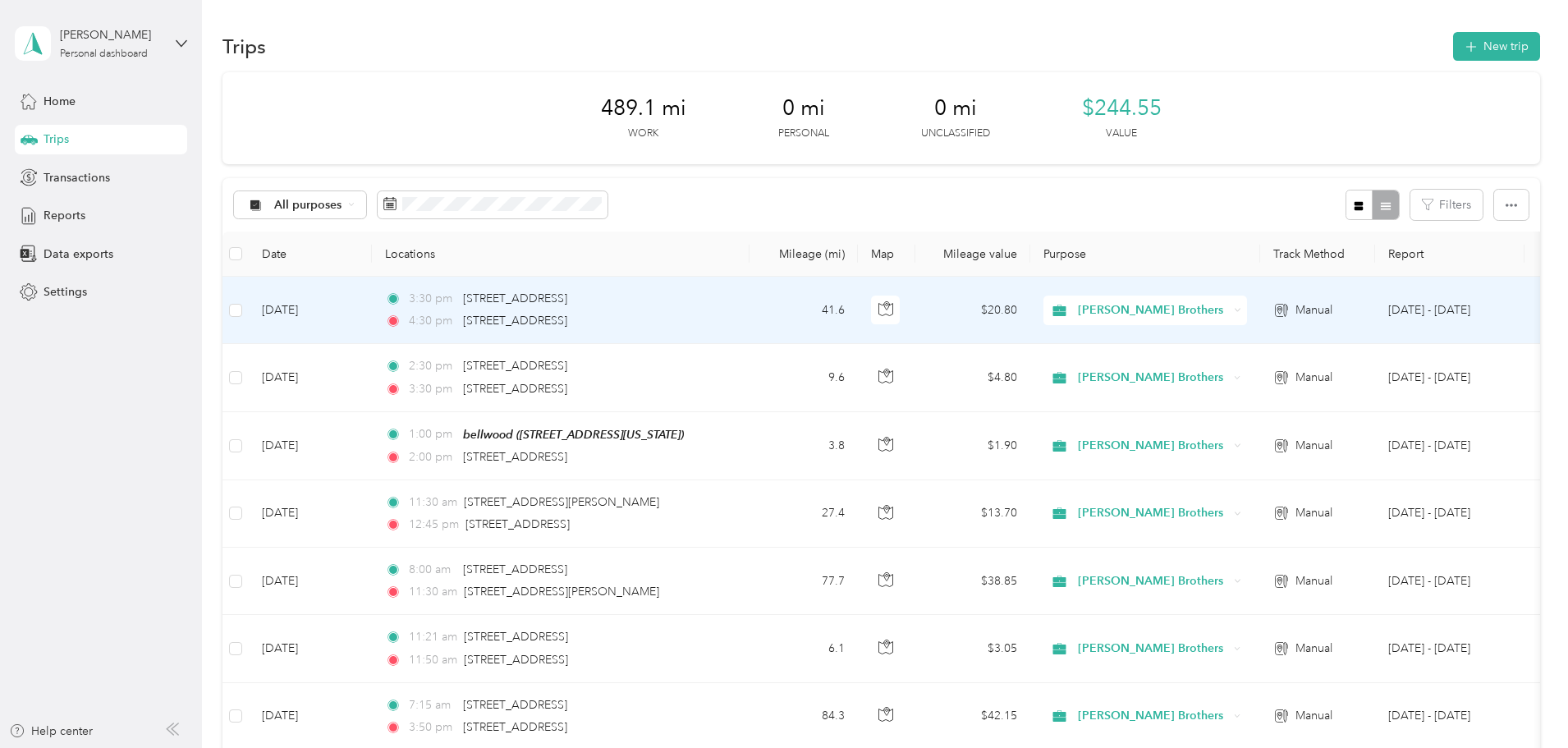
click at [1247, 314] on div "[PERSON_NAME] Brothers" at bounding box center [1146, 310] width 204 height 29
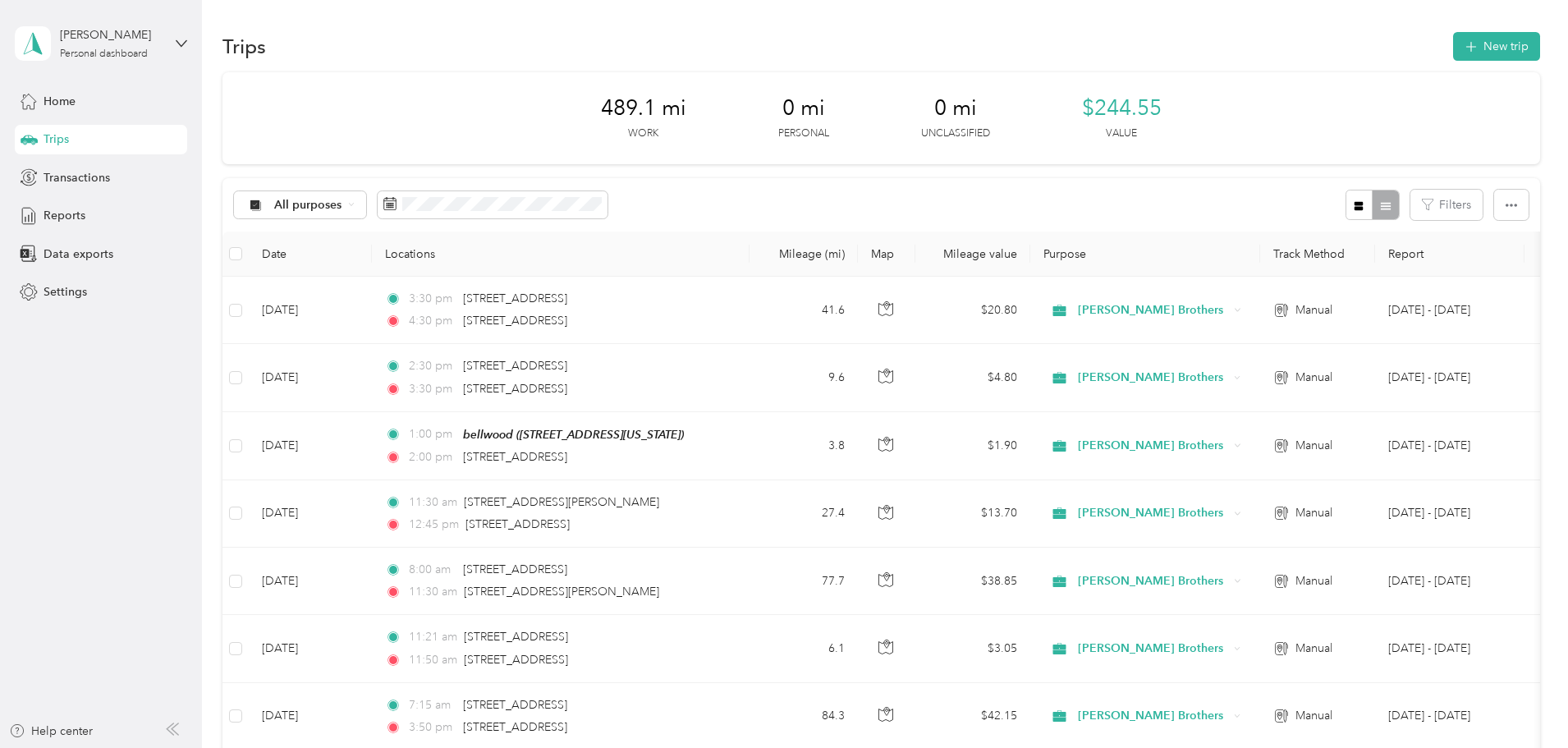
click at [1167, 183] on div "All purposes Filters" at bounding box center [882, 205] width 1318 height 53
click at [1453, 56] on button "New trip" at bounding box center [1497, 46] width 87 height 29
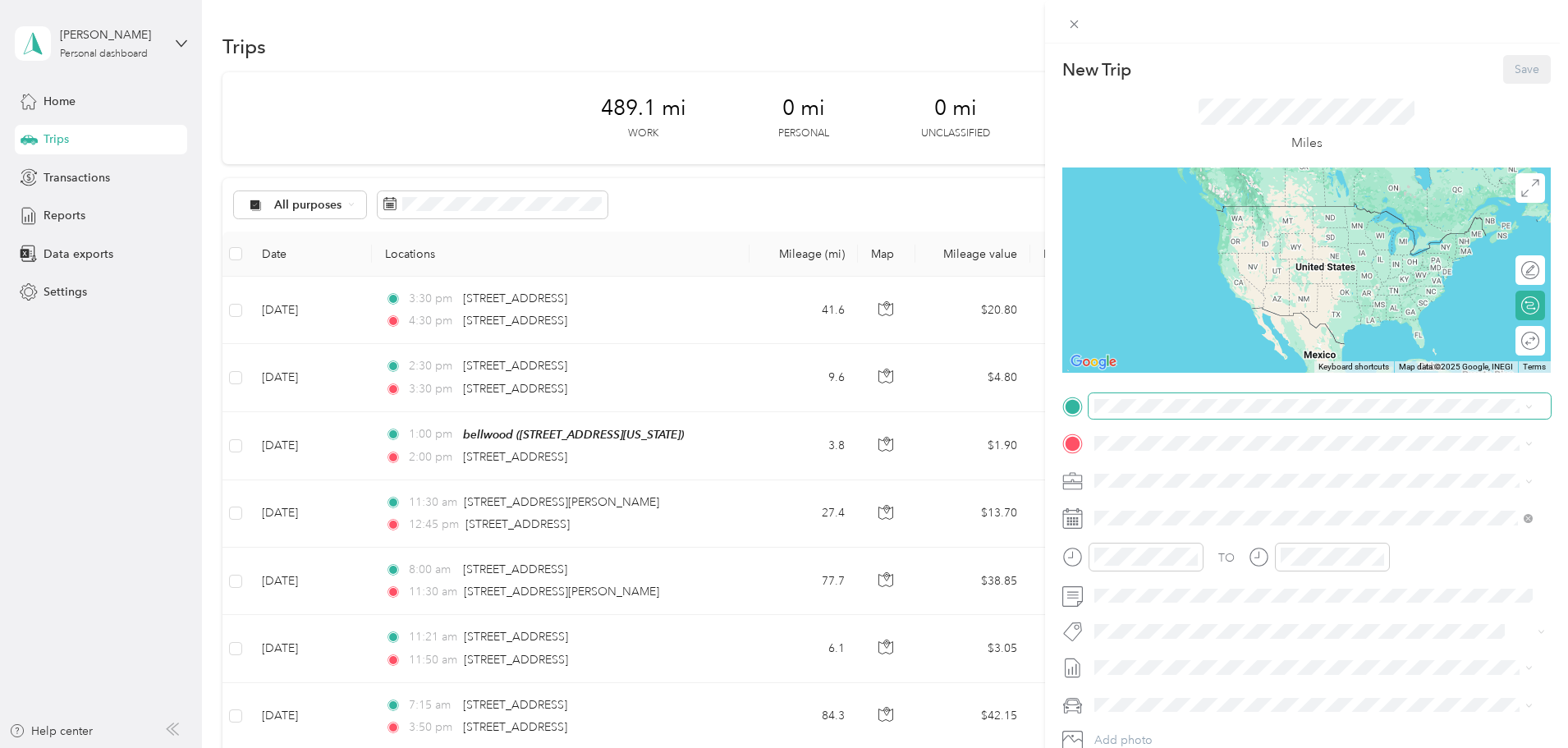
click at [1157, 747] on div "New Trip Save This trip cannot be edited because it is either under review, app…" at bounding box center [780, 748] width 1560 height 0
click at [1283, 473] on span "[STREET_ADDRESS][US_STATE]" at bounding box center [1208, 465] width 165 height 15
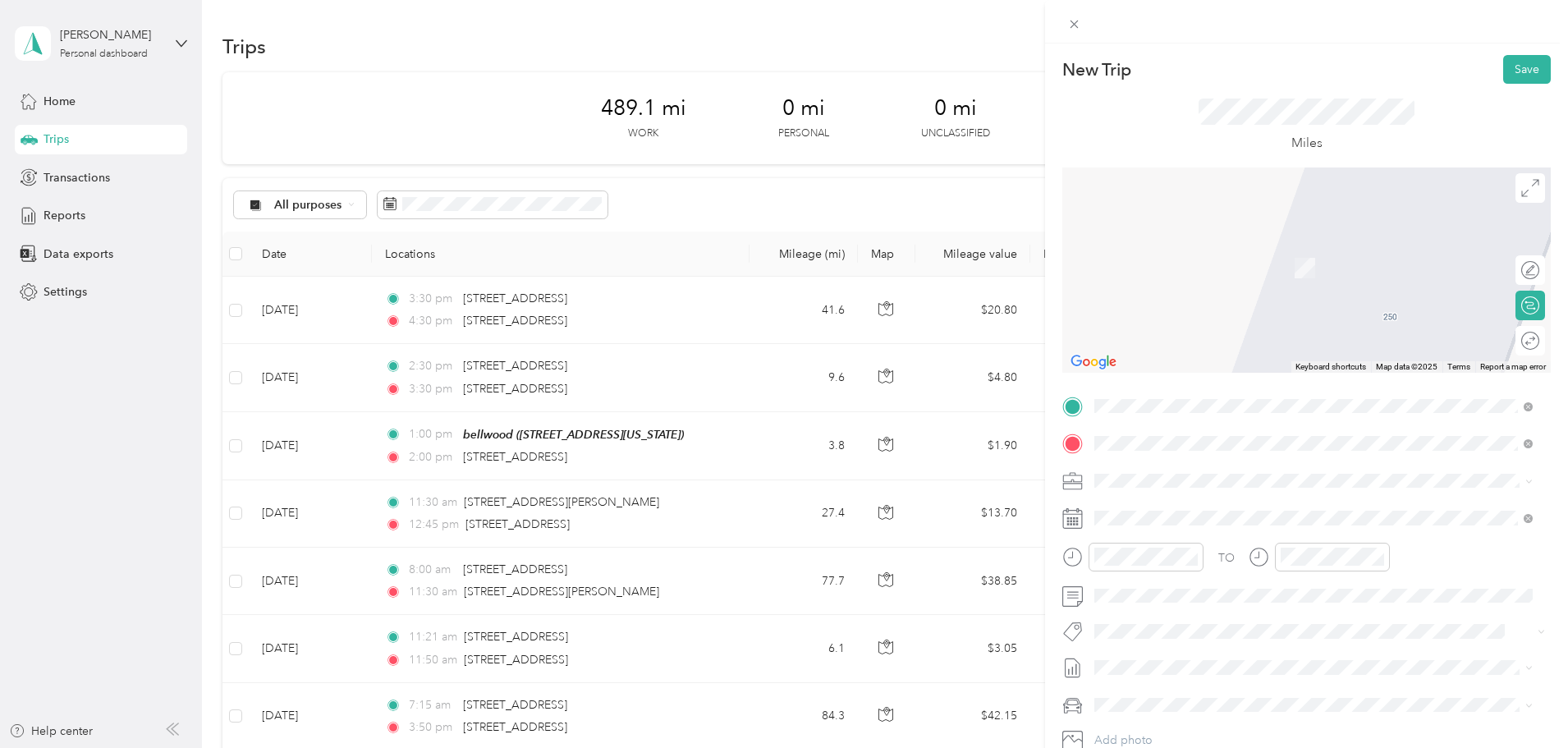
click at [1252, 510] on span "[STREET_ADDRESS][US_STATE]" at bounding box center [1208, 502] width 165 height 15
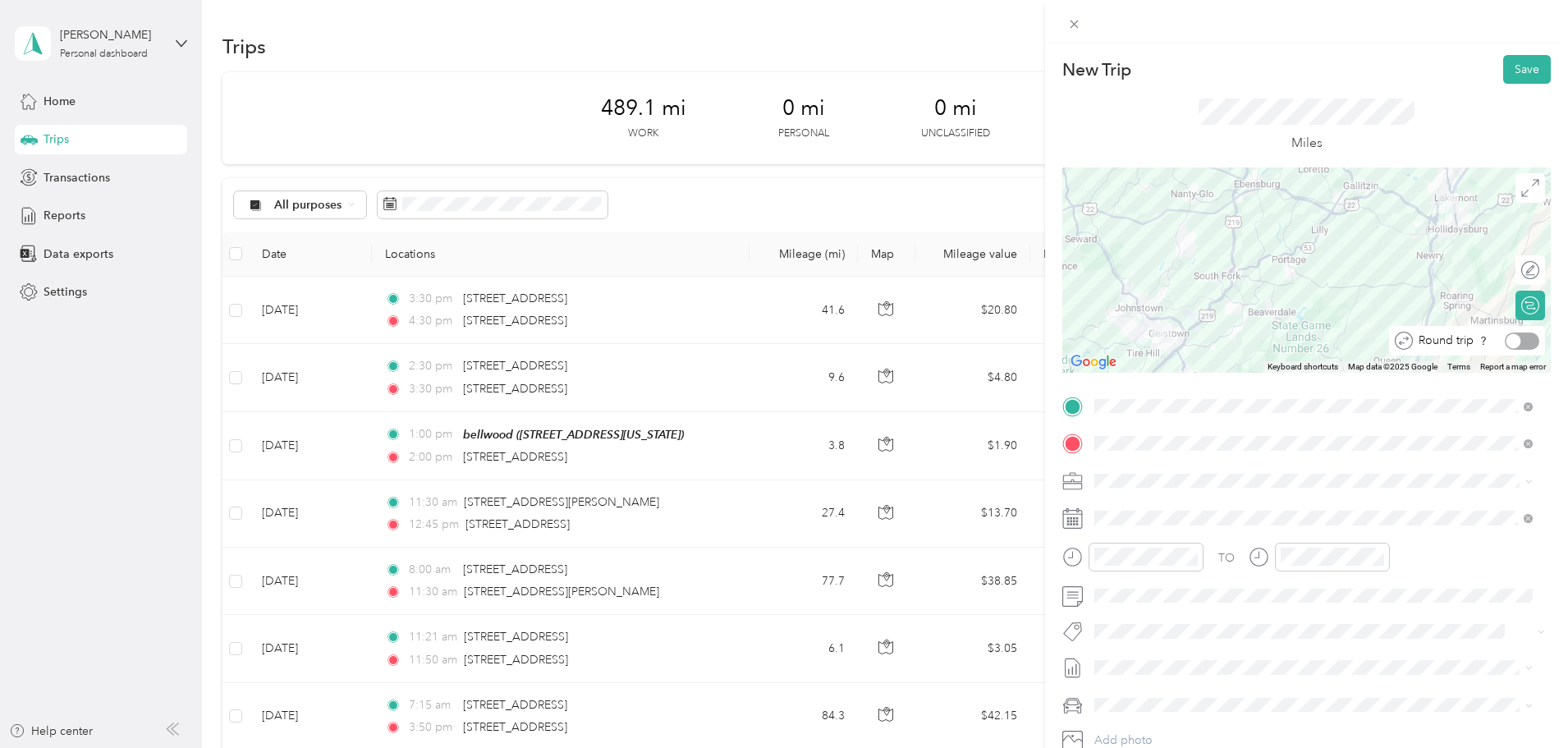
click at [1520, 344] on div at bounding box center [1522, 341] width 34 height 17
click at [1123, 525] on span at bounding box center [1320, 518] width 462 height 27
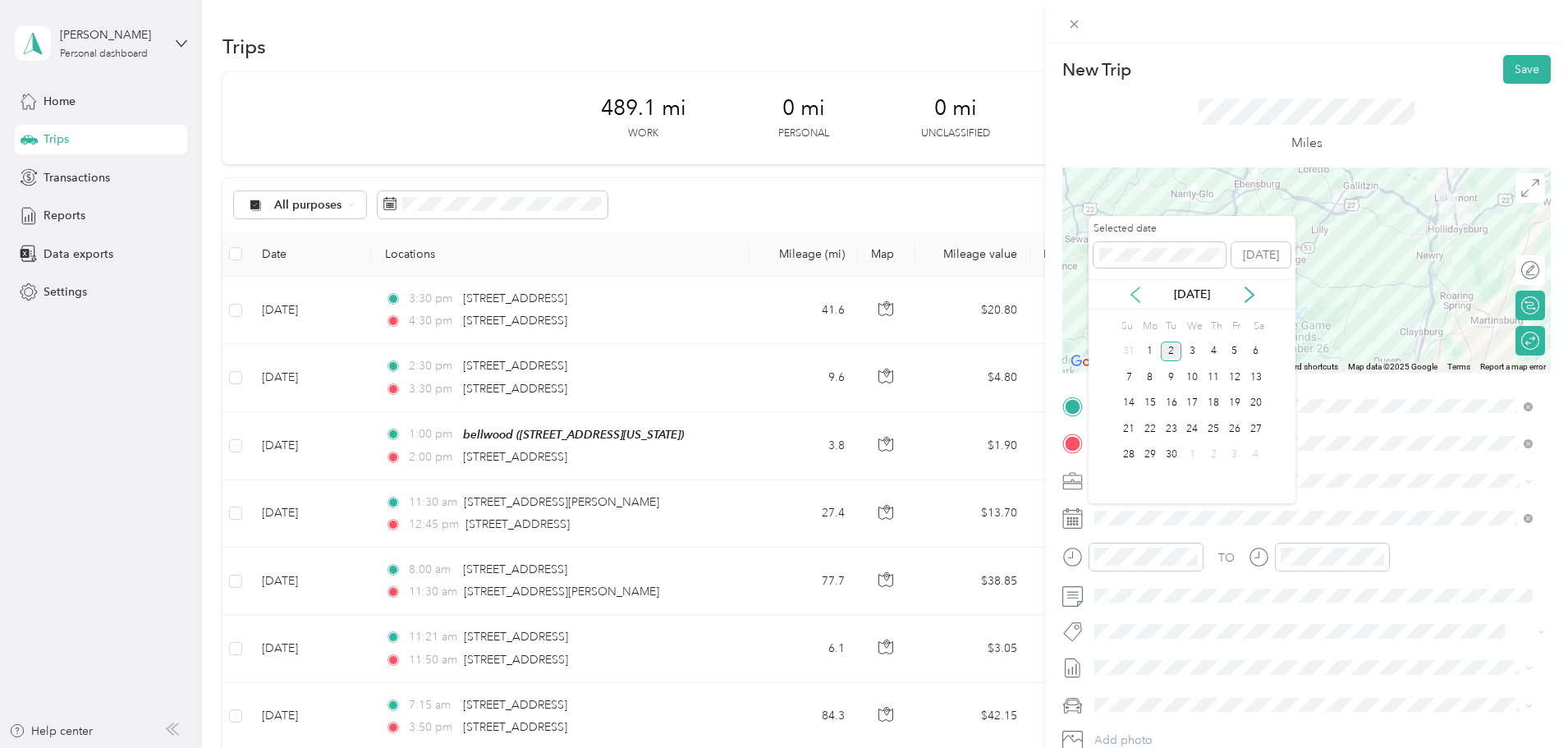
click at [1129, 289] on icon at bounding box center [1135, 294] width 16 height 16
click at [1174, 400] on div "12" at bounding box center [1171, 404] width 21 height 21
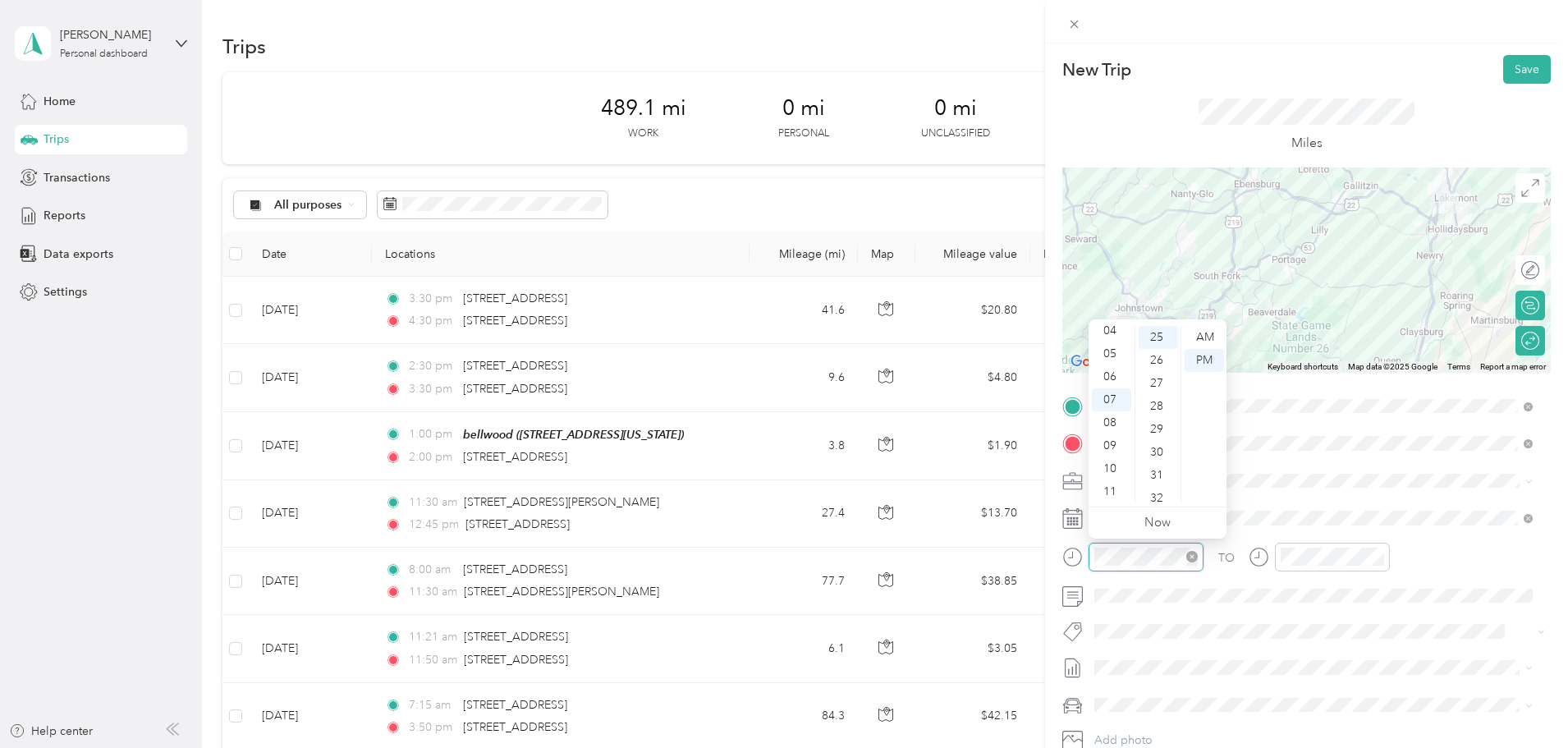
scroll to position [690, 0]
click at [1211, 338] on div "AM" at bounding box center [1205, 337] width 39 height 23
click at [1206, 333] on div "AM" at bounding box center [1205, 337] width 39 height 23
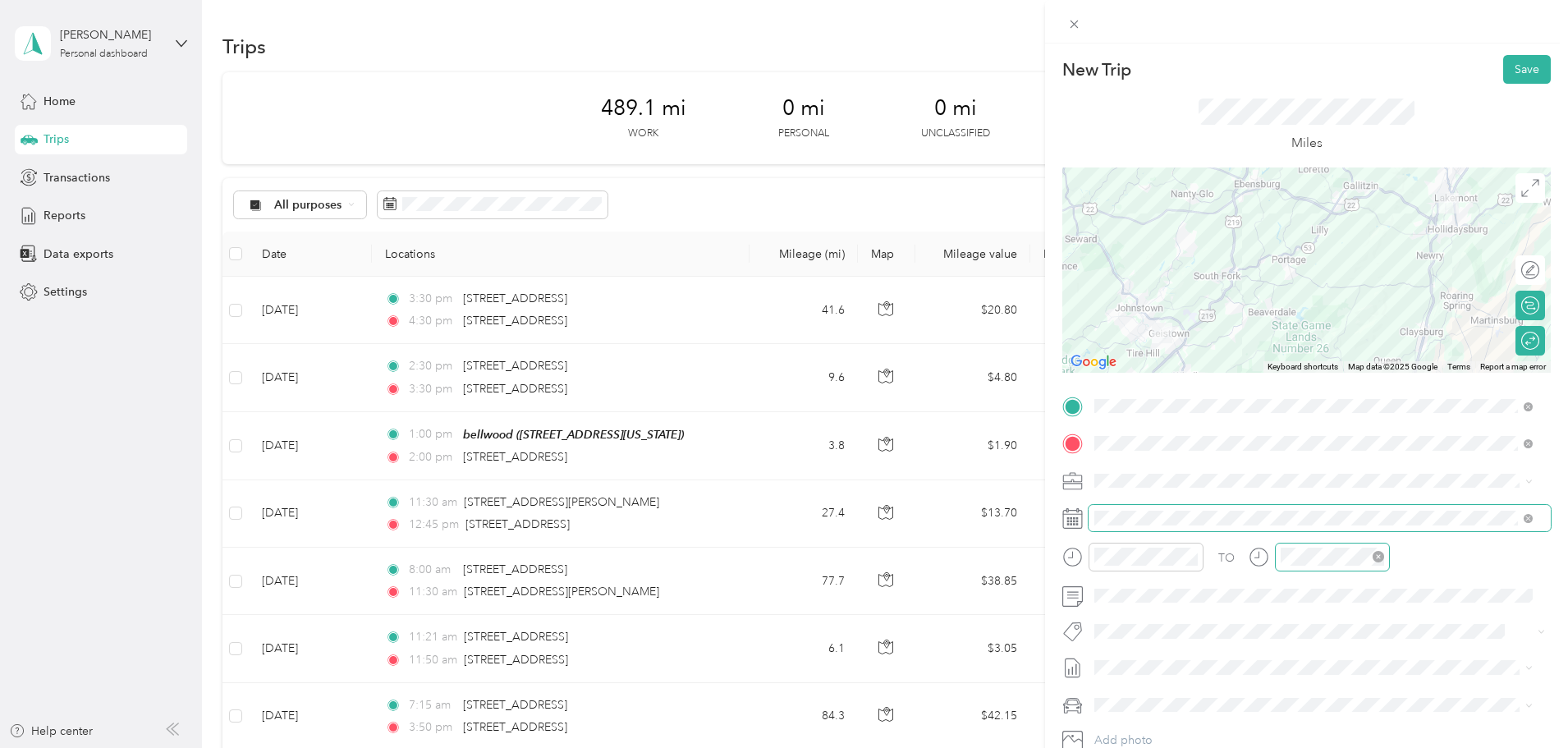
click at [1279, 559] on div at bounding box center [1332, 557] width 115 height 29
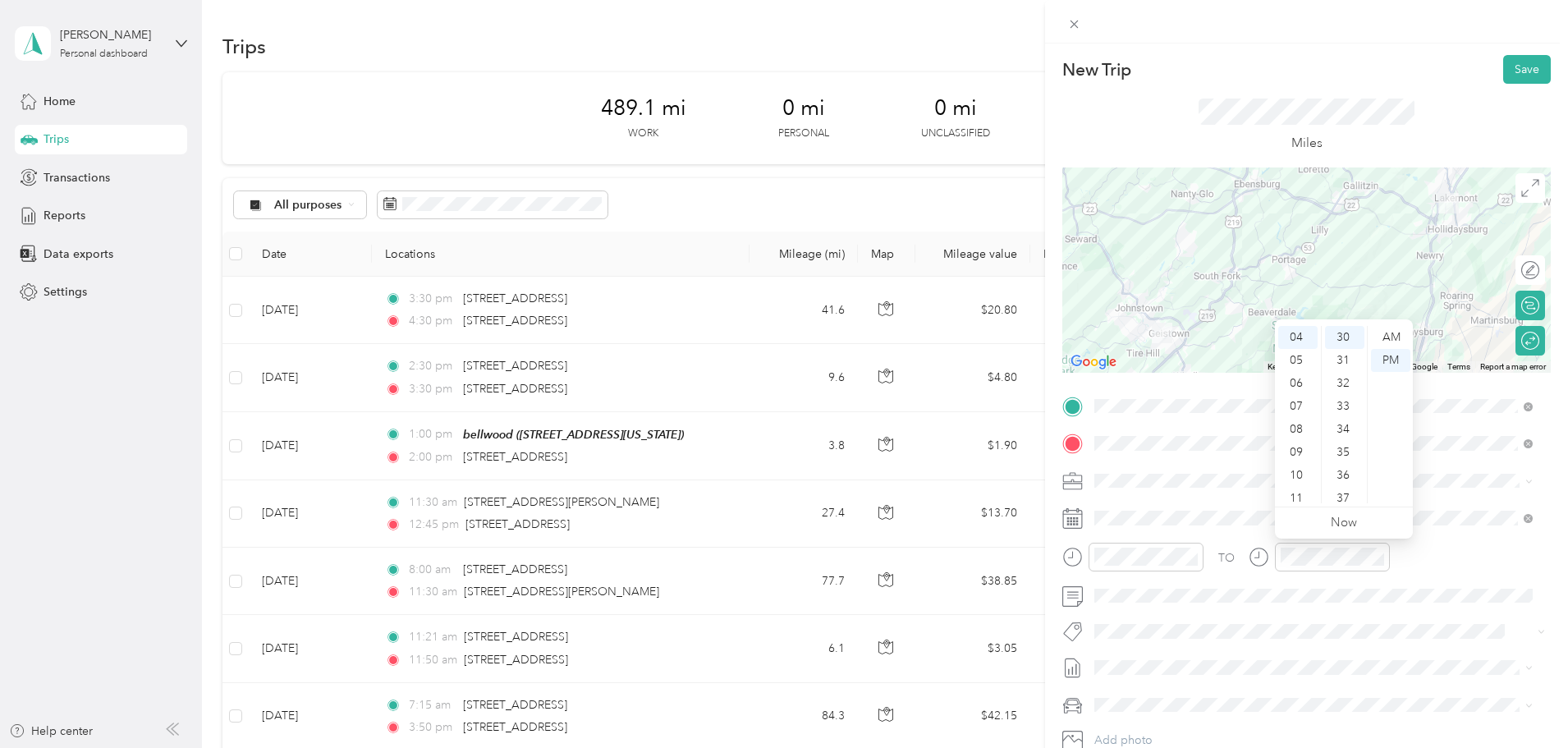
click at [1424, 556] on div "TO" at bounding box center [1307, 562] width 488 height 40
click at [1093, 560] on div at bounding box center [1146, 557] width 115 height 29
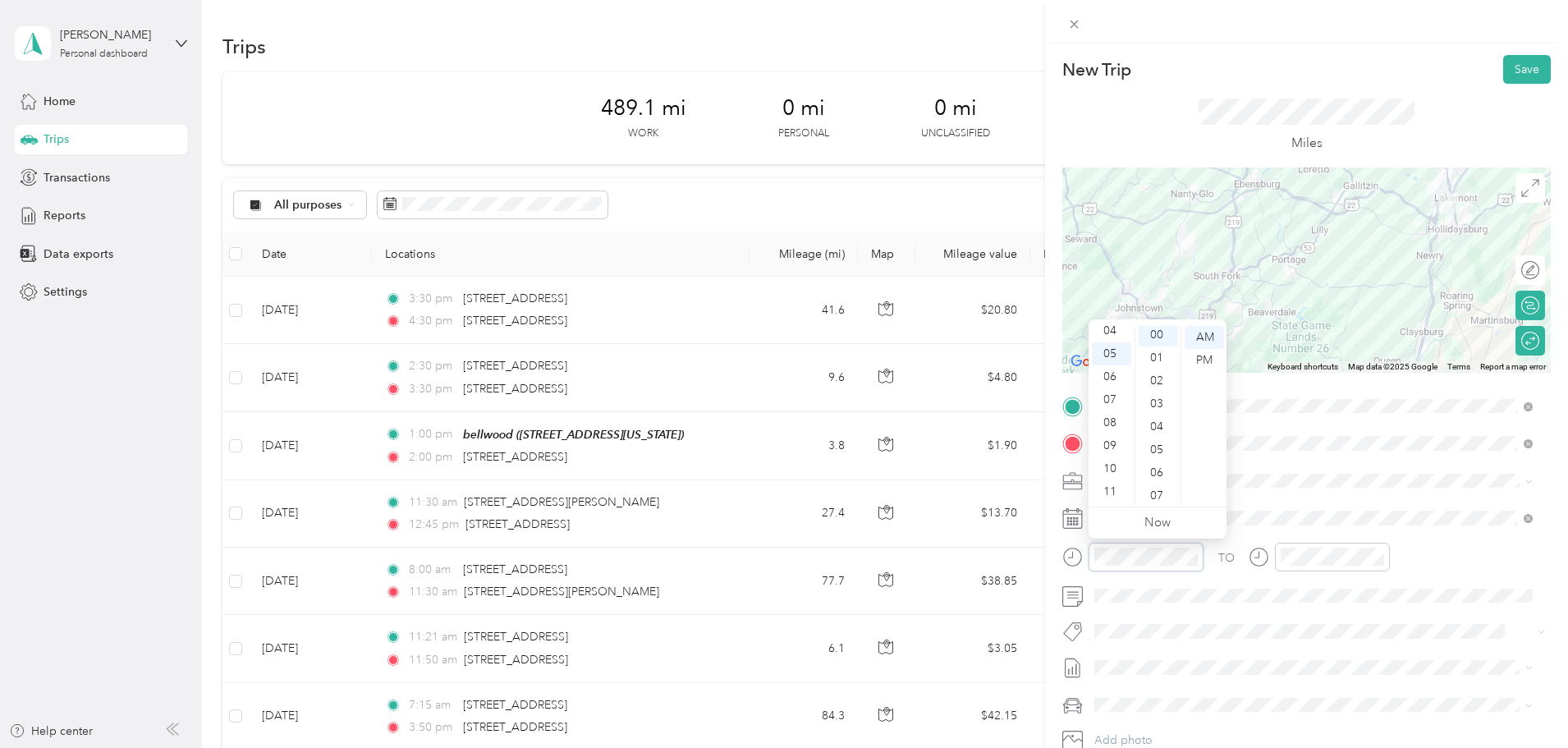
scroll to position [0, 0]
click at [1210, 363] on div "PM" at bounding box center [1205, 360] width 39 height 23
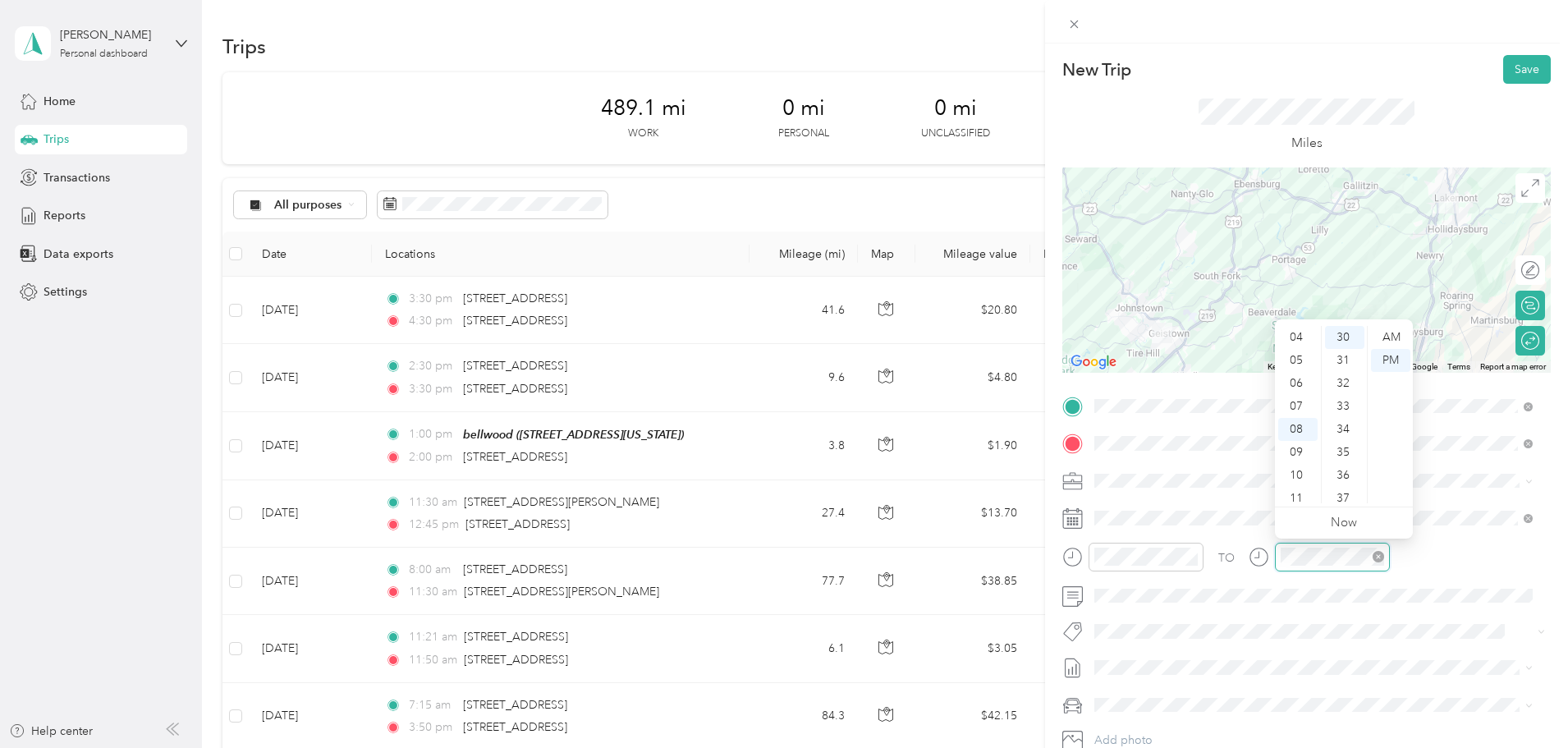
scroll to position [99, 0]
click at [1446, 545] on div "TO" at bounding box center [1307, 562] width 488 height 40
click at [1521, 74] on button "Save" at bounding box center [1527, 69] width 48 height 29
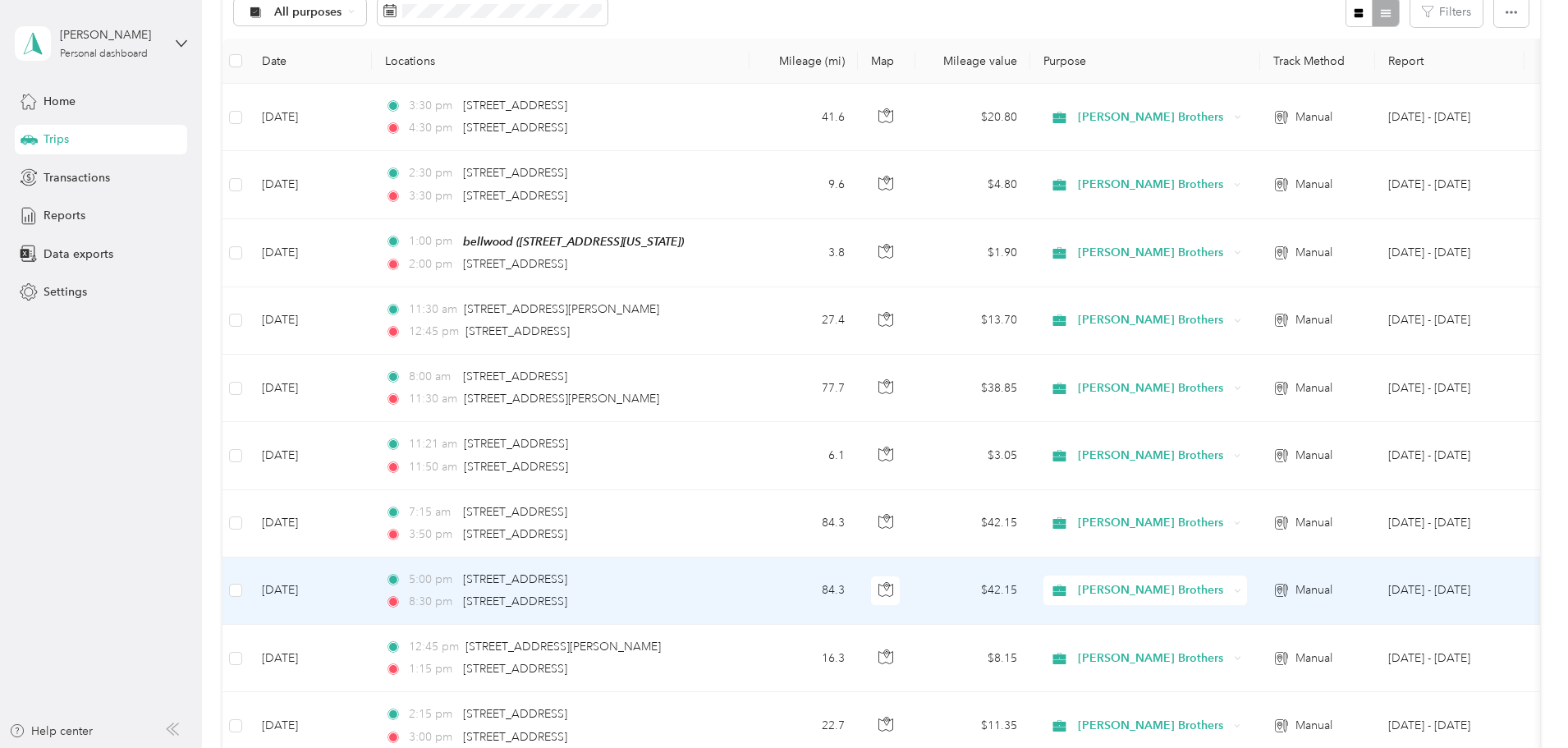
scroll to position [0, 0]
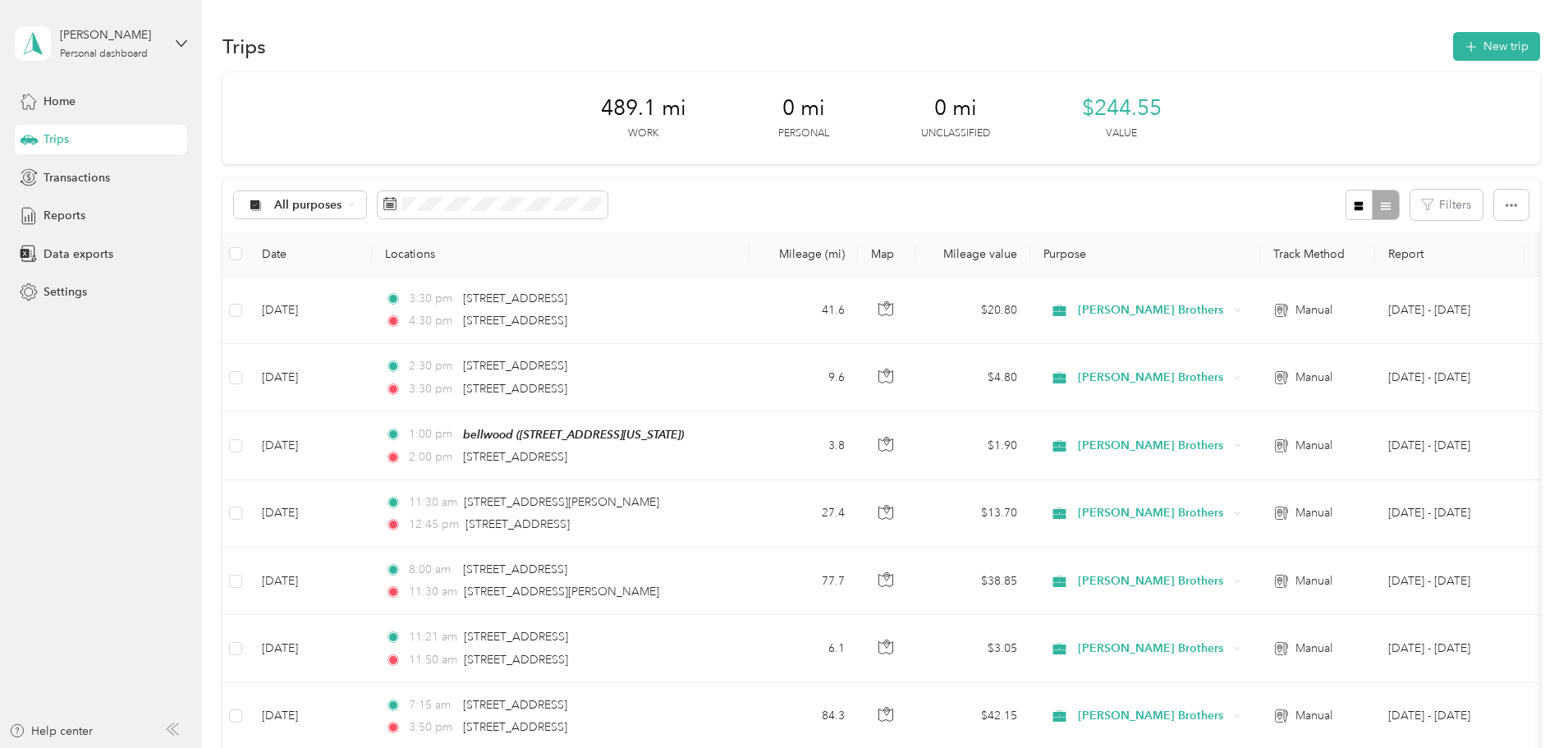
click at [1029, 213] on div "All purposes Filters" at bounding box center [882, 205] width 1318 height 53
click at [769, 206] on div "All purposes Filters" at bounding box center [882, 205] width 1318 height 53
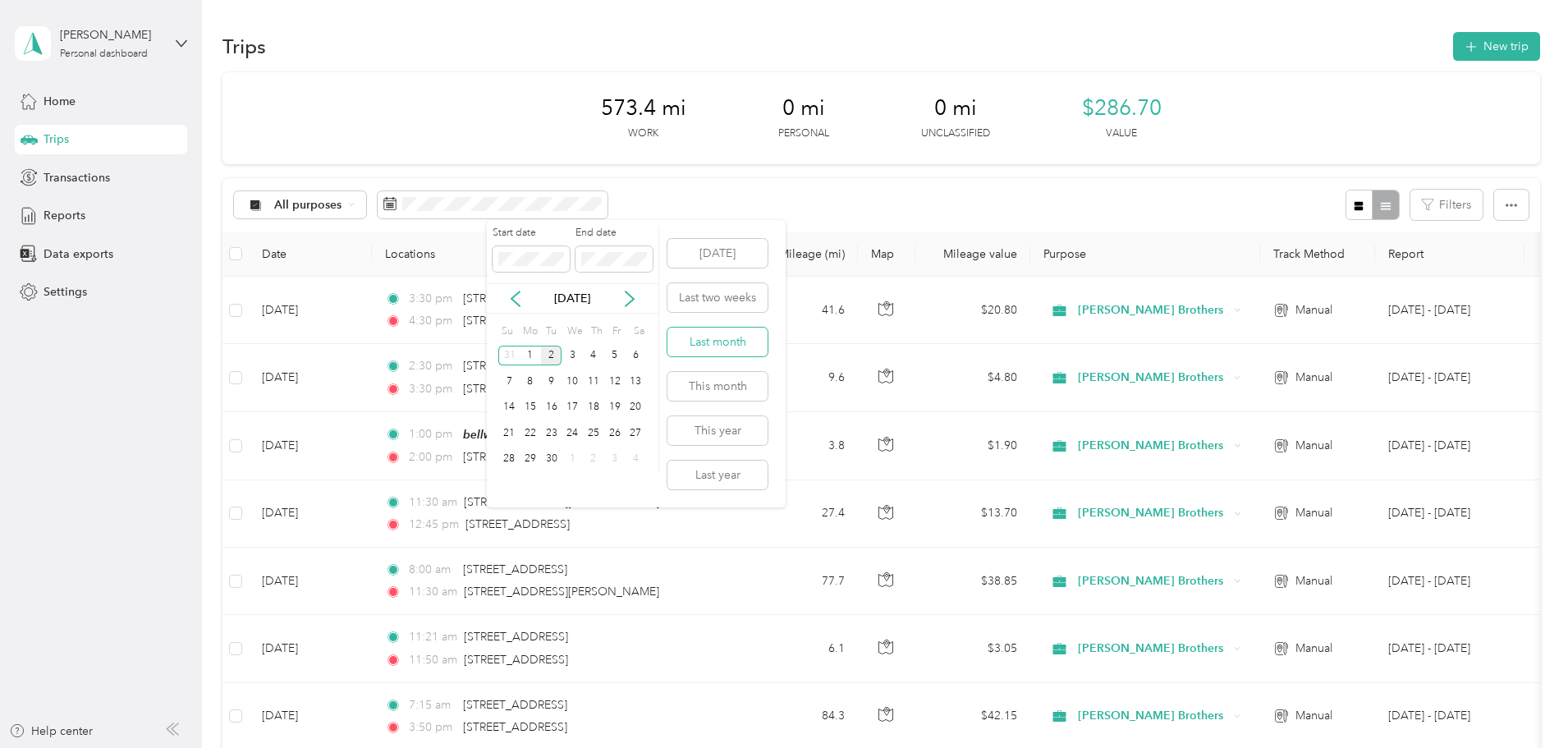
click at [733, 340] on button "Last month" at bounding box center [717, 342] width 100 height 29
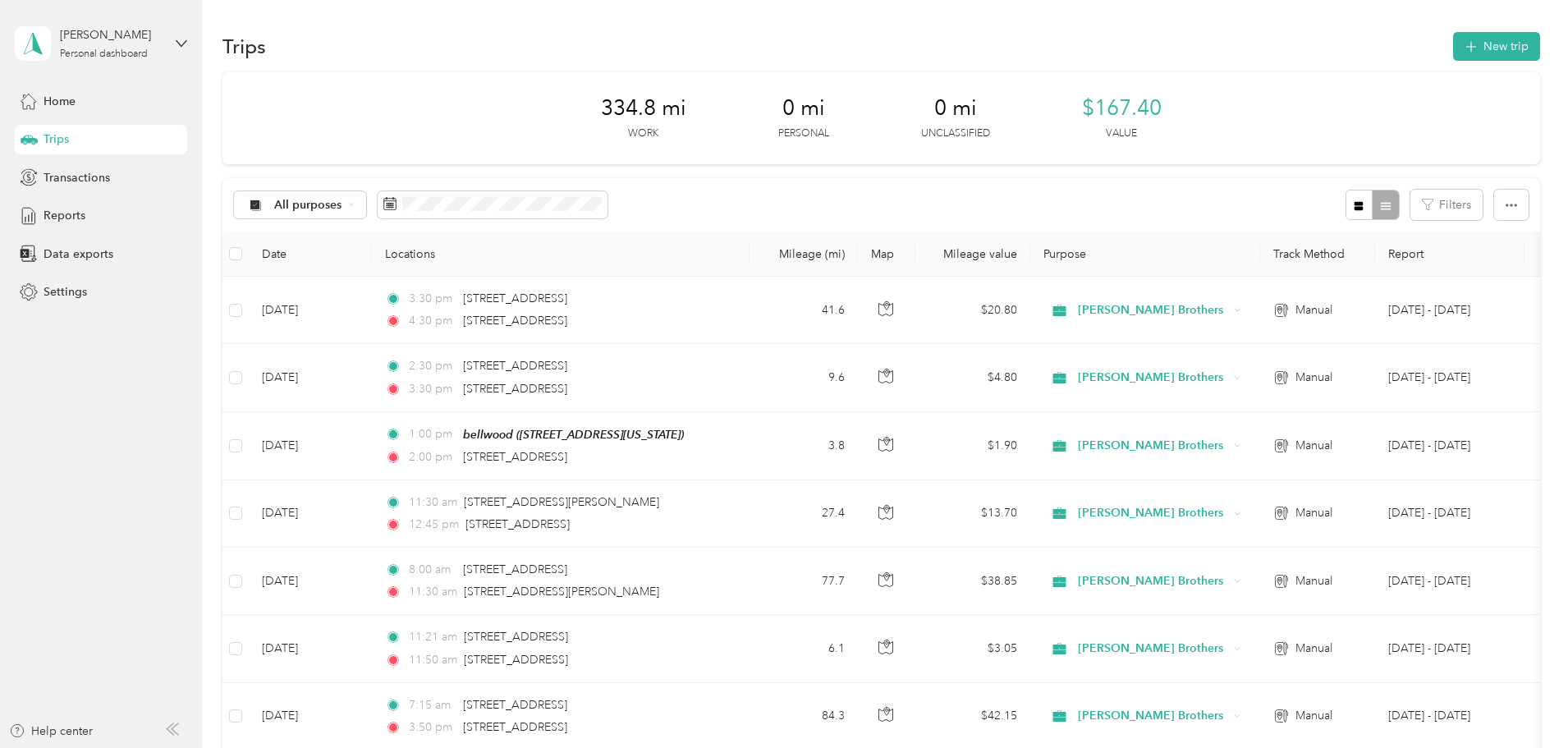
click at [835, 206] on div "All purposes Filters" at bounding box center [882, 205] width 1318 height 53
click at [1505, 210] on icon "button" at bounding box center [1511, 205] width 11 height 11
click at [1402, 241] on span "Select all" at bounding box center [1379, 236] width 45 height 14
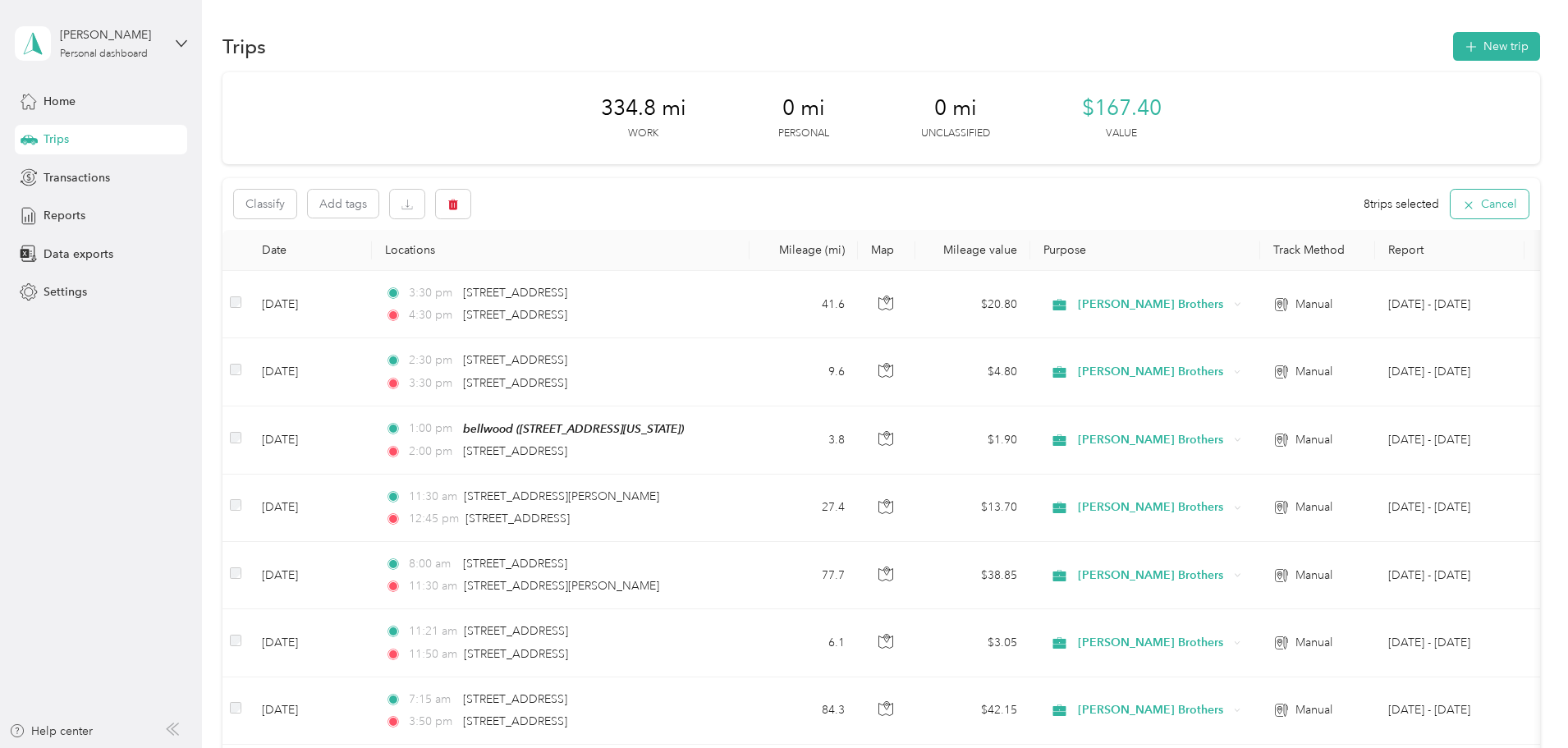
click at [1462, 207] on icon "button" at bounding box center [1468, 205] width 13 height 13
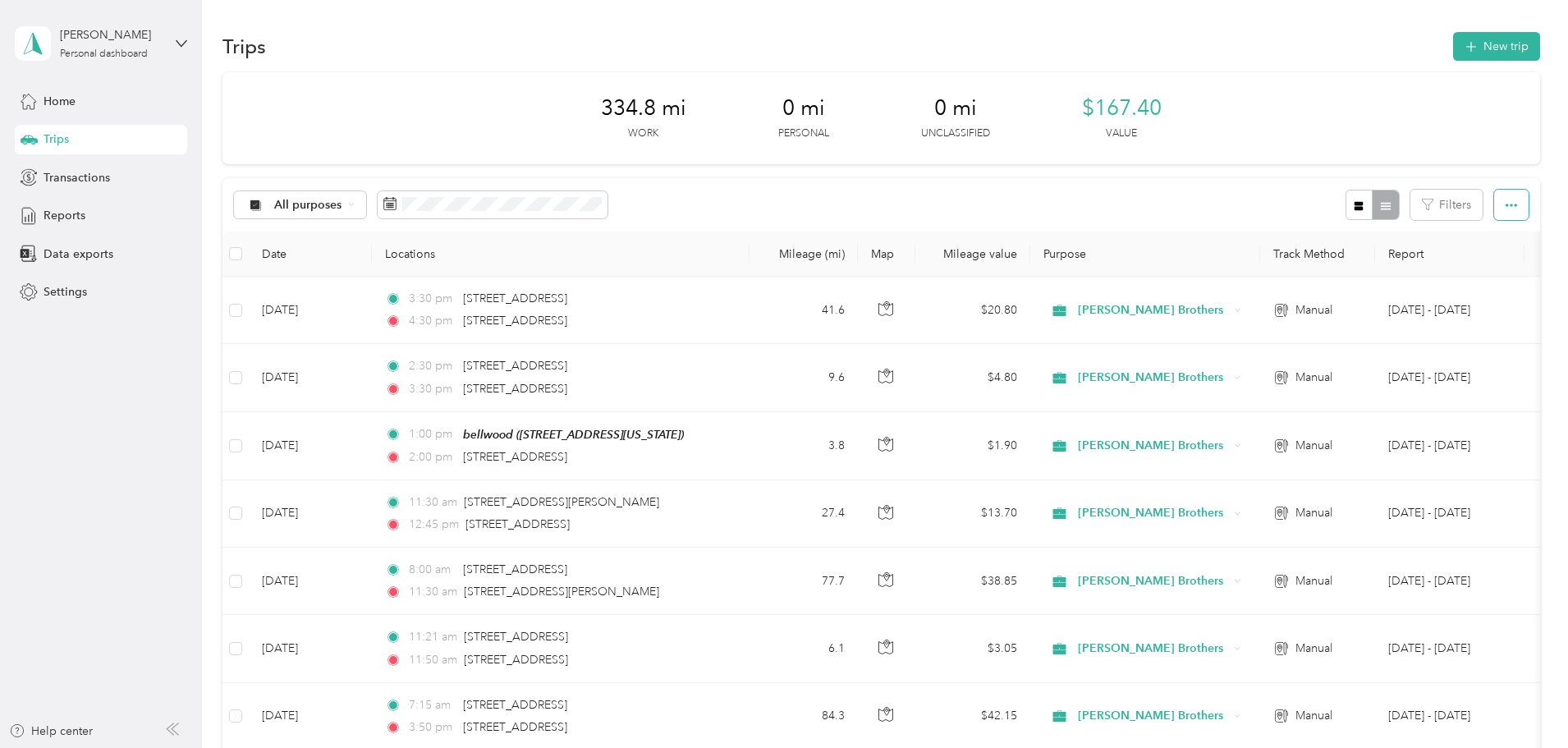
click at [1494, 207] on button "button" at bounding box center [1511, 204] width 34 height 30
click at [1373, 271] on span "Export" at bounding box center [1374, 265] width 34 height 14
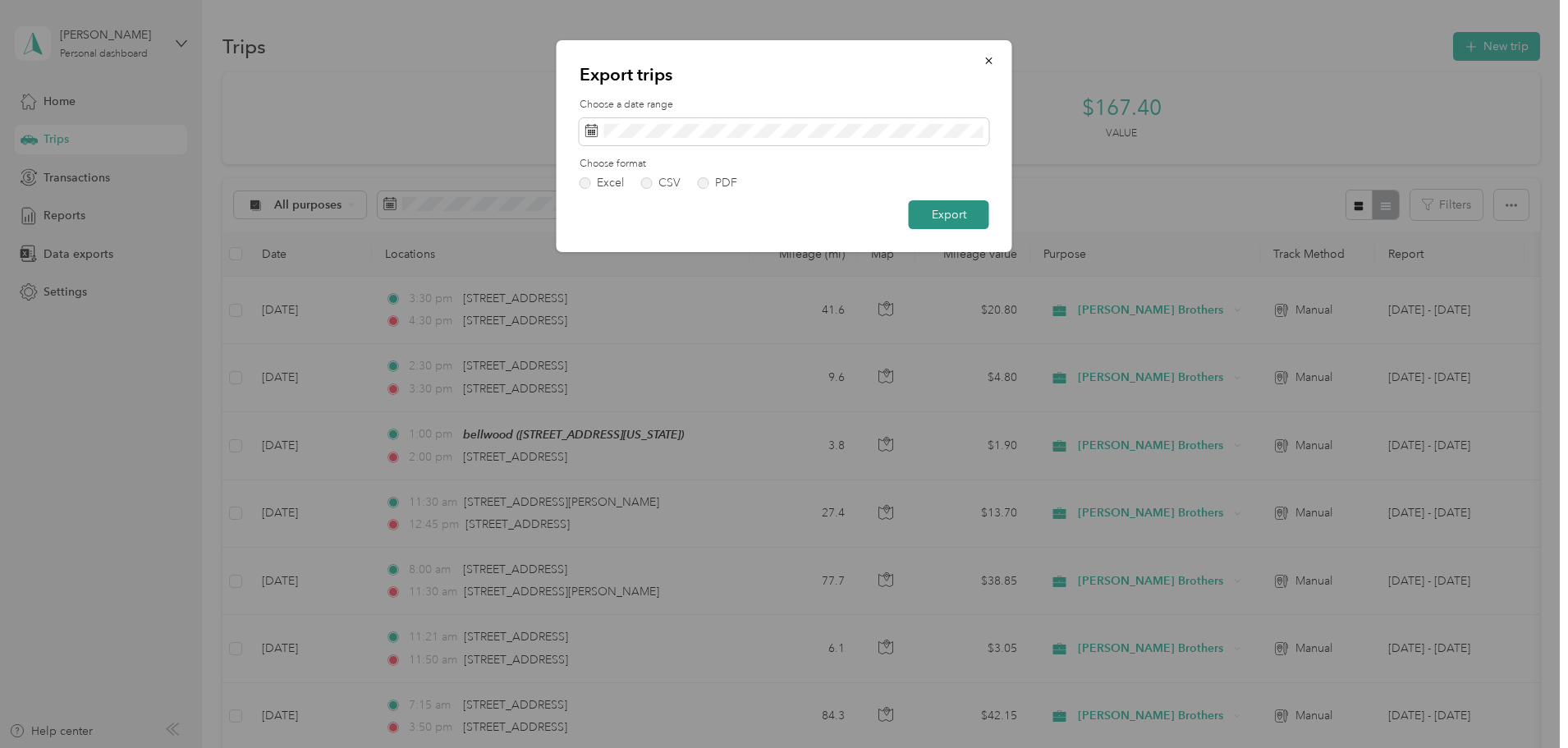
click at [943, 218] on button "Export" at bounding box center [949, 215] width 81 height 29
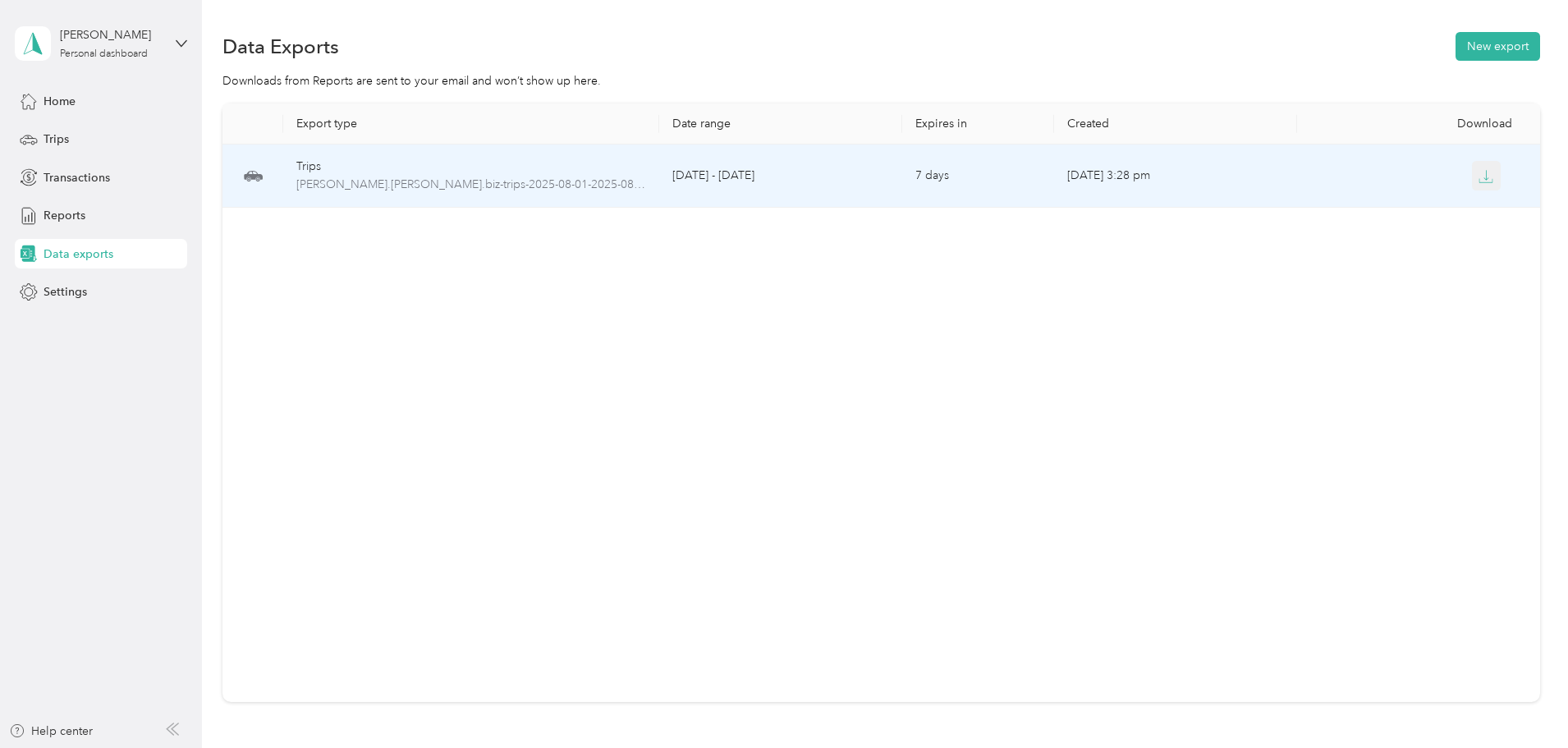
click at [1479, 182] on icon "button" at bounding box center [1486, 176] width 15 height 15
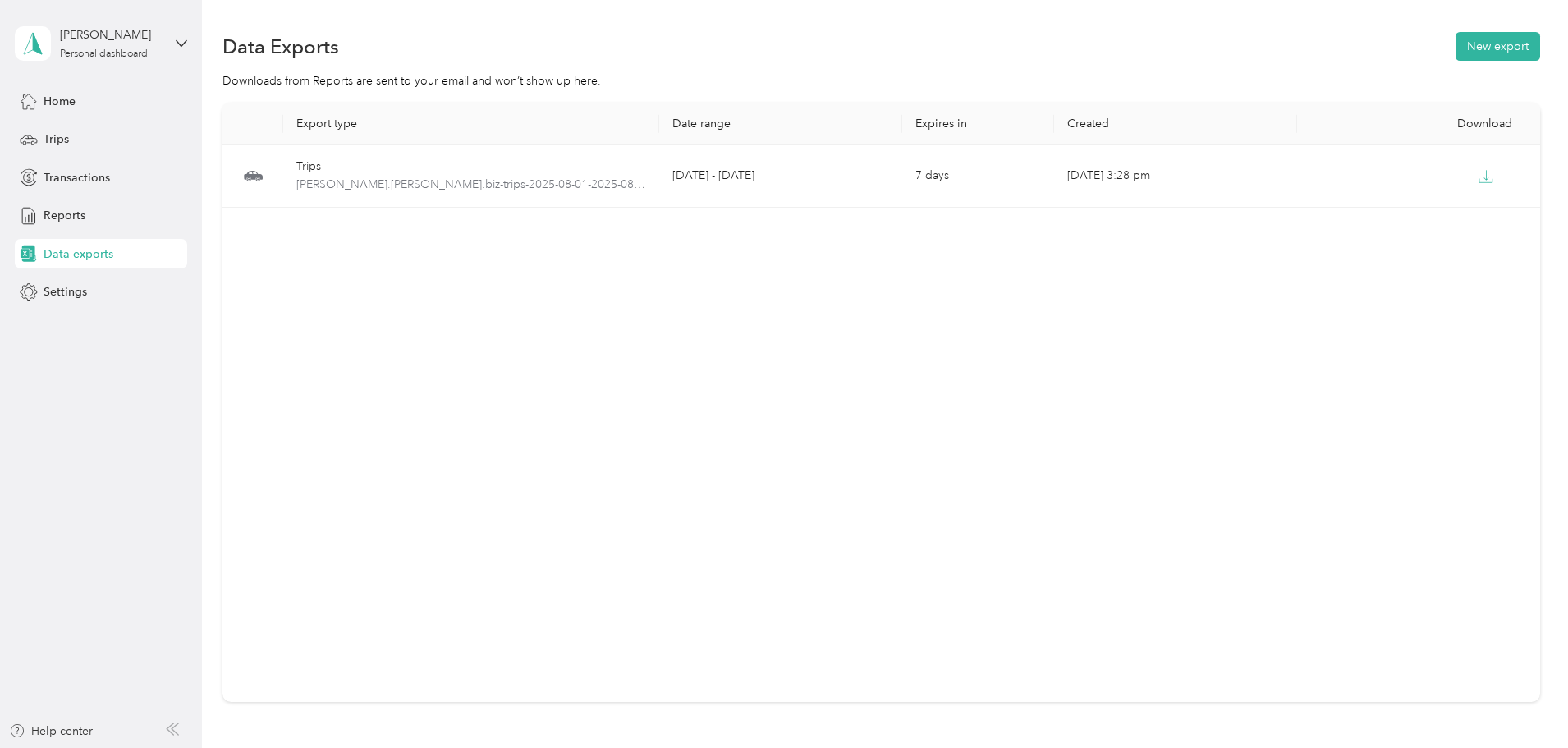
click at [844, 331] on div "Export type Date range Expires in Created Download Trips [PERSON_NAME].[PERSON_…" at bounding box center [882, 403] width 1318 height 599
